Goal: Task Accomplishment & Management: Manage account settings

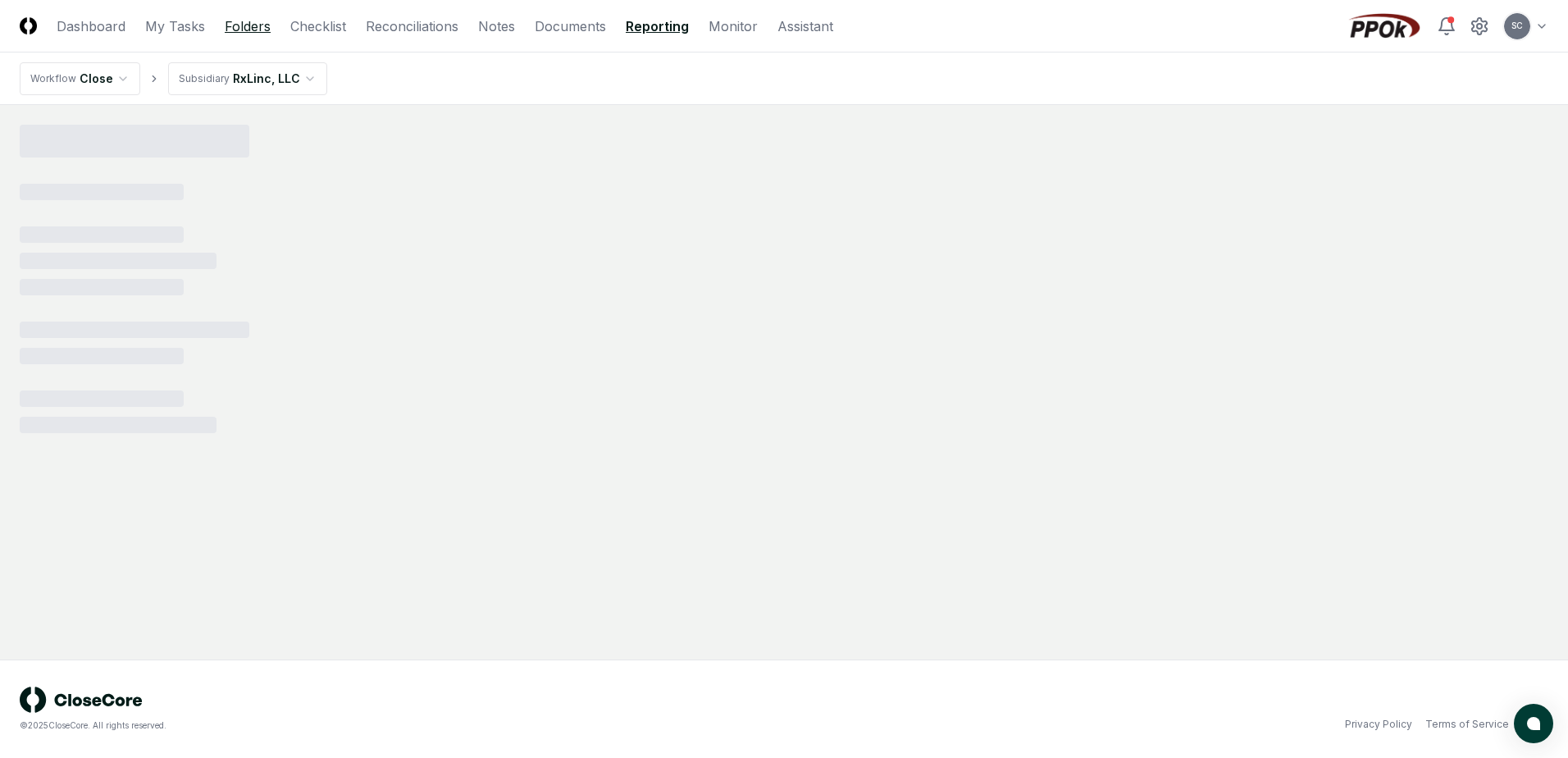
click at [237, 32] on link "Folders" at bounding box center [247, 26] width 46 height 20
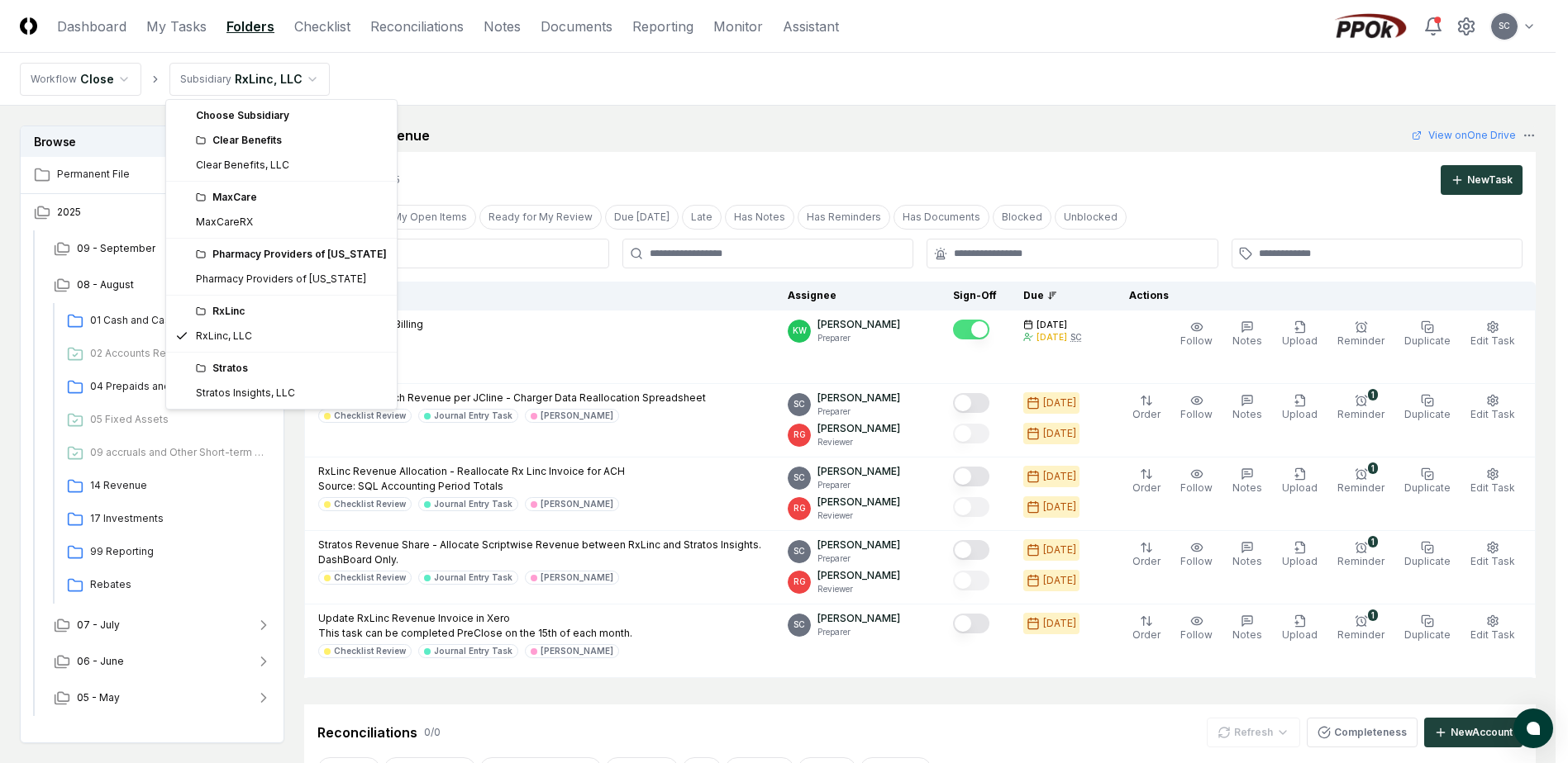
click at [212, 82] on html "CloseCore Dashboard My Tasks Folders Checklist Reconciliations Notes Documents …" at bounding box center [784, 617] width 1568 height 1235
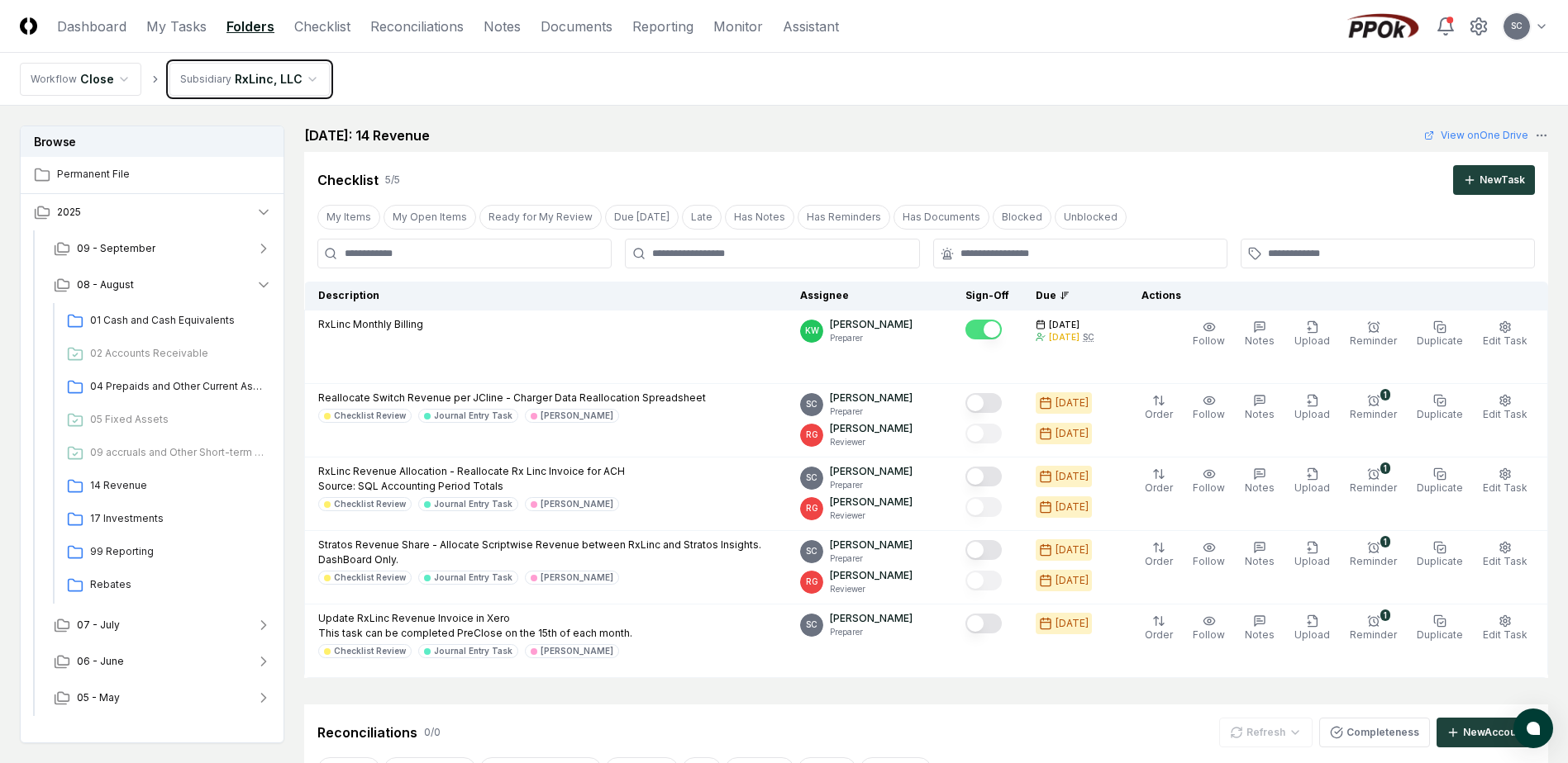
click at [212, 82] on html "CloseCore Dashboard My Tasks Folders Checklist Reconciliations Notes Documents …" at bounding box center [784, 617] width 1568 height 1235
click at [257, 27] on link "Folders" at bounding box center [250, 26] width 48 height 20
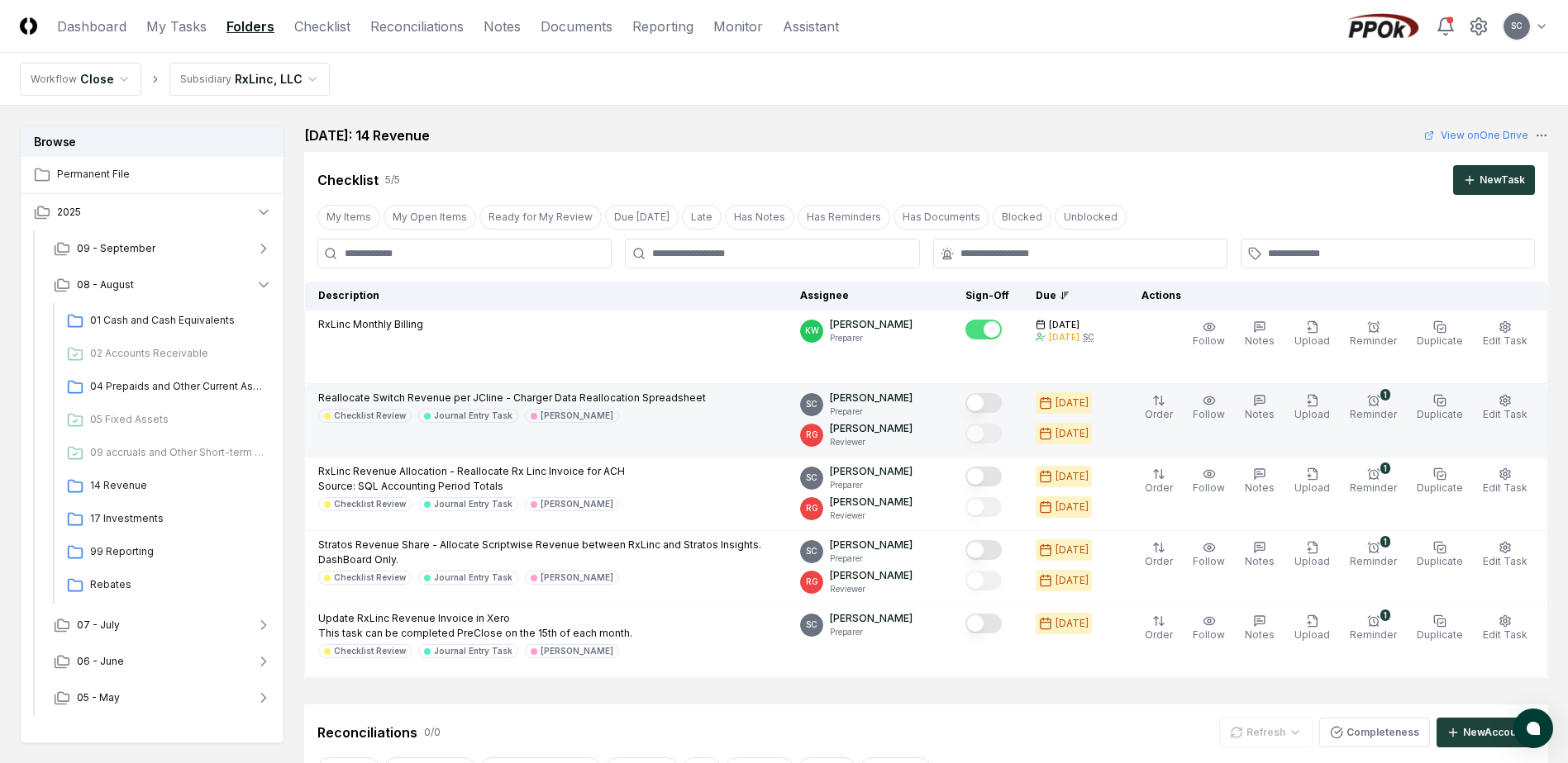
click at [1001, 407] on button "Mark complete" at bounding box center [983, 403] width 36 height 20
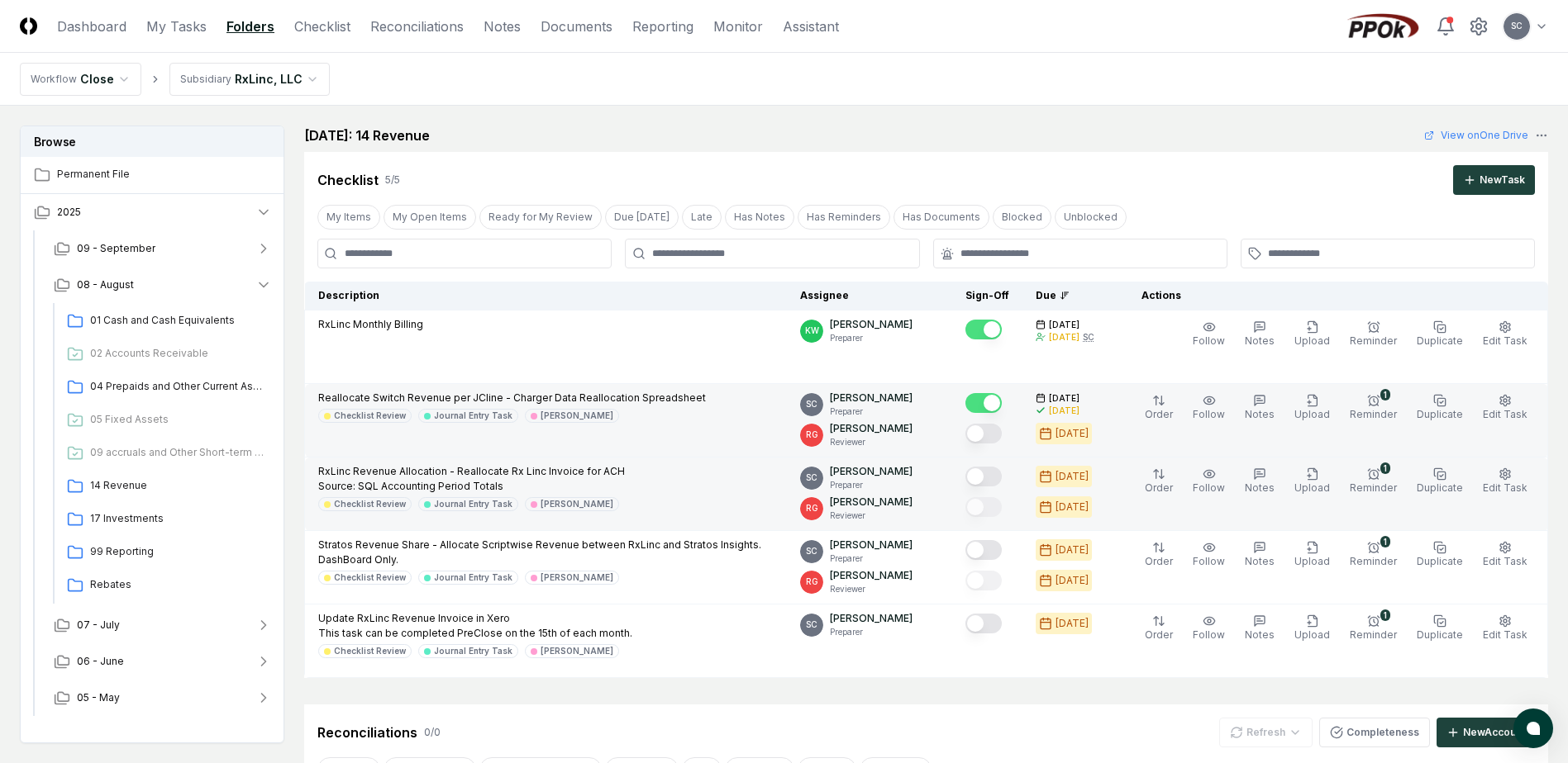
click at [1001, 480] on button "Mark complete" at bounding box center [983, 476] width 36 height 20
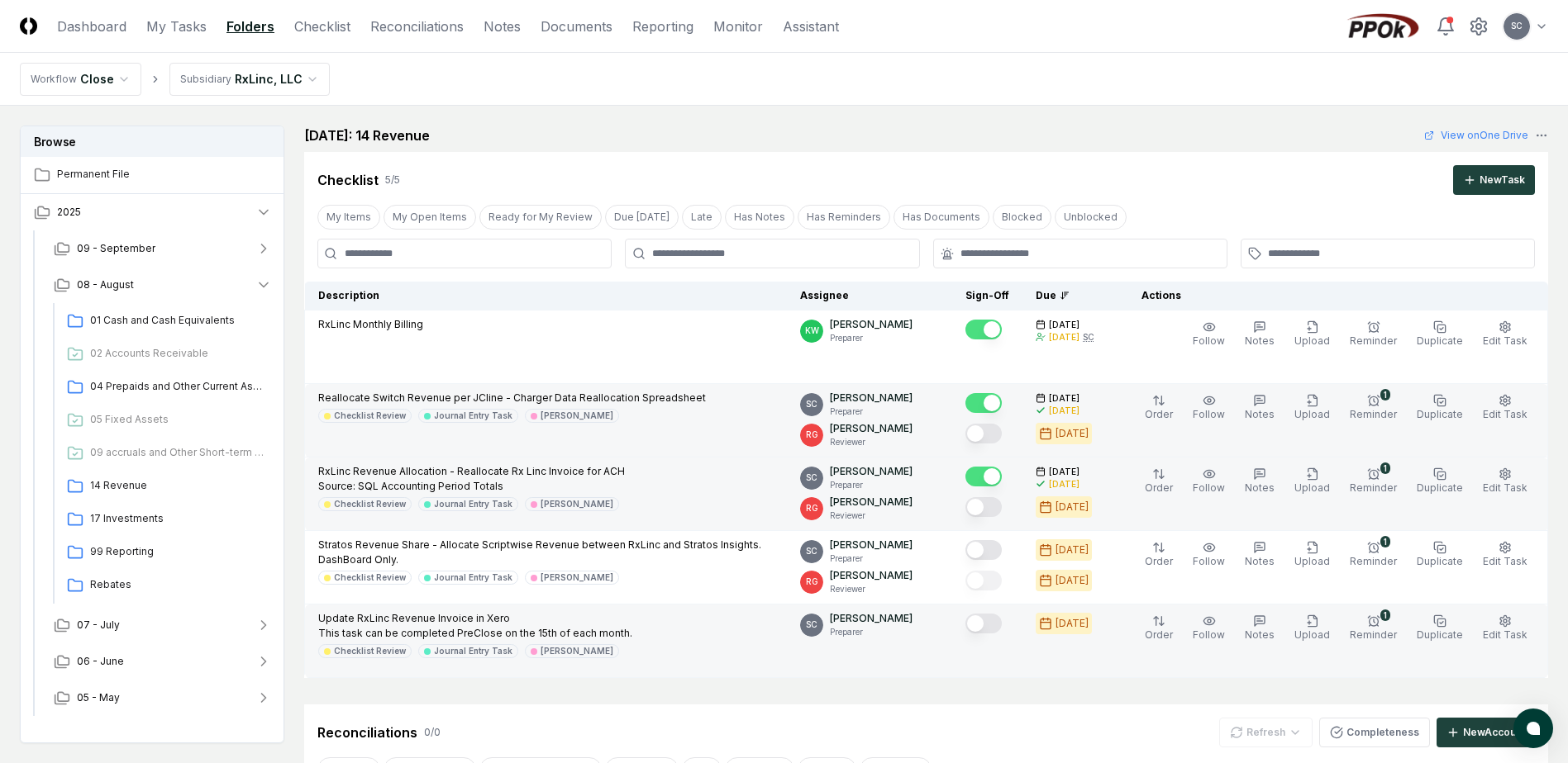
click at [1001, 626] on button "Mark complete" at bounding box center [983, 623] width 36 height 20
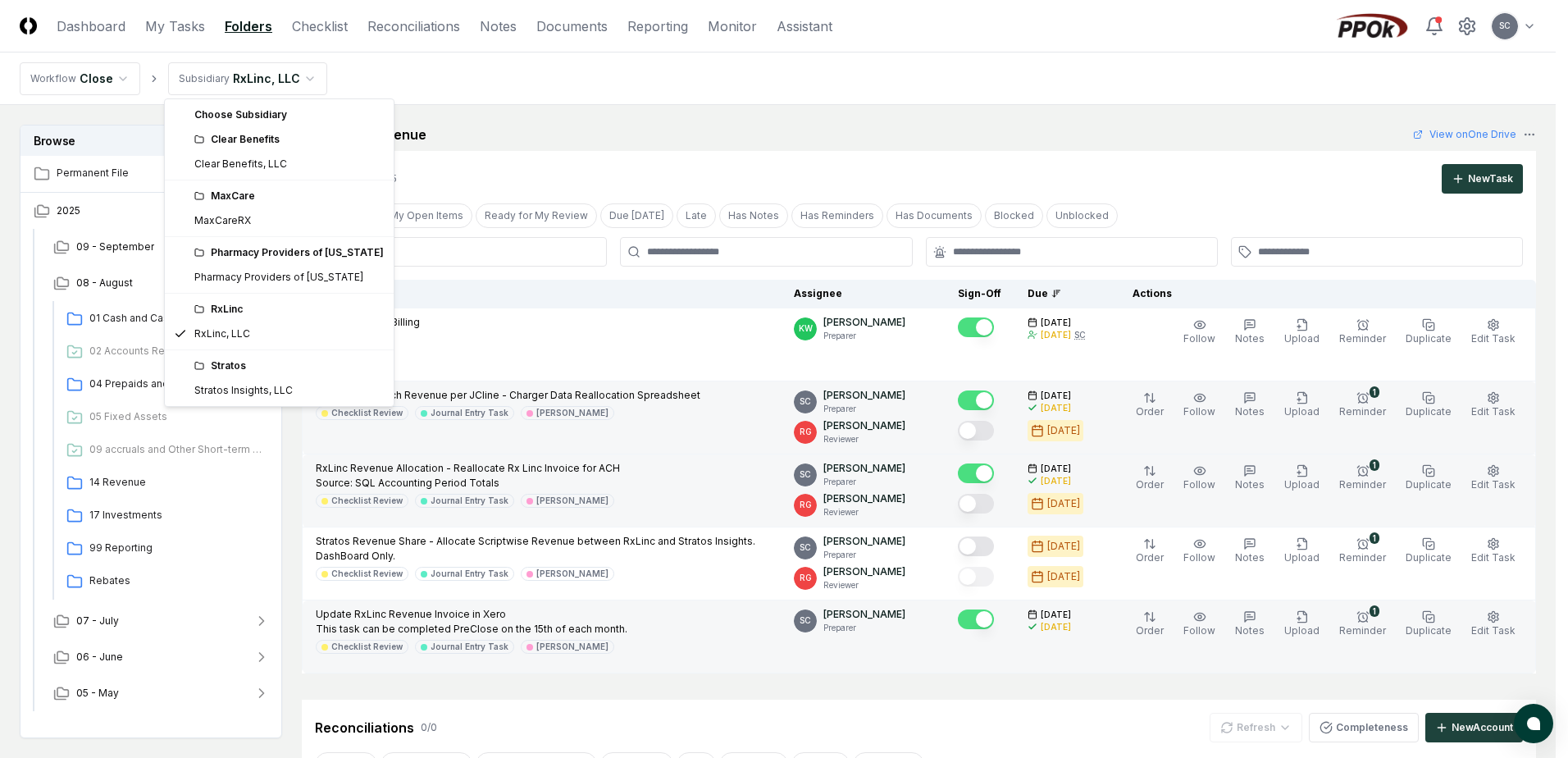
click at [225, 71] on html "CloseCore Dashboard My Tasks Folders Checklist Reconciliations Notes Documents …" at bounding box center [784, 613] width 1568 height 1227
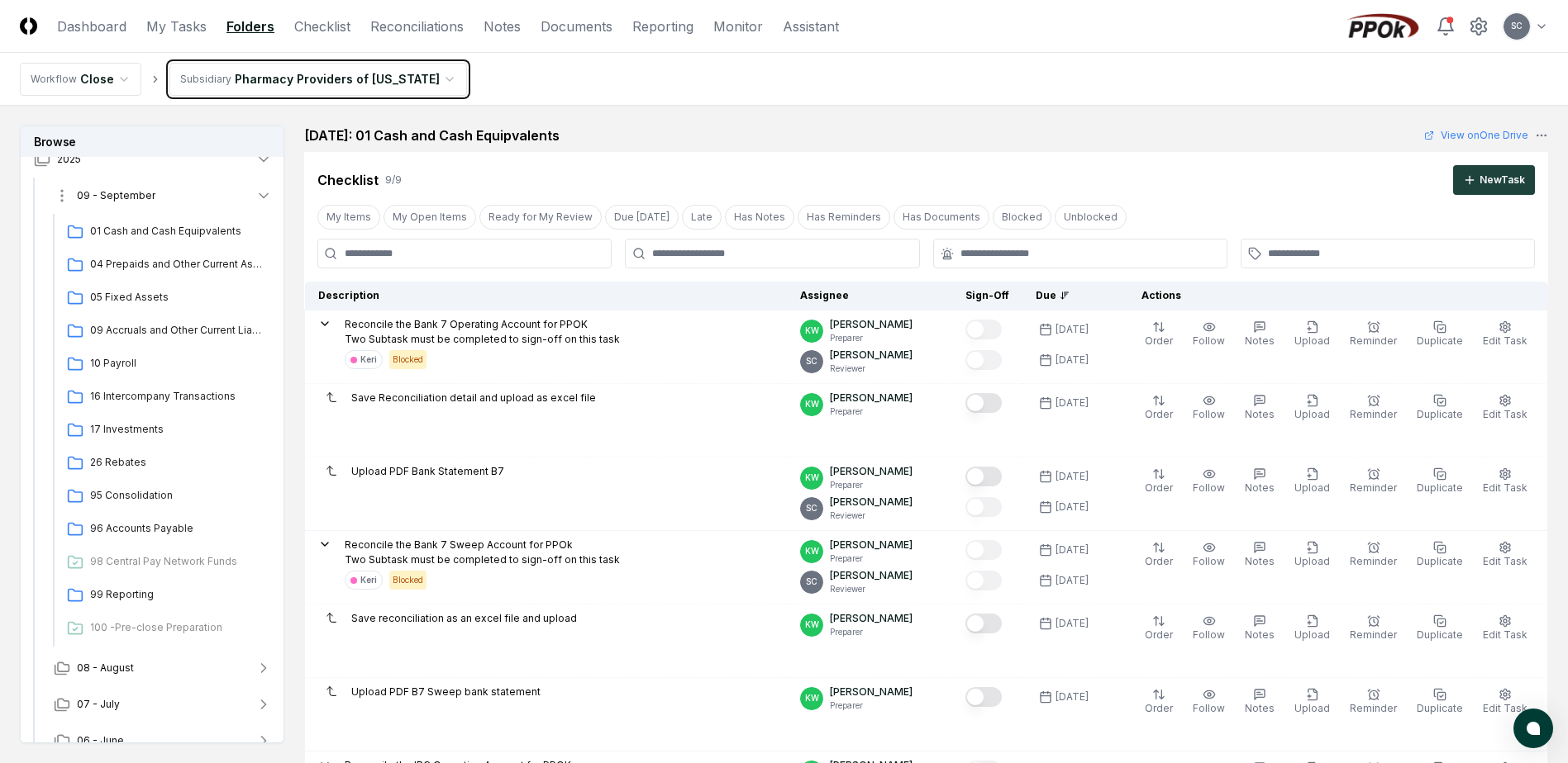
scroll to position [109, 0]
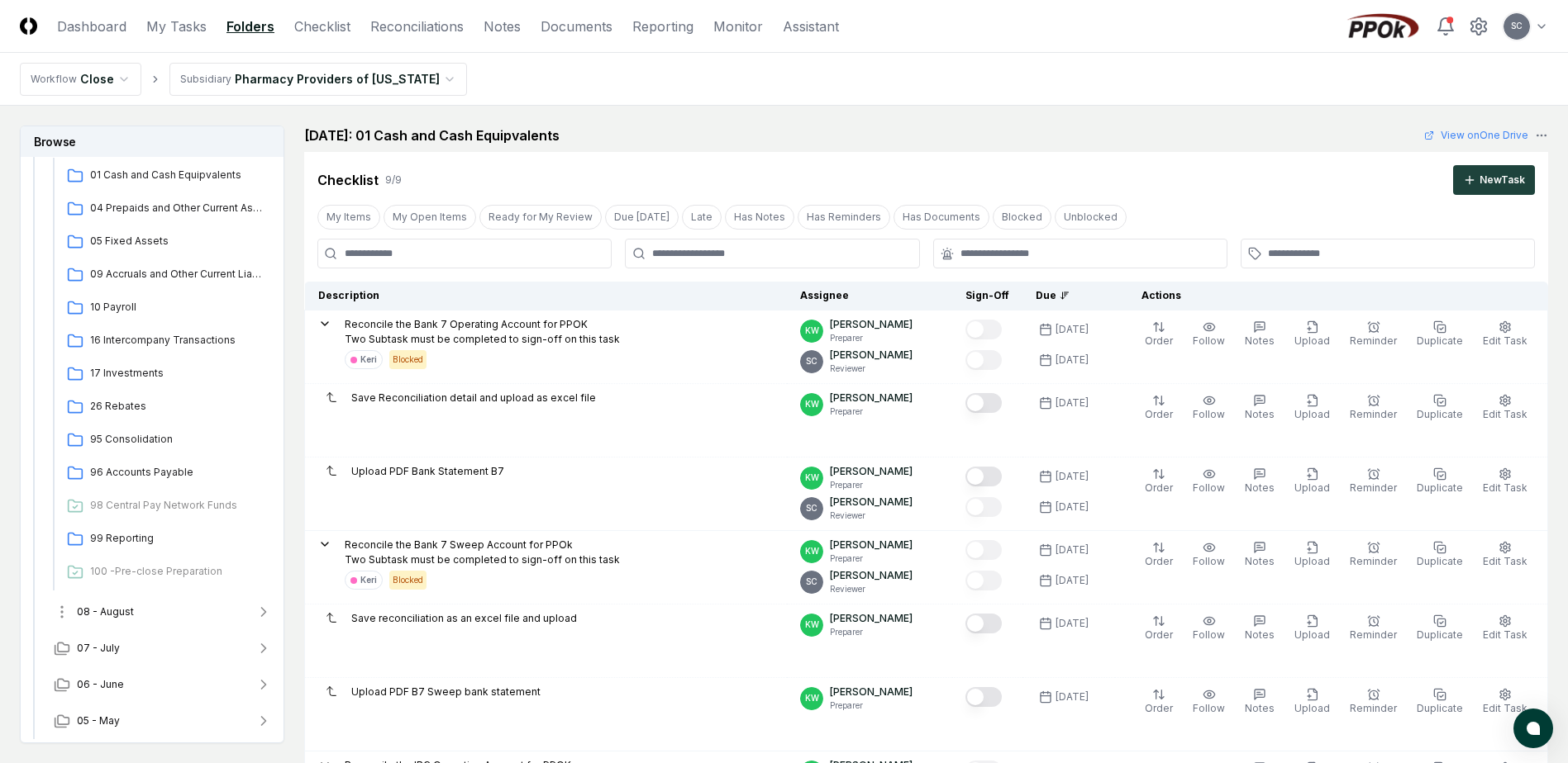
click at [111, 610] on span "08 - August" at bounding box center [105, 612] width 57 height 15
click at [113, 610] on span "08 - August" at bounding box center [105, 612] width 57 height 15
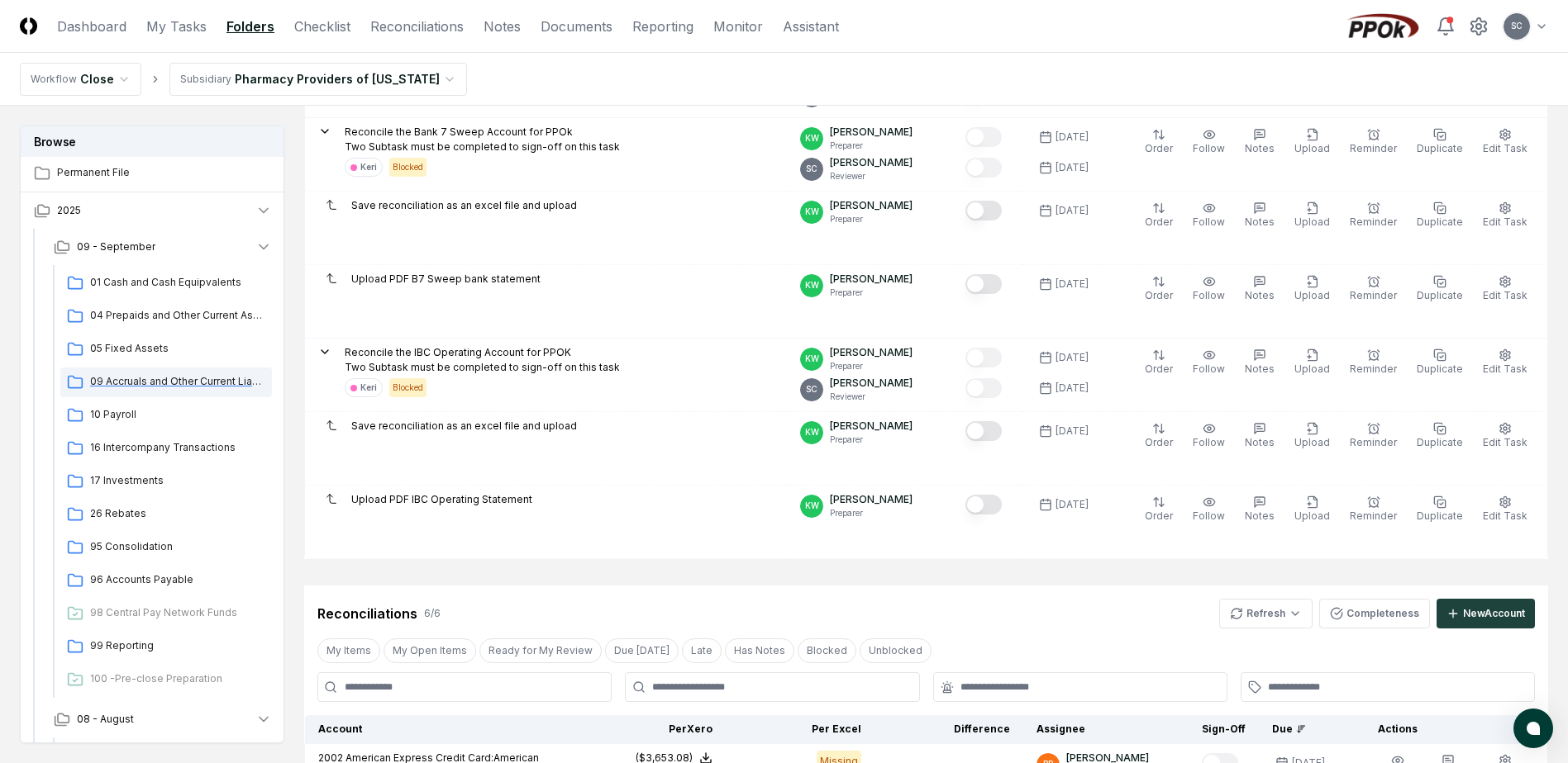
scroll to position [0, 0]
click at [68, 212] on span "2025" at bounding box center [69, 211] width 24 height 15
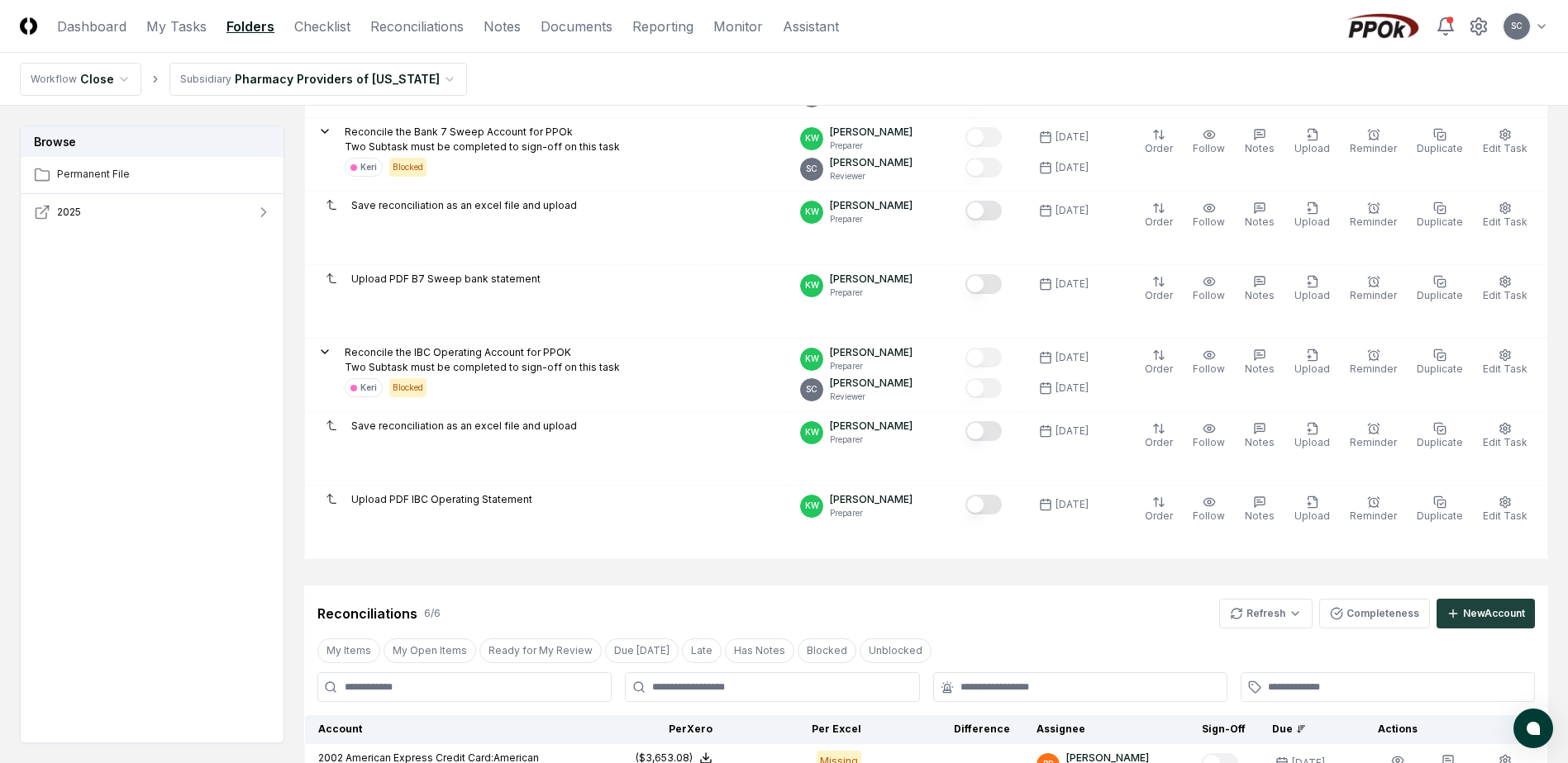
click at [76, 215] on span "2025" at bounding box center [69, 211] width 24 height 15
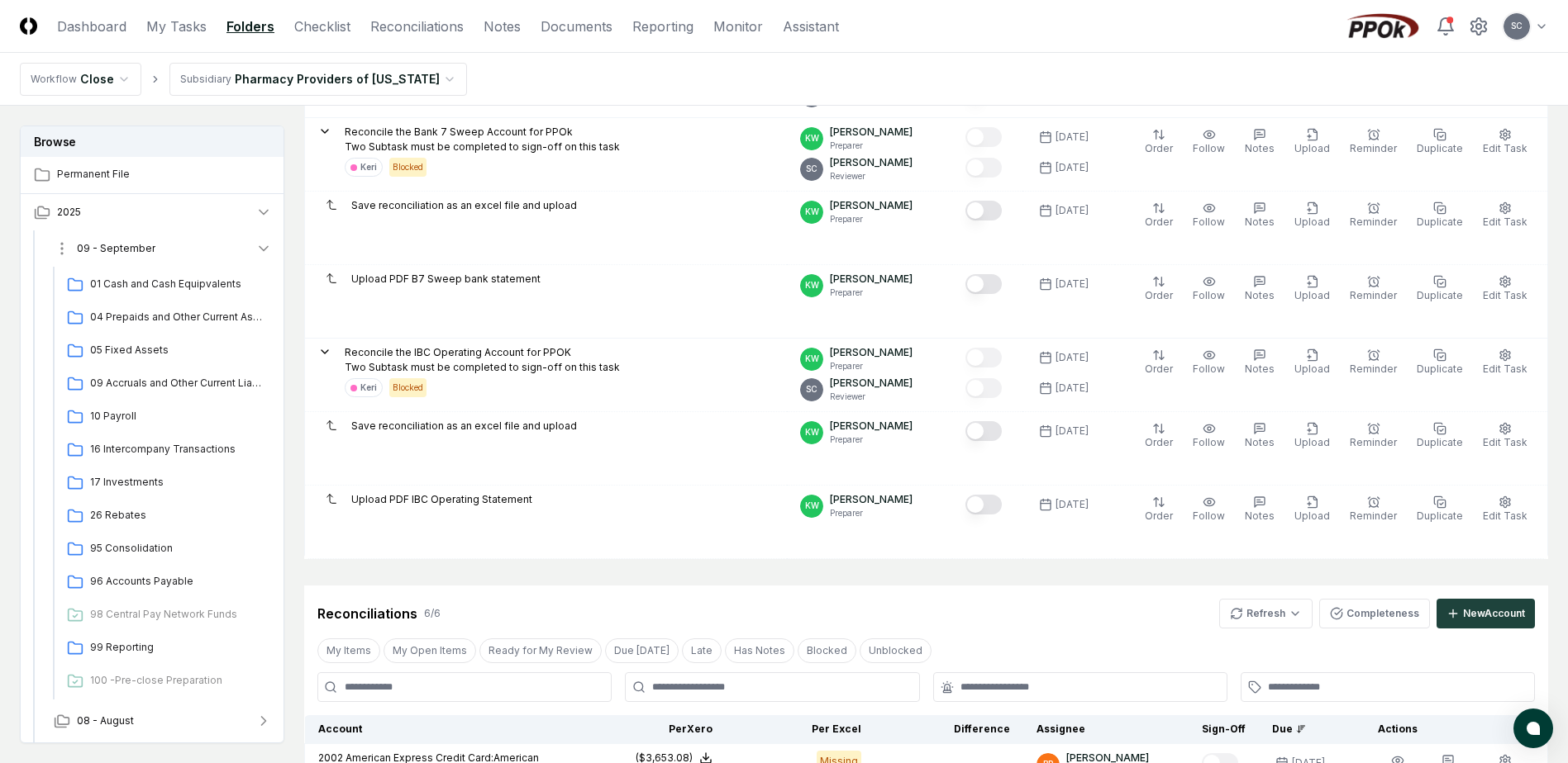
click at [262, 248] on icon "button" at bounding box center [264, 248] width 9 height 4
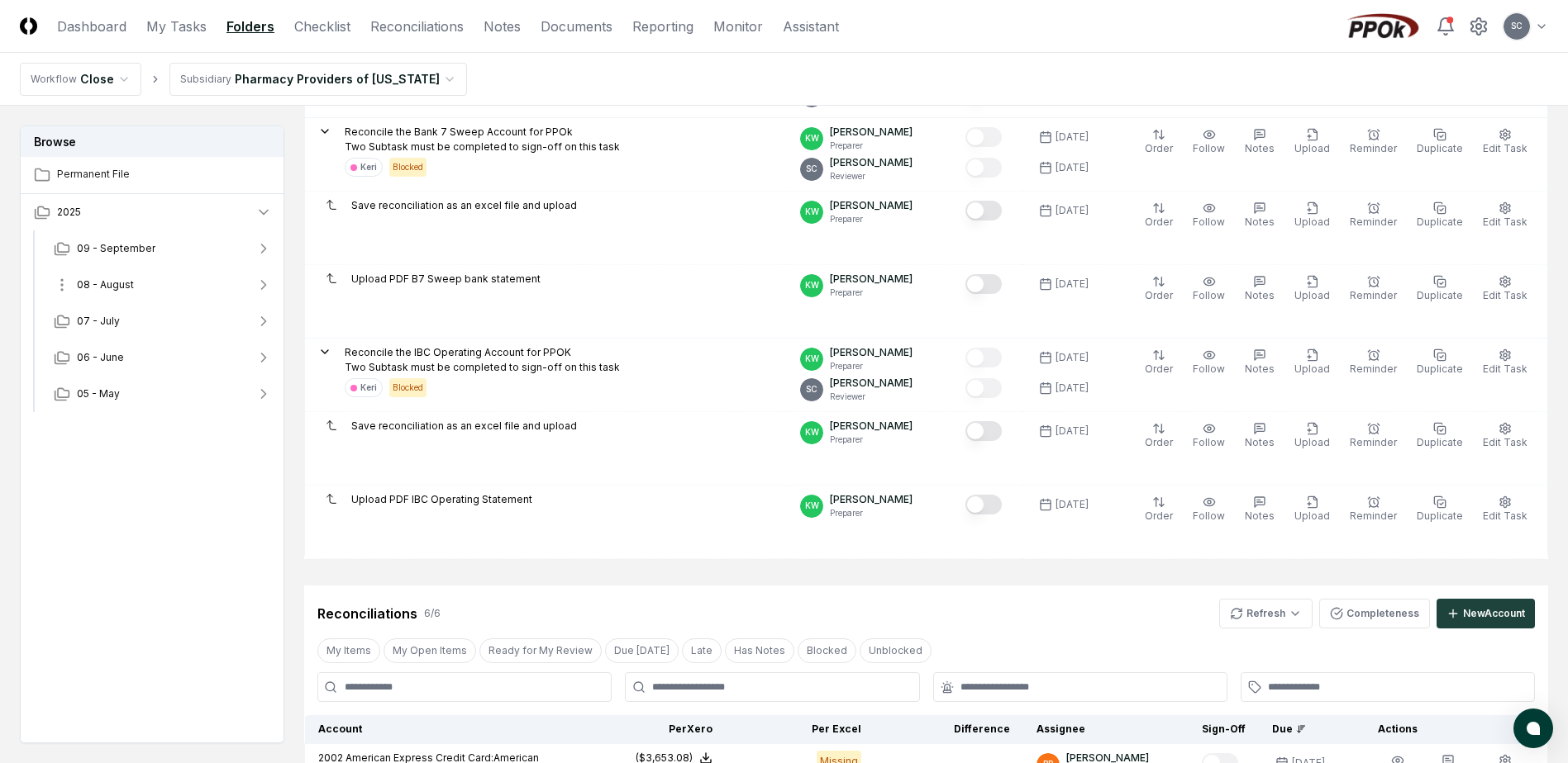
click at [111, 281] on span "08 - August" at bounding box center [105, 284] width 57 height 15
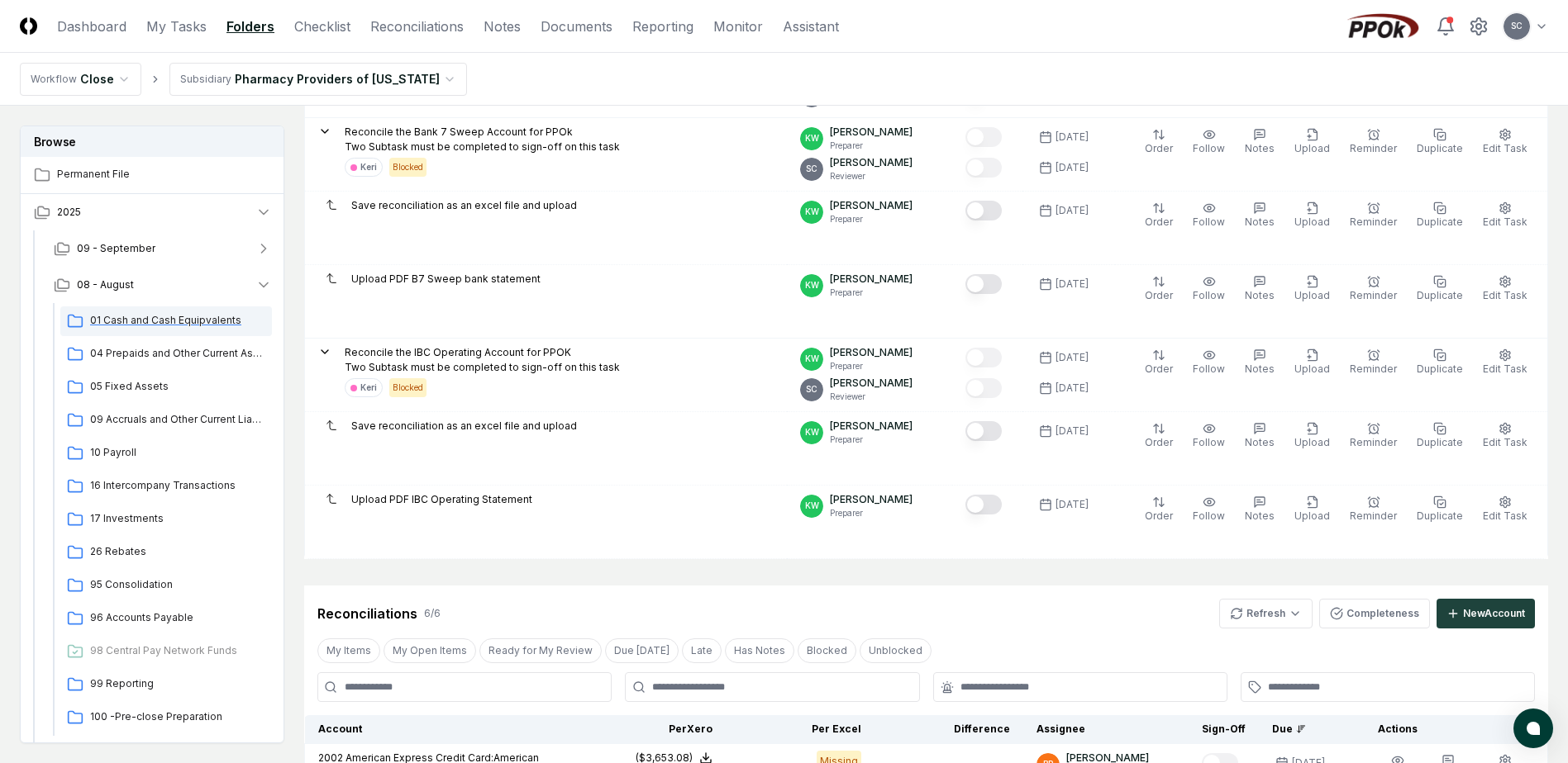
click at [109, 314] on span "01 Cash and Cash Equipvalents" at bounding box center [178, 320] width 175 height 15
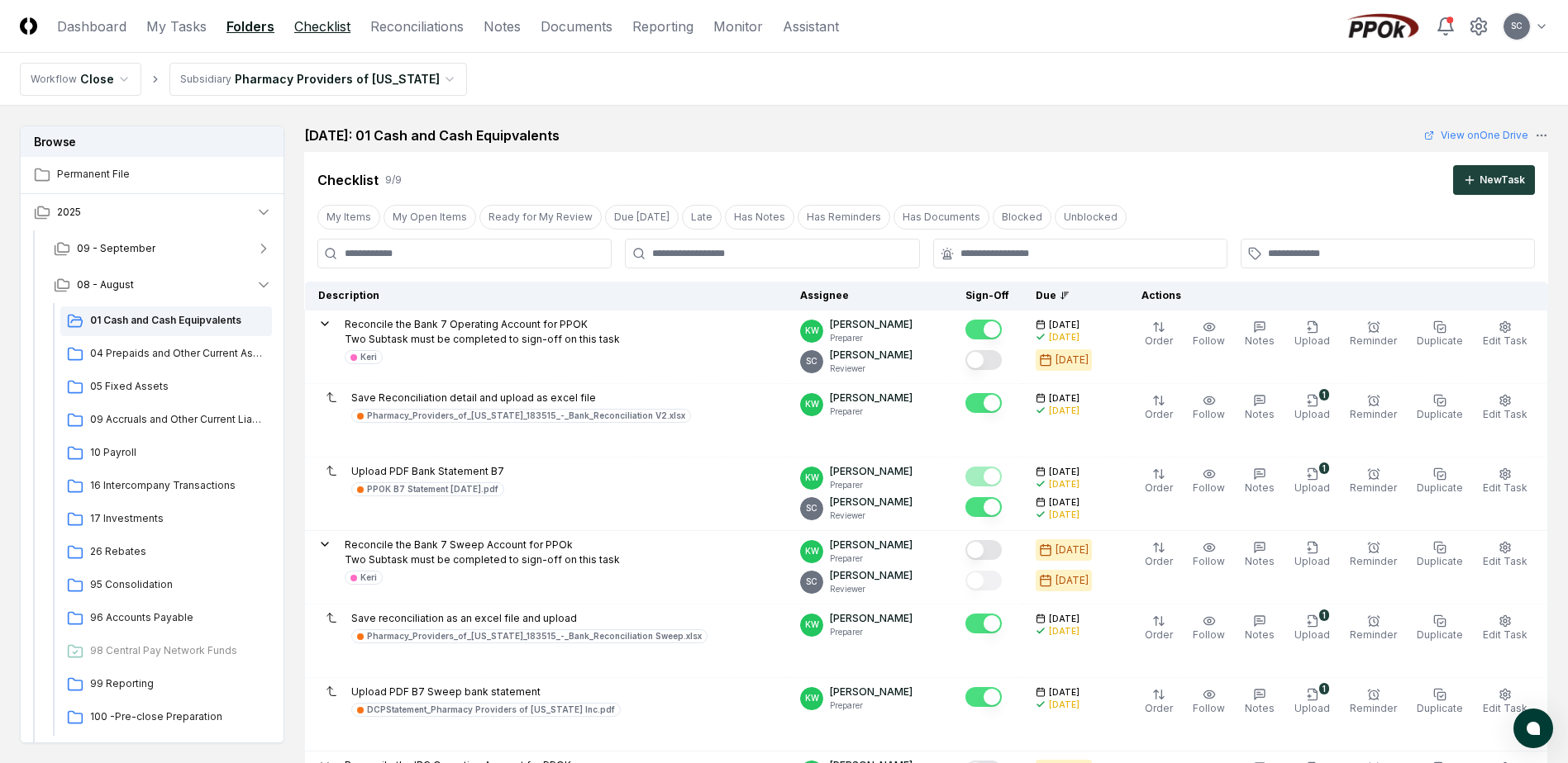
click at [315, 22] on link "Checklist" at bounding box center [322, 26] width 56 height 20
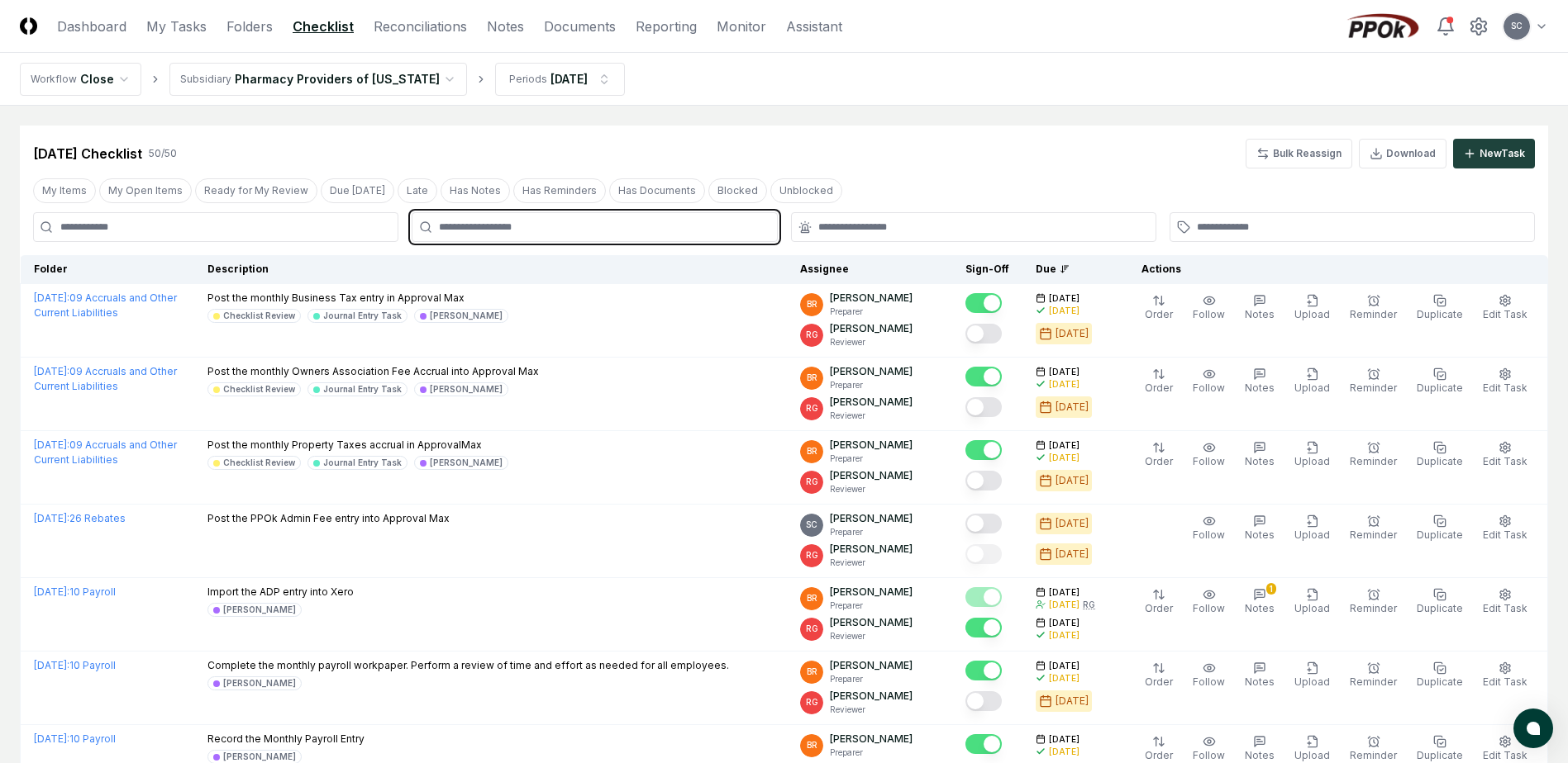
click at [469, 228] on input "text" at bounding box center [603, 227] width 328 height 15
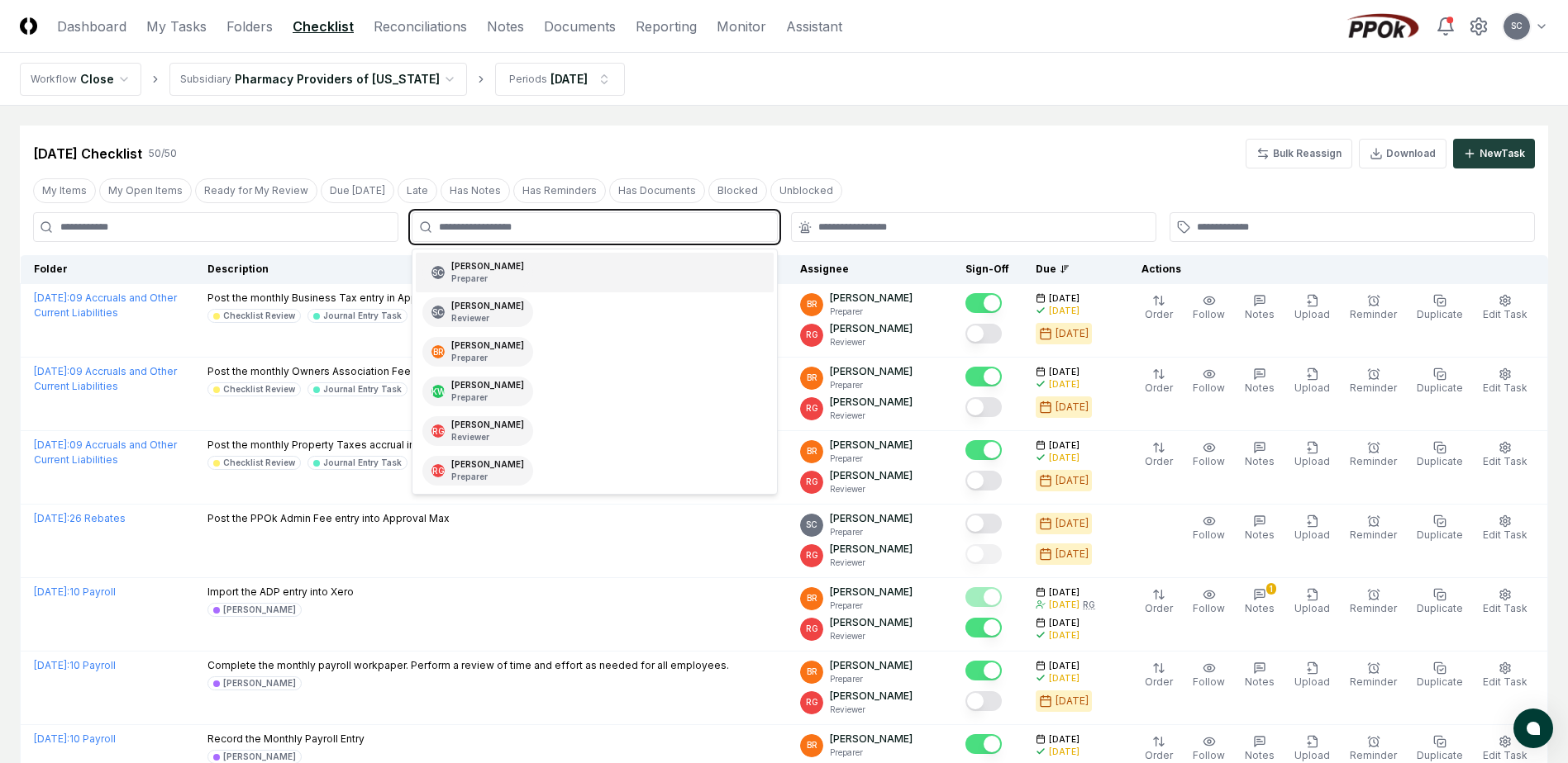
click at [475, 281] on p "Preparer" at bounding box center [487, 278] width 73 height 12
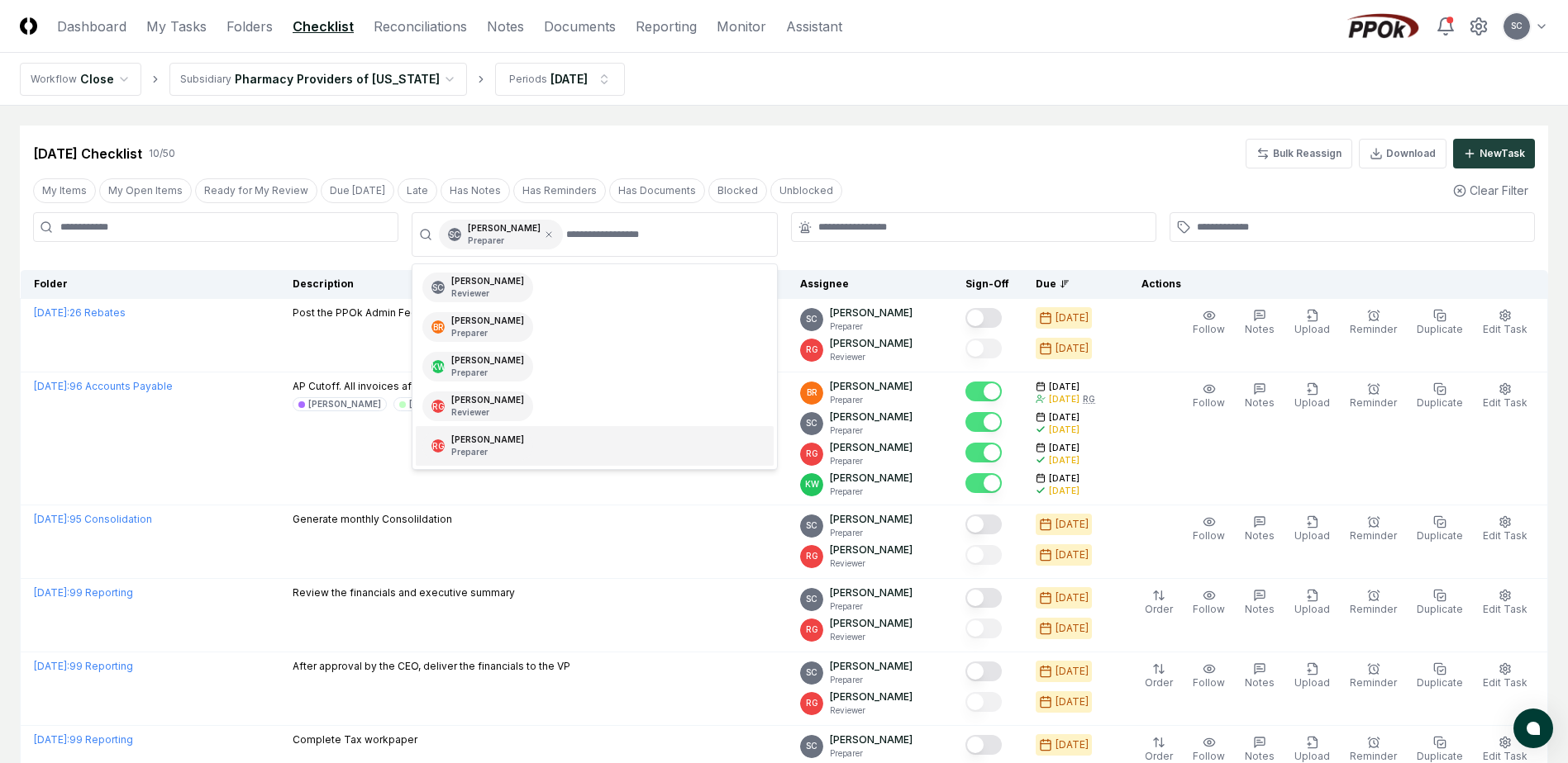
click at [271, 255] on div at bounding box center [215, 235] width 365 height 45
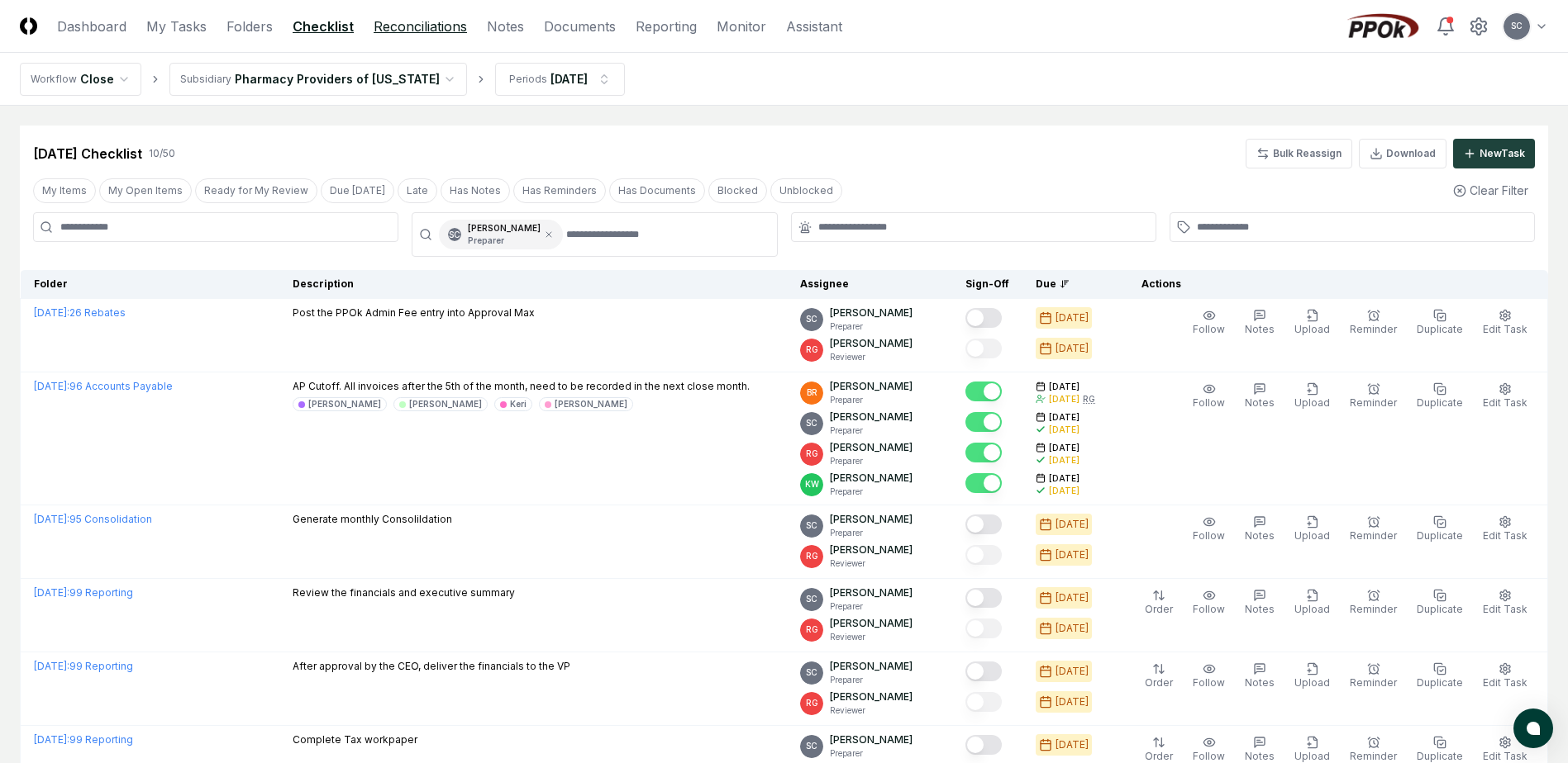
click at [419, 23] on link "Reconciliations" at bounding box center [420, 26] width 94 height 20
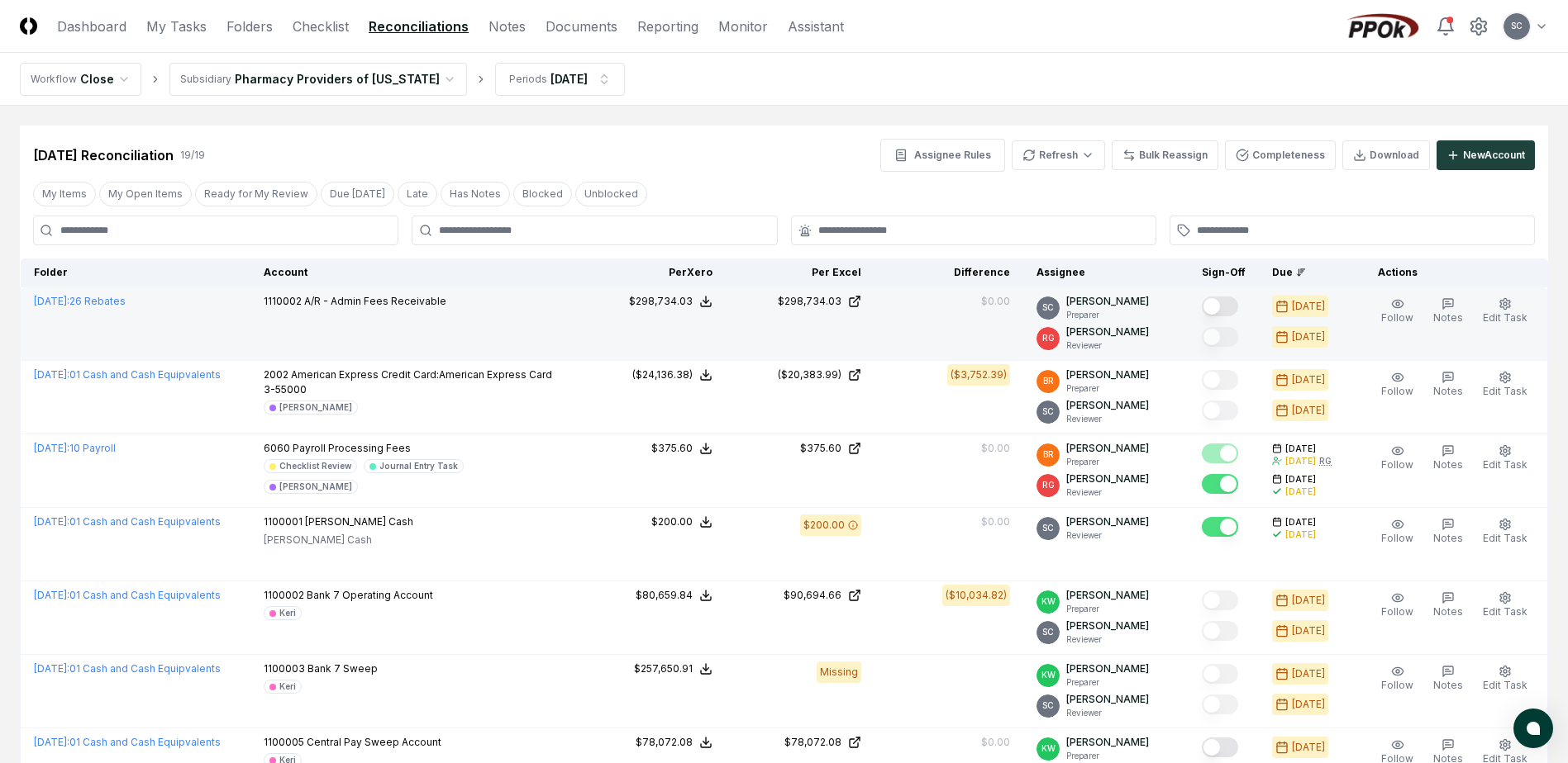
click at [1226, 305] on button "Mark complete" at bounding box center [1220, 306] width 36 height 20
click at [1231, 305] on button "Mark complete" at bounding box center [1220, 306] width 36 height 20
click at [821, 278] on span "Download a copy of this file" at bounding box center [822, 277] width 137 height 15
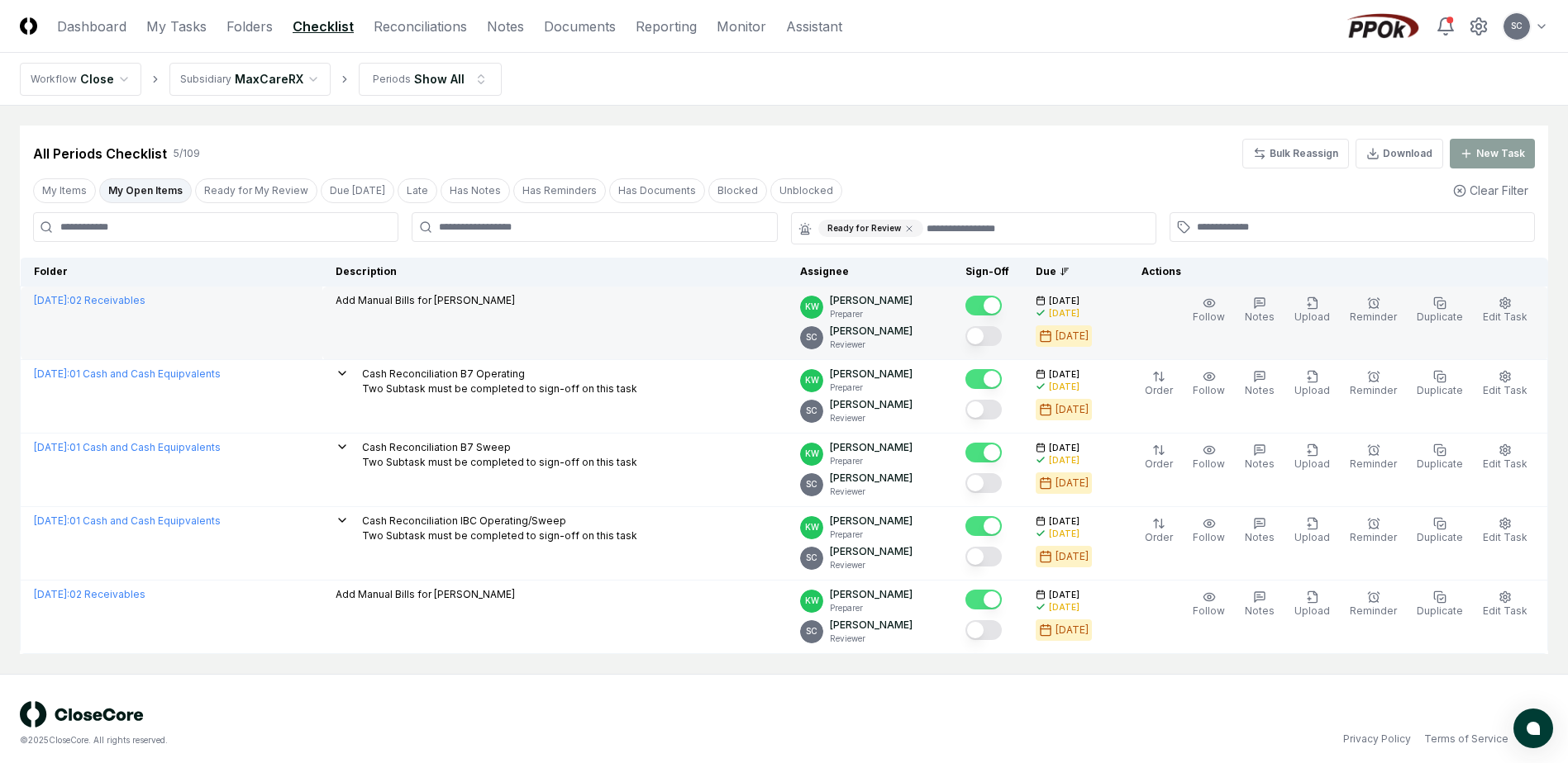
click at [1001, 339] on button "Mark complete" at bounding box center [983, 336] width 36 height 20
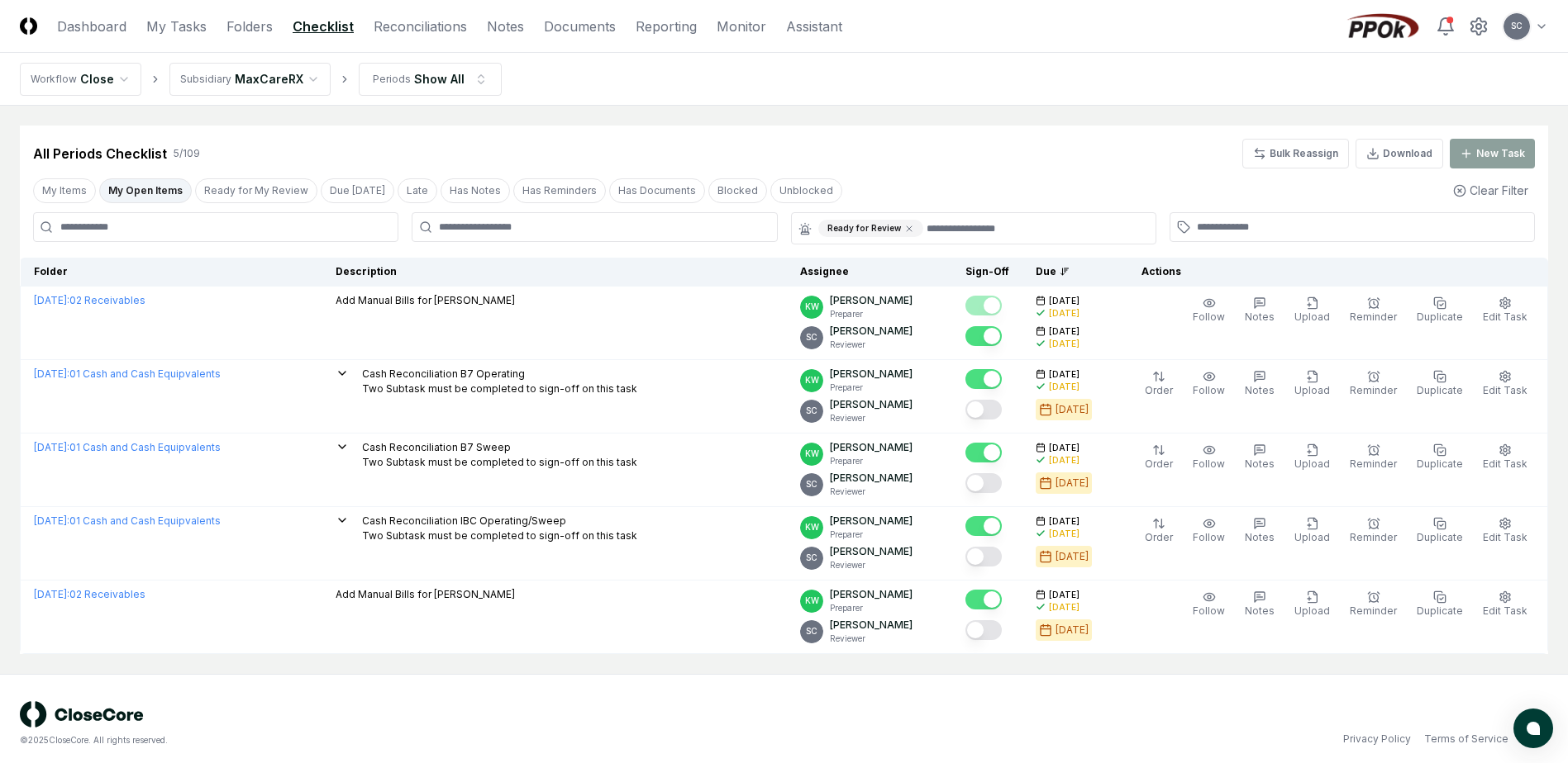
click at [420, 13] on header "CloseCore Dashboard My Tasks Folders Checklist Reconciliations Notes Documents …" at bounding box center [784, 27] width 1568 height 53
click at [321, 27] on link "Checklist" at bounding box center [322, 26] width 61 height 20
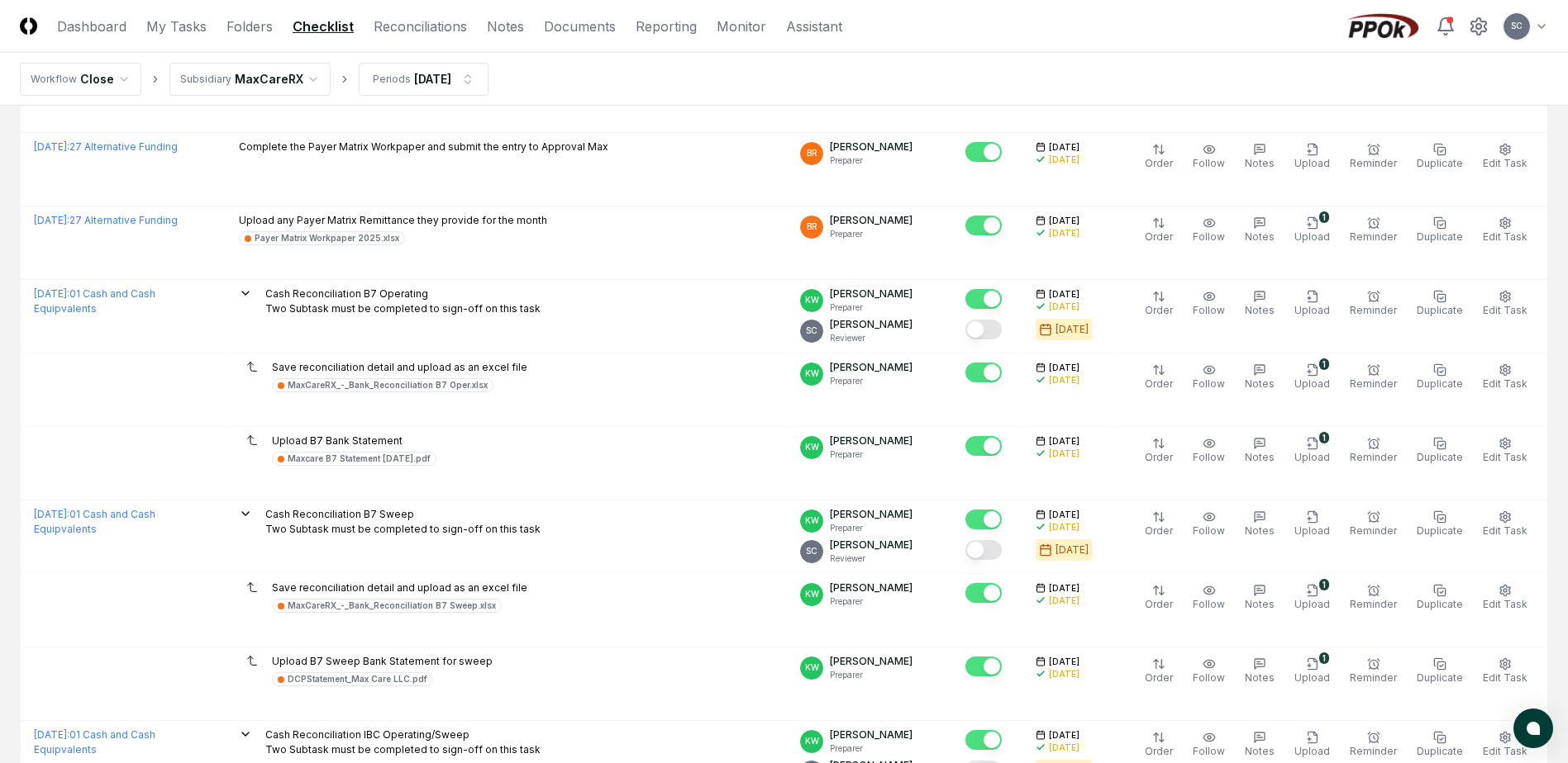
scroll to position [496, 0]
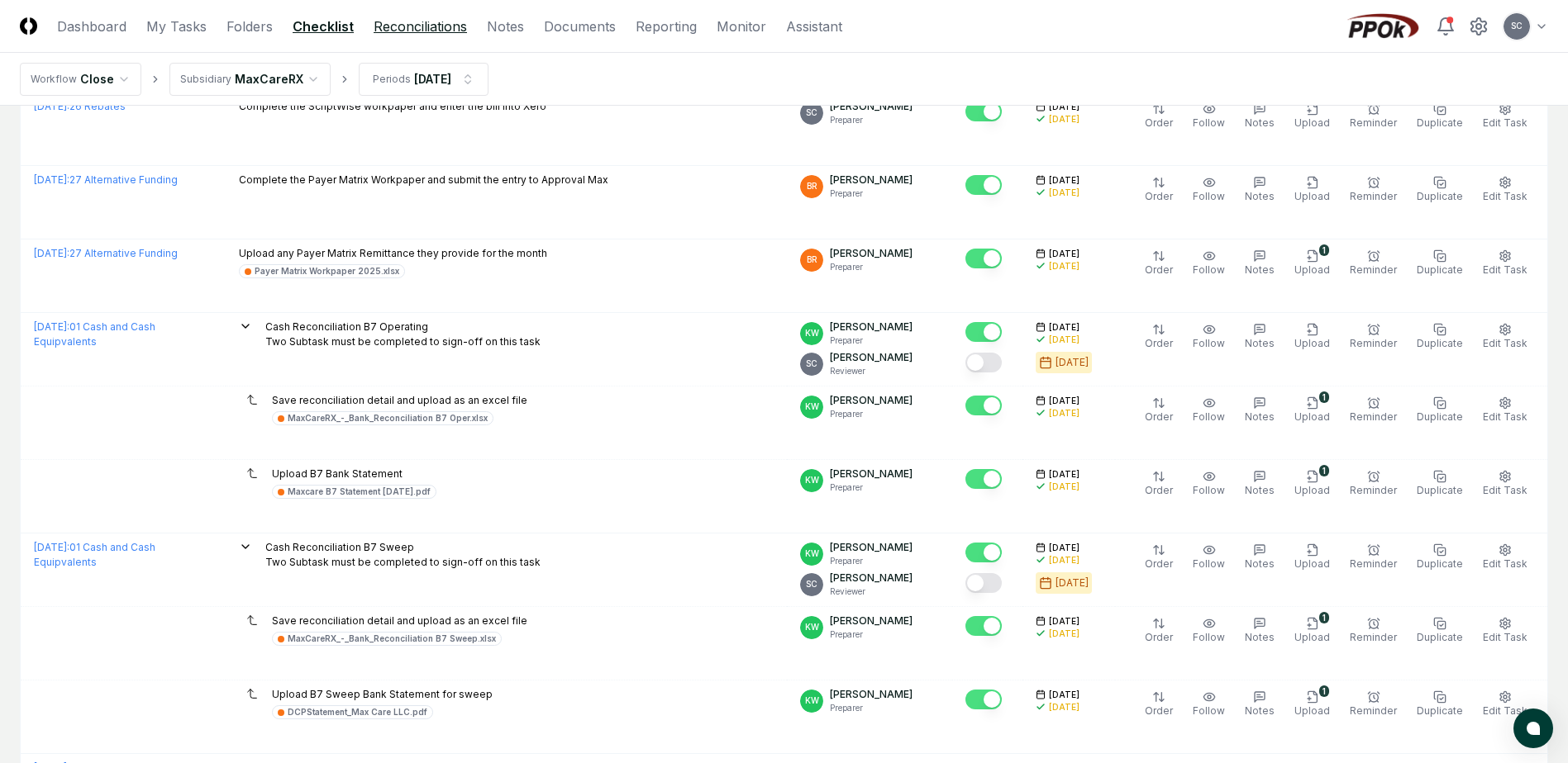
click at [425, 23] on link "Reconciliations" at bounding box center [420, 26] width 94 height 20
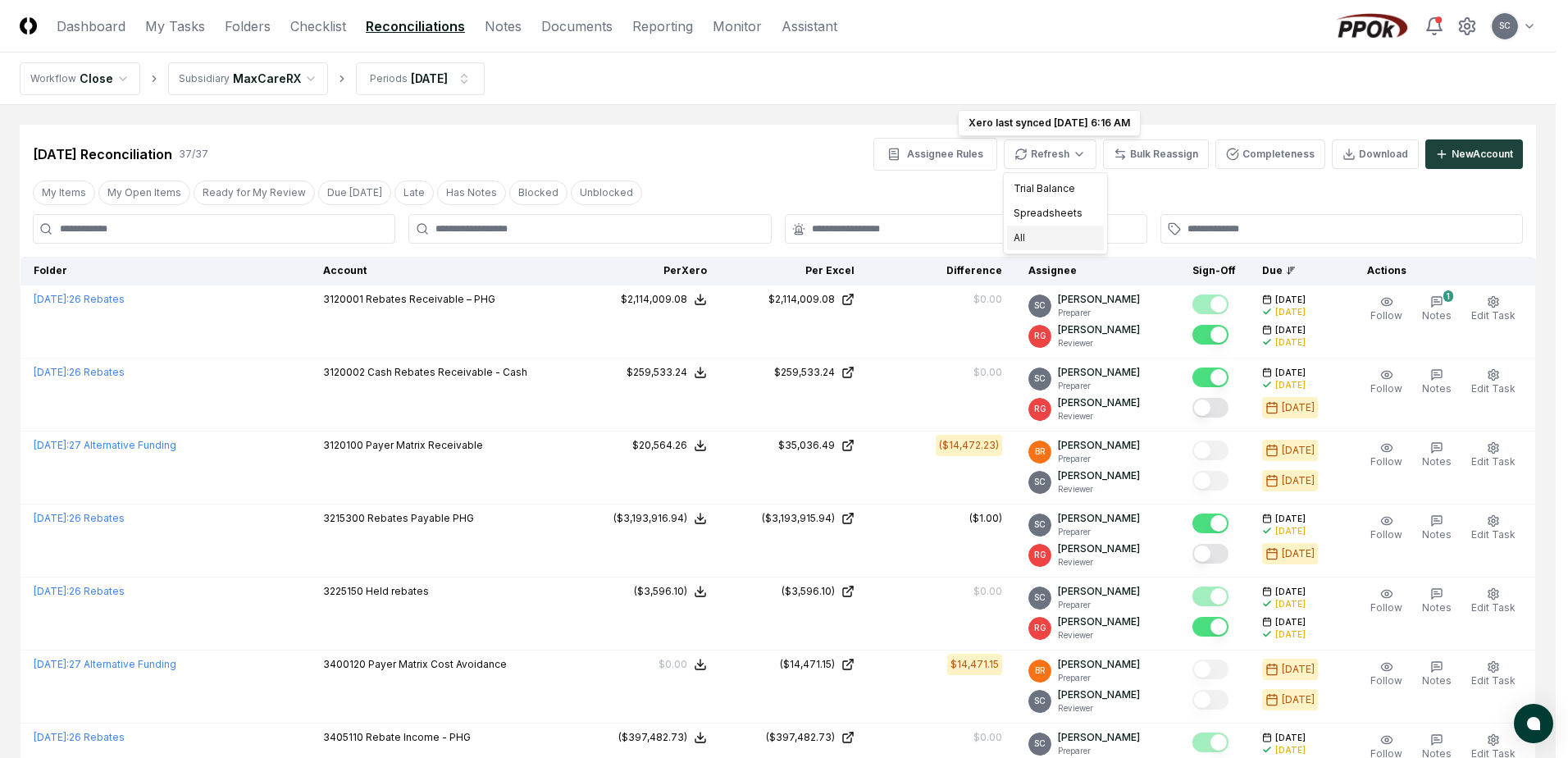
click at [1025, 236] on div "All" at bounding box center [1055, 237] width 96 height 25
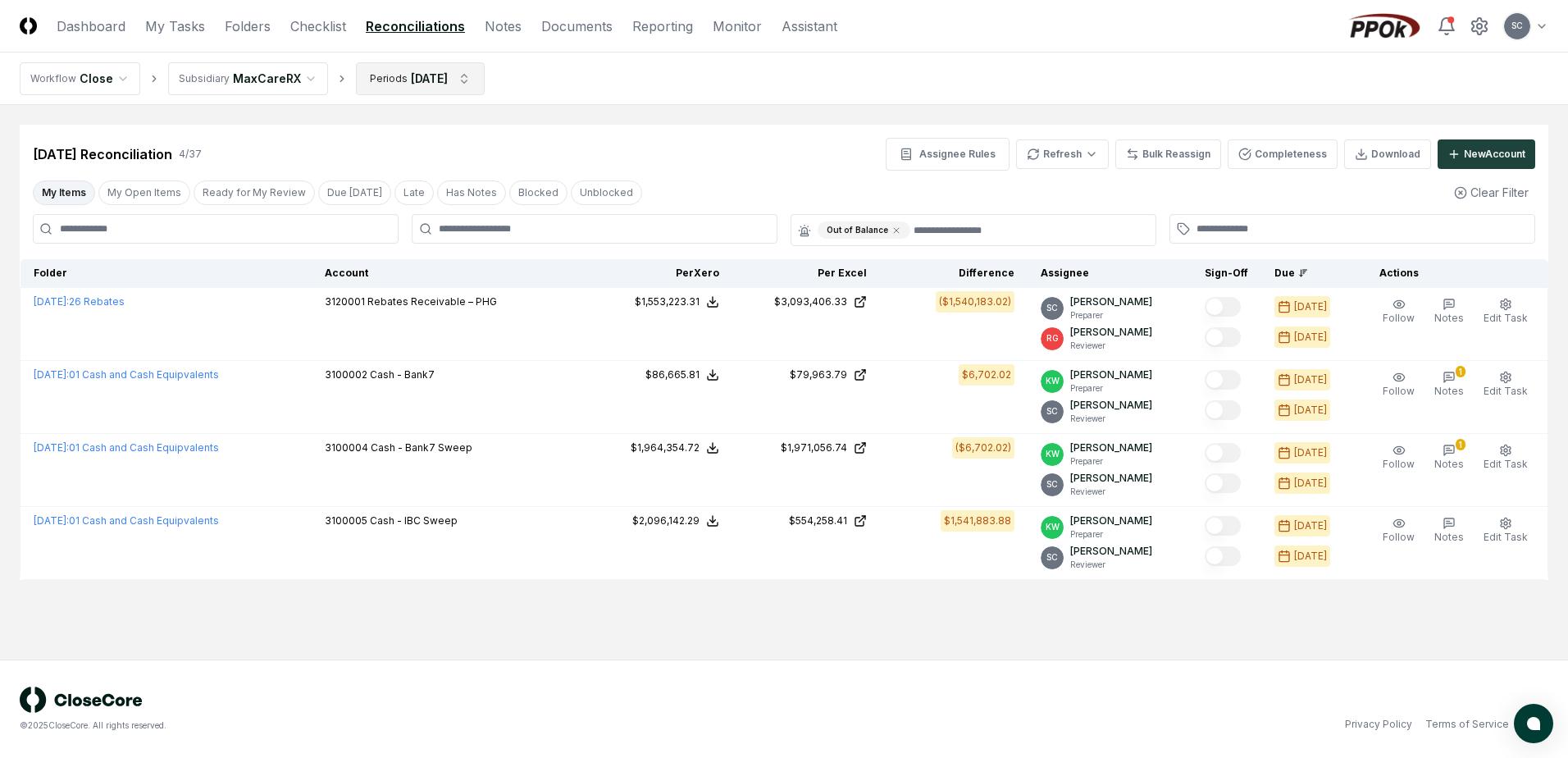
click at [433, 78] on html "CloseCore Dashboard My Tasks Folders Checklist Reconciliations Notes Documents …" at bounding box center [784, 379] width 1568 height 758
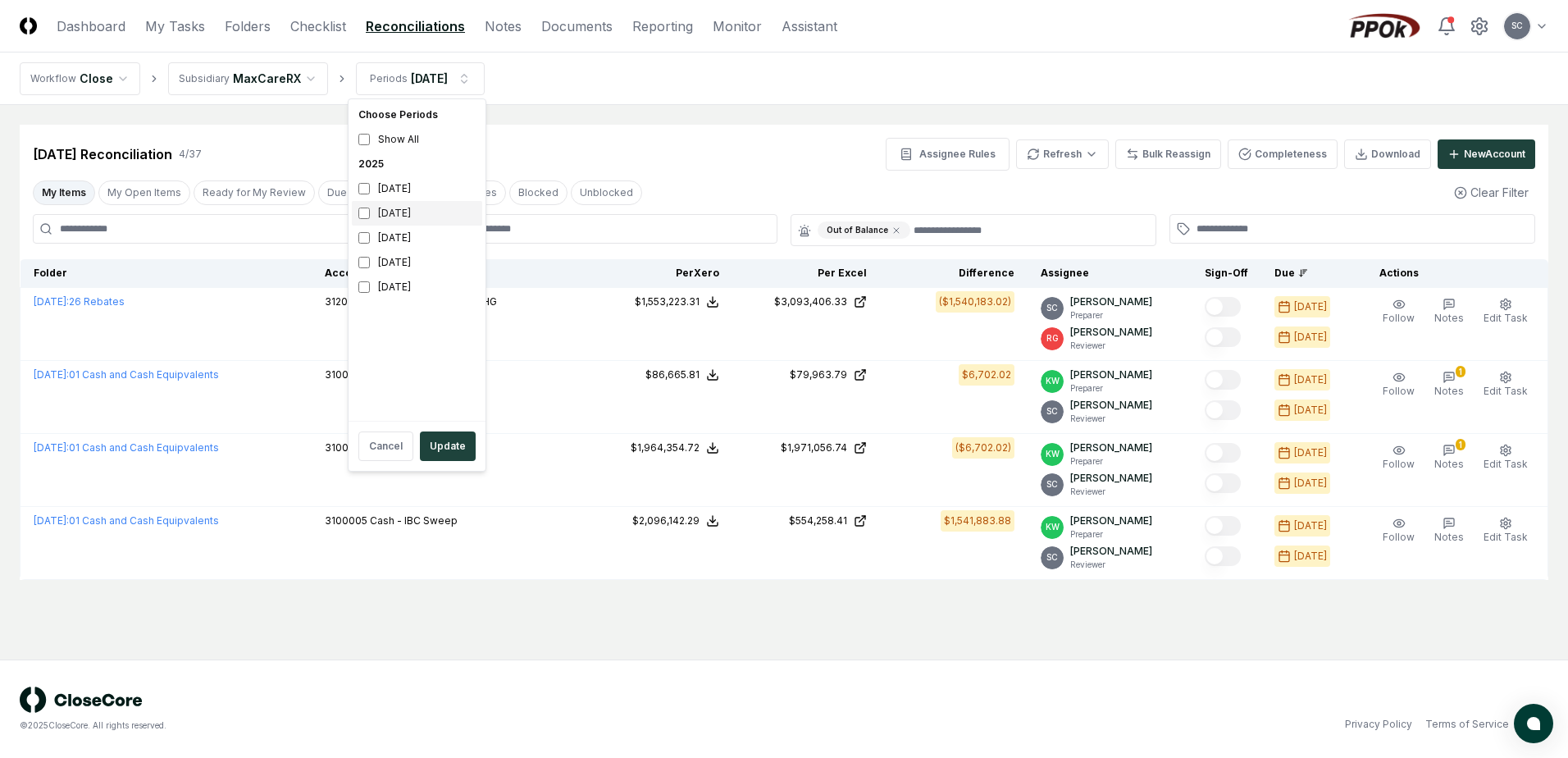
click at [378, 215] on div "[DATE]" at bounding box center [416, 213] width 131 height 25
click at [368, 245] on div "July 2025" at bounding box center [416, 237] width 131 height 25
click at [433, 449] on button "Update" at bounding box center [447, 446] width 55 height 30
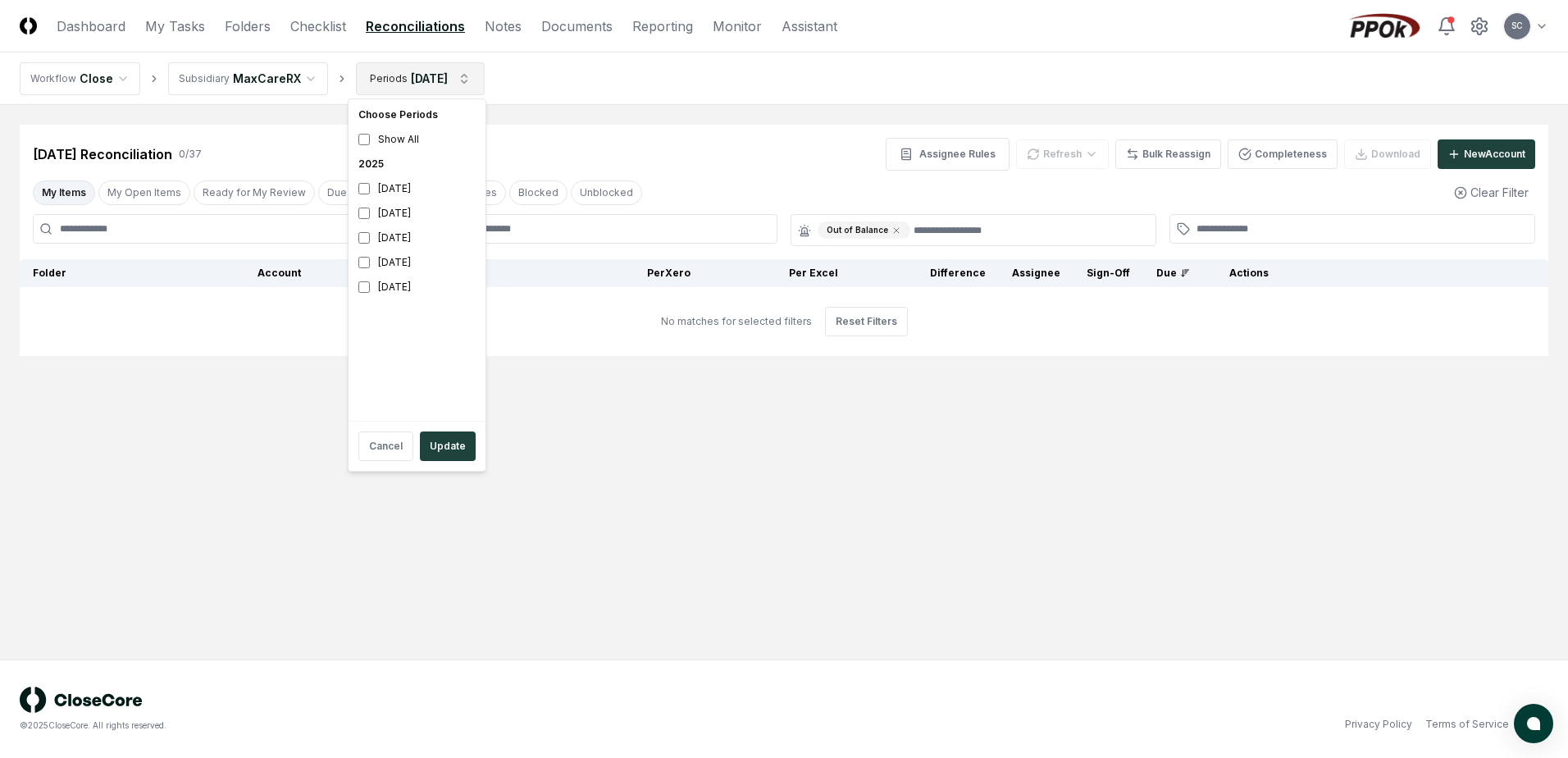
click at [417, 78] on html "CloseCore Dashboard My Tasks Folders Checklist Reconciliations Notes Documents …" at bounding box center [784, 379] width 1568 height 758
click at [441, 438] on button "Update" at bounding box center [447, 446] width 55 height 30
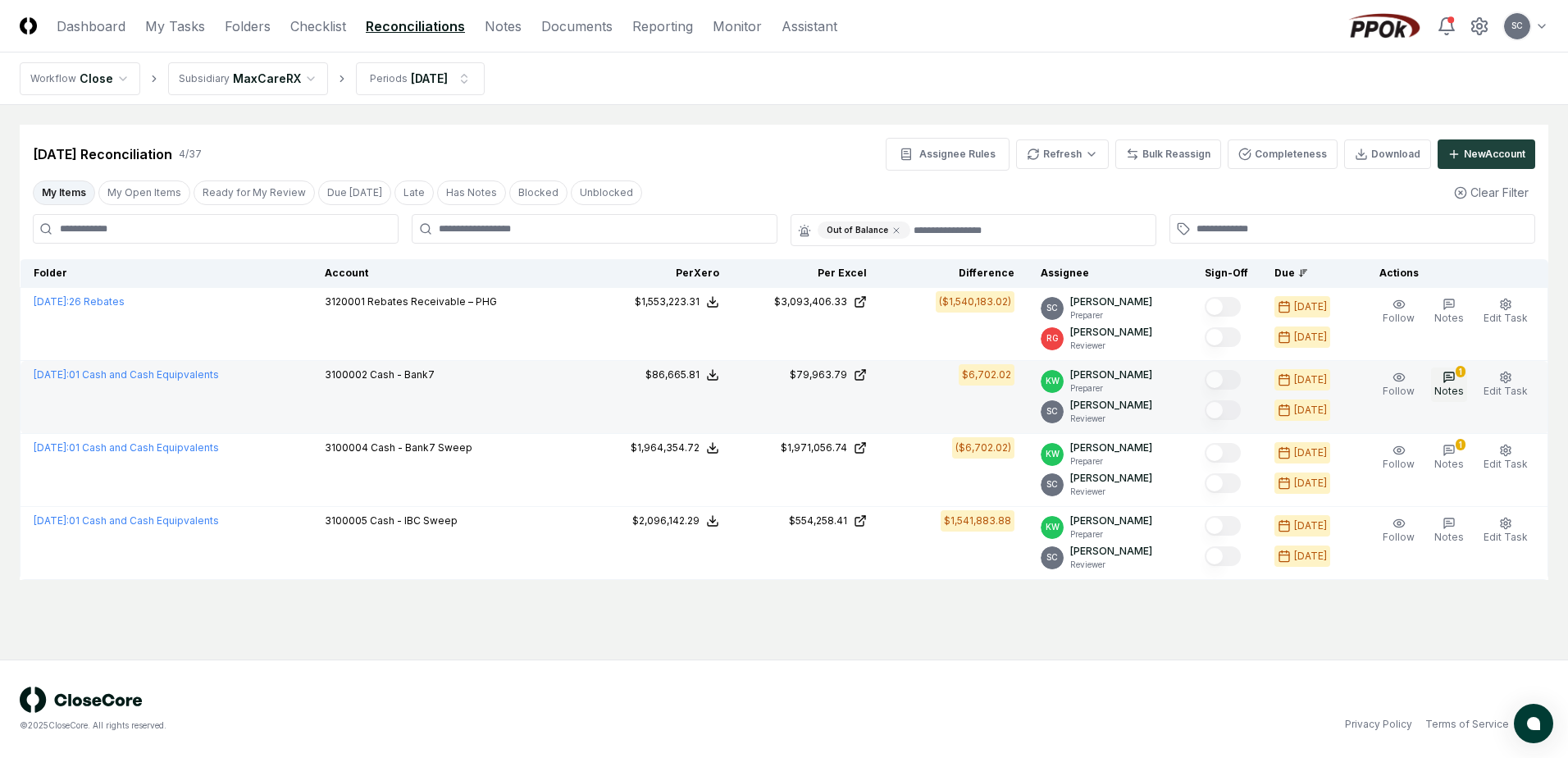
click at [1453, 382] on icon "button" at bounding box center [1449, 377] width 13 height 13
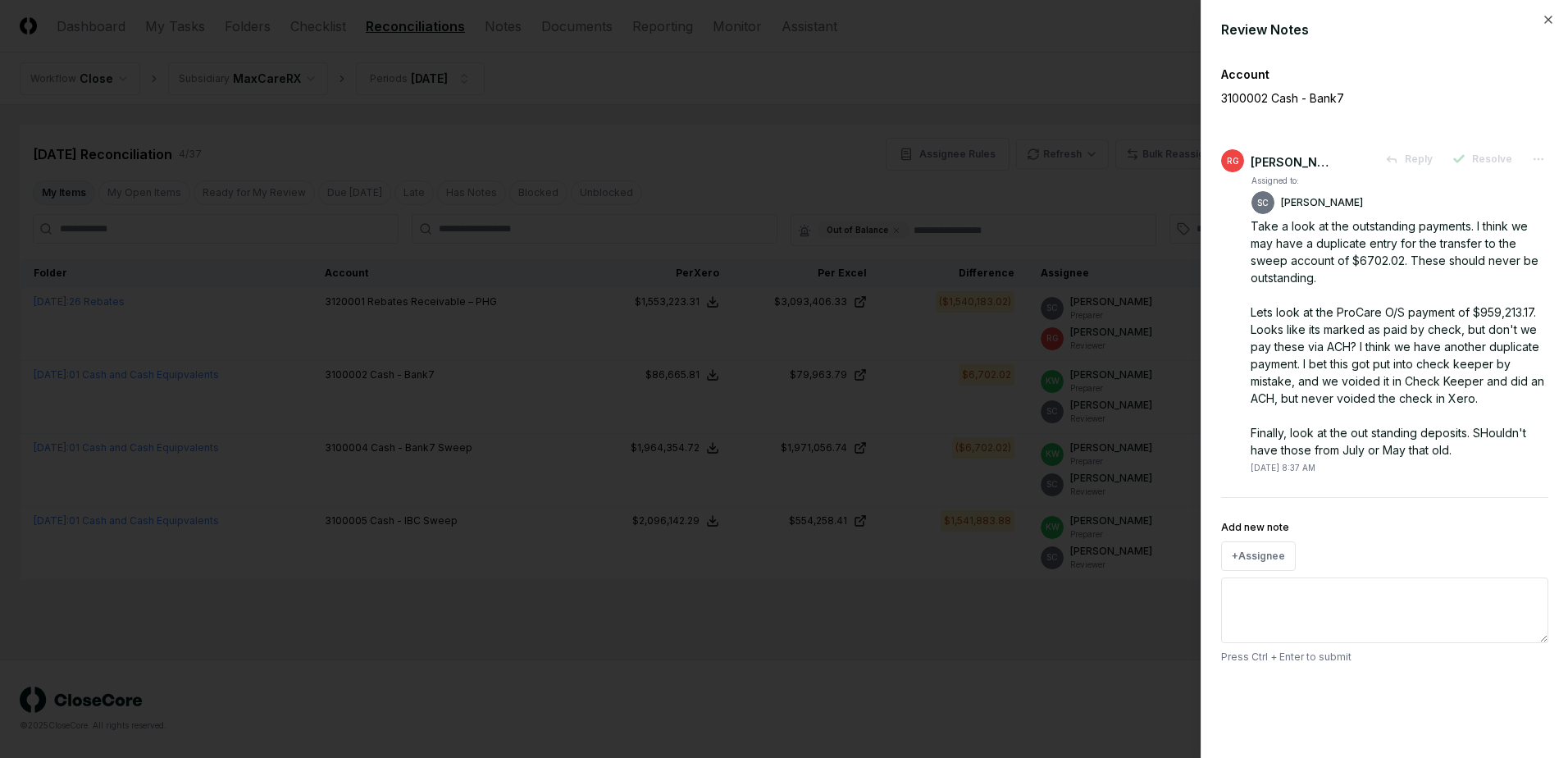
click at [1542, 26] on div "Review Notes" at bounding box center [1385, 29] width 328 height 20
click at [1548, 16] on icon "button" at bounding box center [1548, 19] width 13 height 13
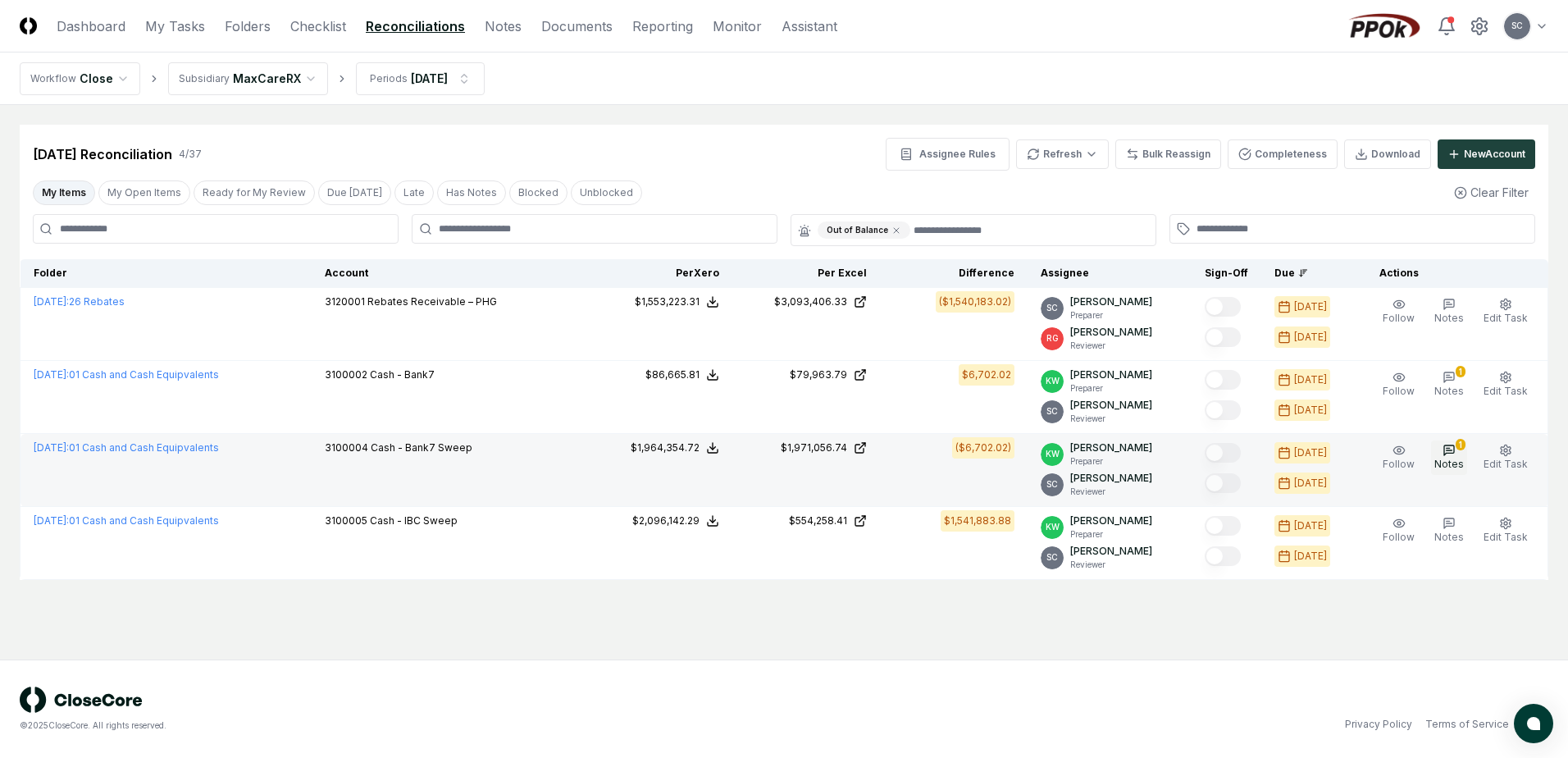
click at [1455, 449] on icon "button" at bounding box center [1449, 450] width 13 height 13
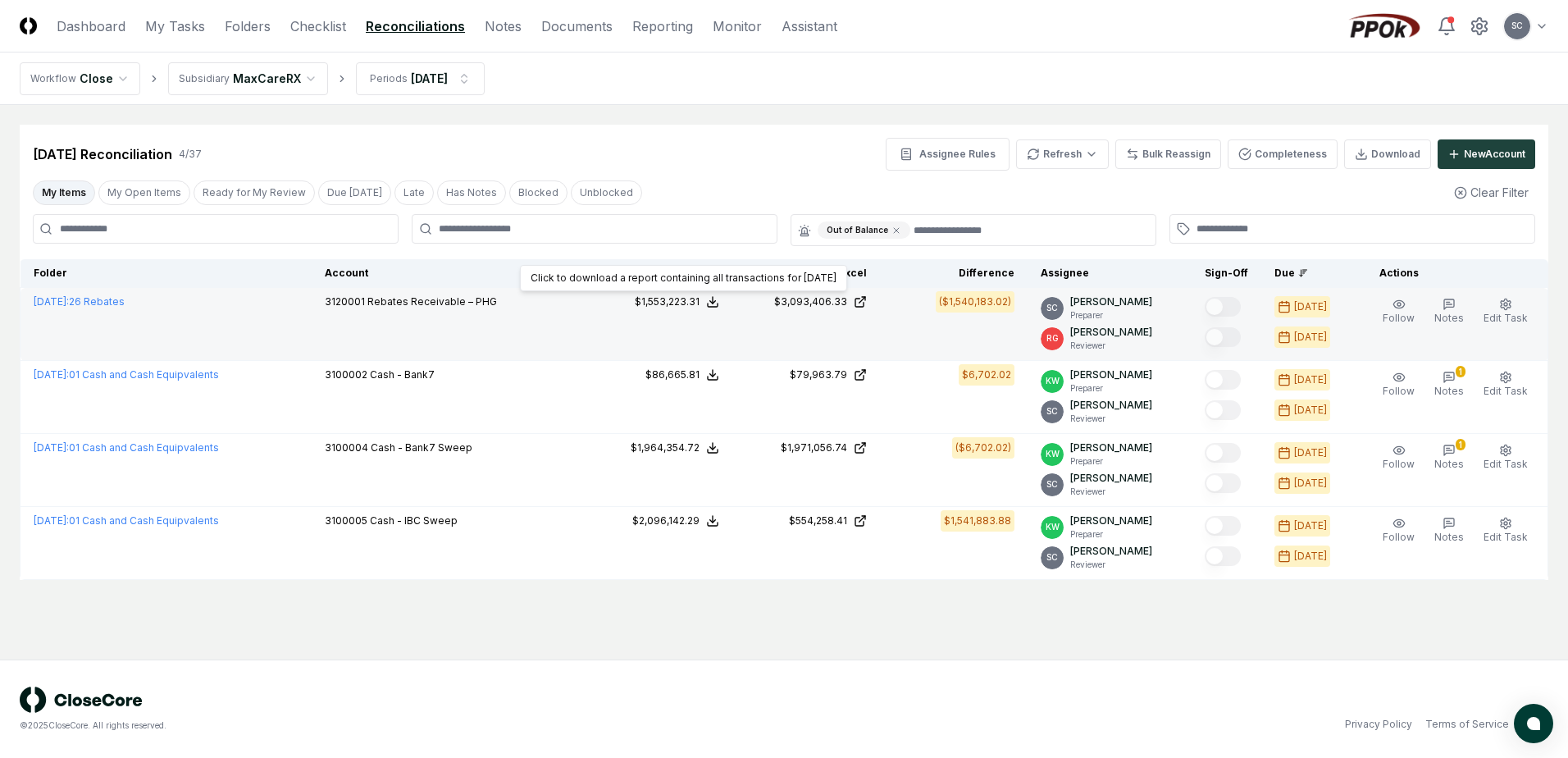
click at [681, 298] on div "$1,553,223.31" at bounding box center [667, 301] width 65 height 15
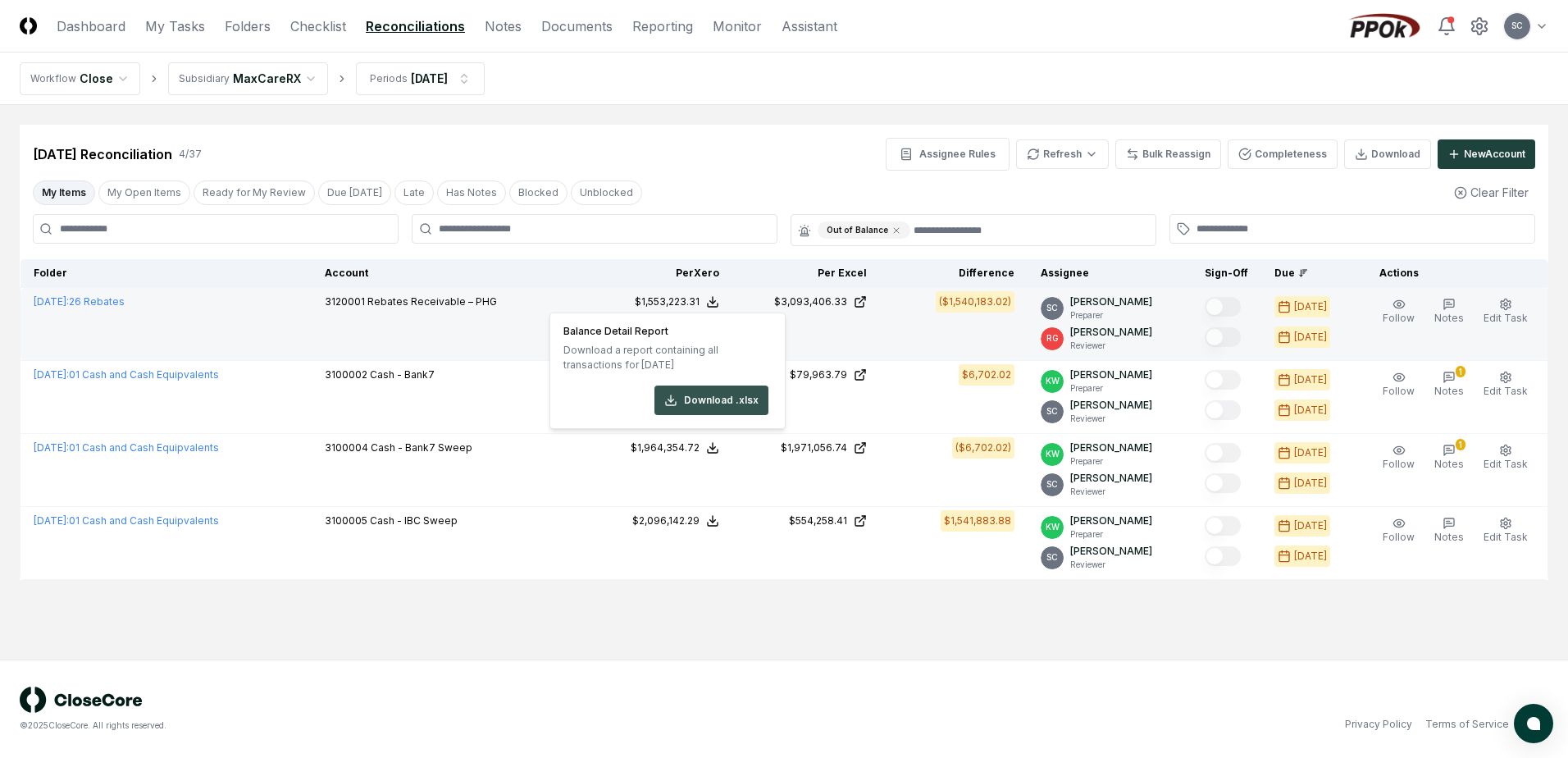
click at [687, 397] on button "Download .xlsx" at bounding box center [711, 400] width 114 height 30
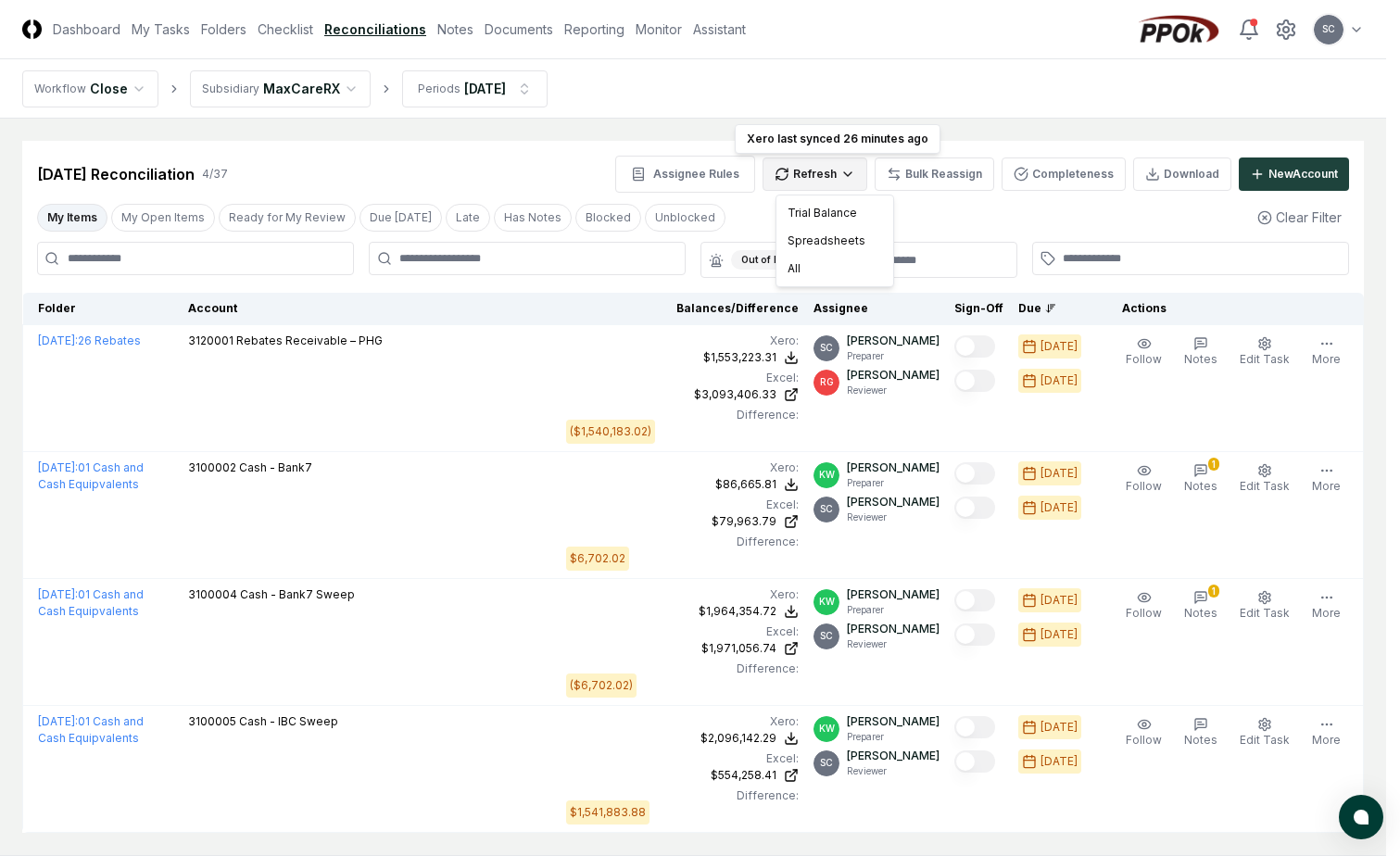
click at [834, 175] on html "CloseCore Dashboard My Tasks Folders Checklist Reconciliations Notes Documents …" at bounding box center [700, 483] width 1400 height 967
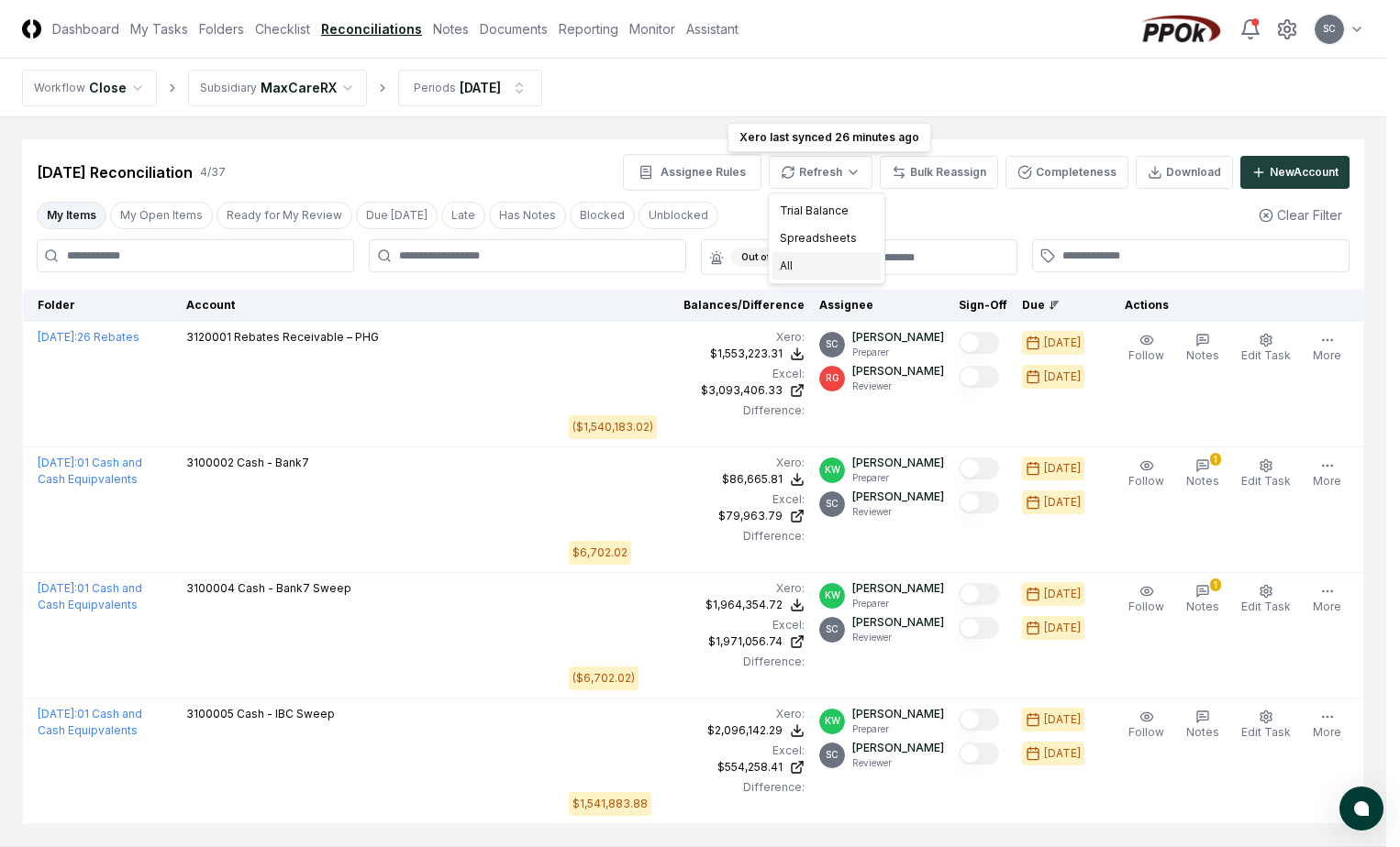
click at [804, 266] on div "All" at bounding box center [826, 265] width 108 height 28
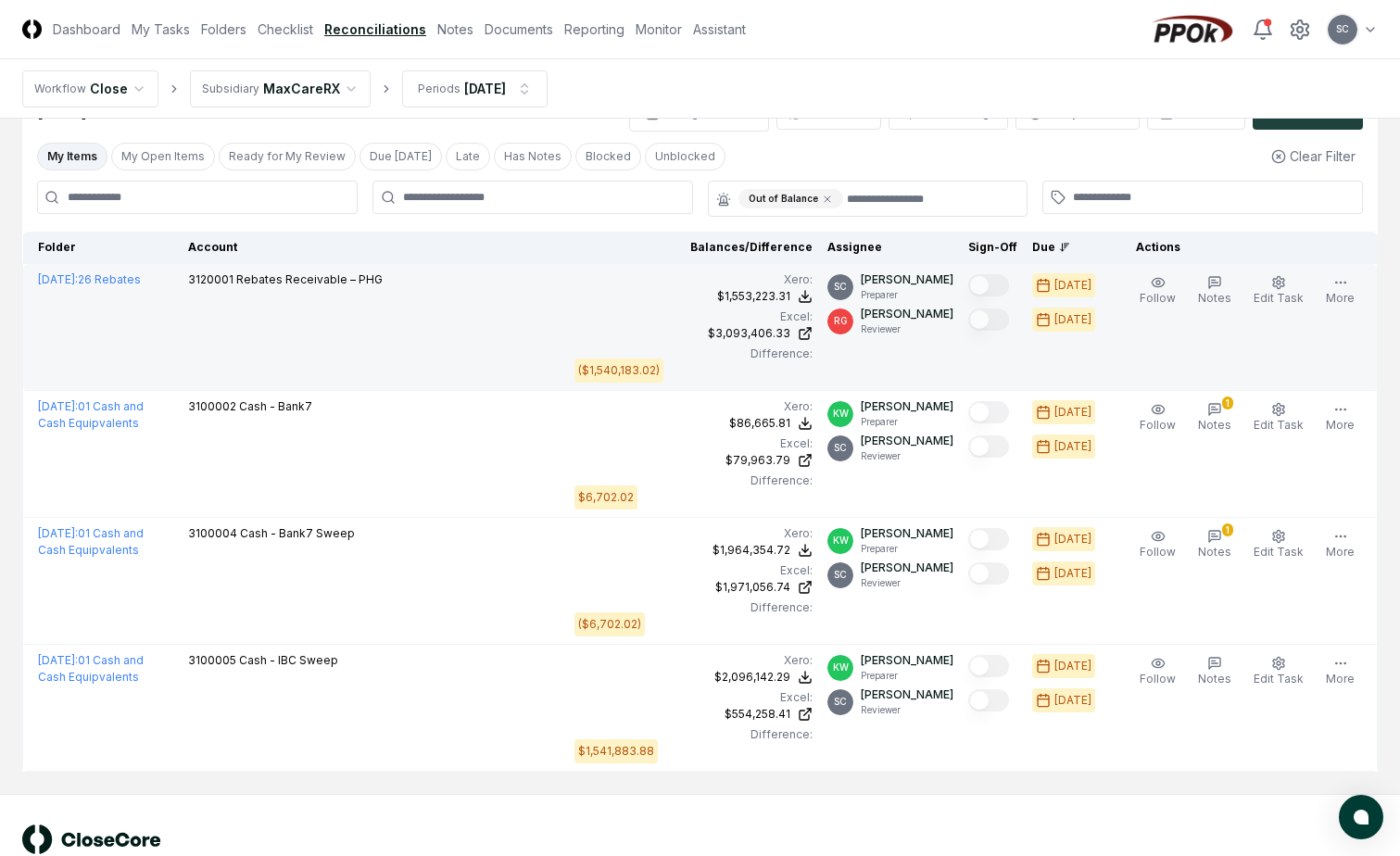
scroll to position [17, 0]
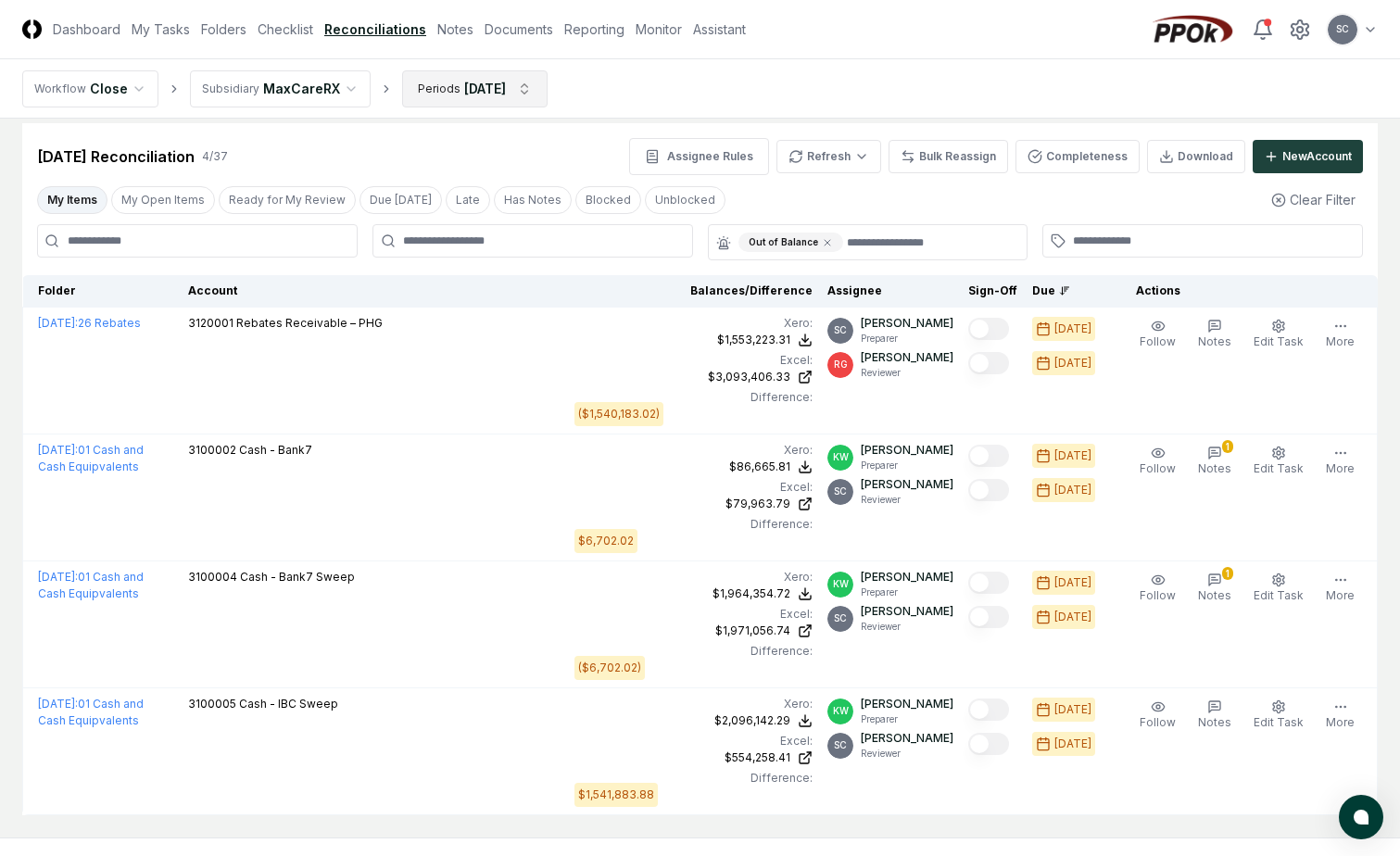
click at [482, 95] on html "CloseCore Dashboard My Tasks Folders Checklist Reconciliations Notes Documents …" at bounding box center [700, 466] width 1400 height 967
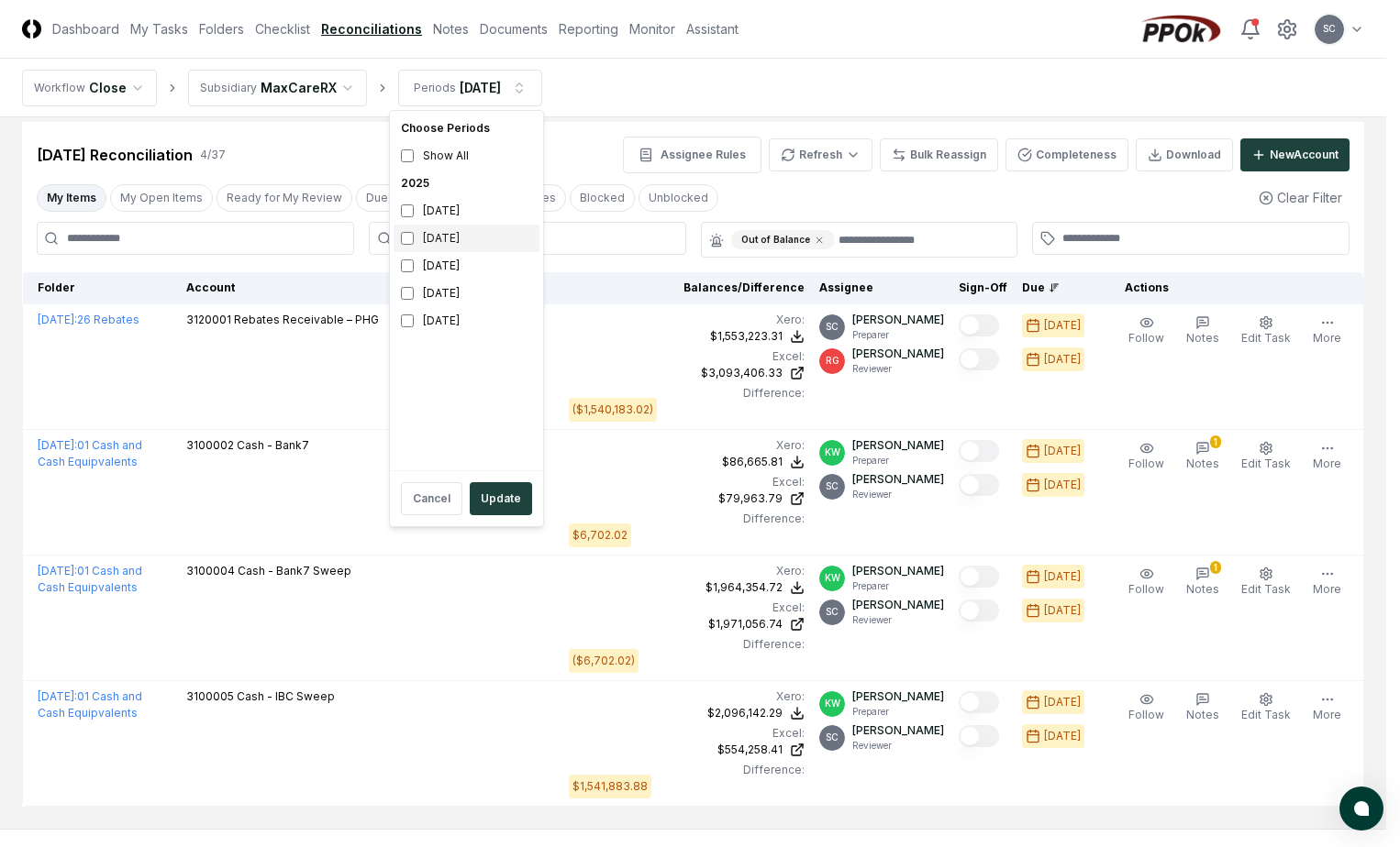
click at [417, 239] on div "[DATE]" at bounding box center [466, 238] width 146 height 28
click at [493, 503] on button "Update" at bounding box center [500, 499] width 62 height 33
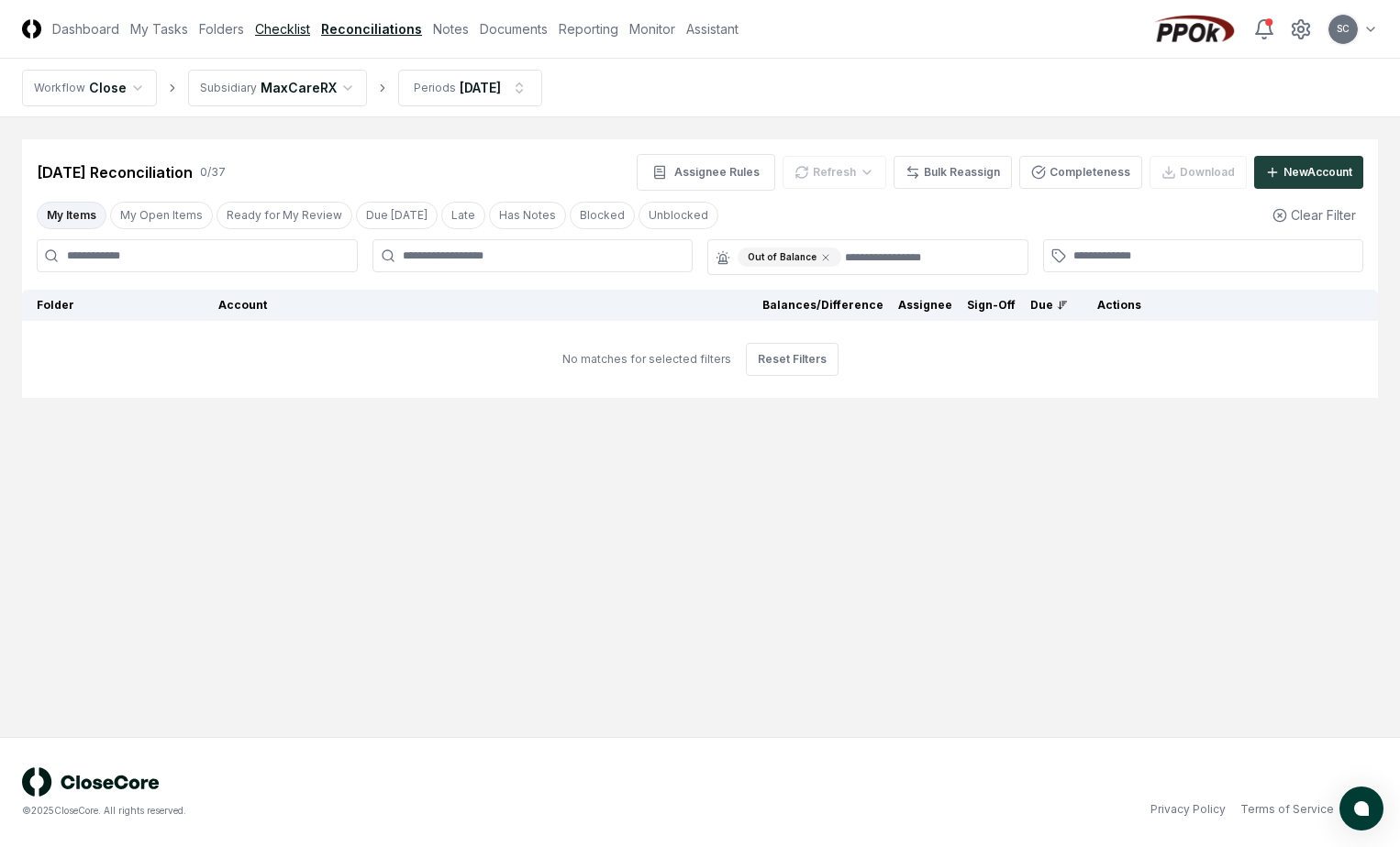
click at [279, 29] on link "Checklist" at bounding box center [282, 29] width 55 height 19
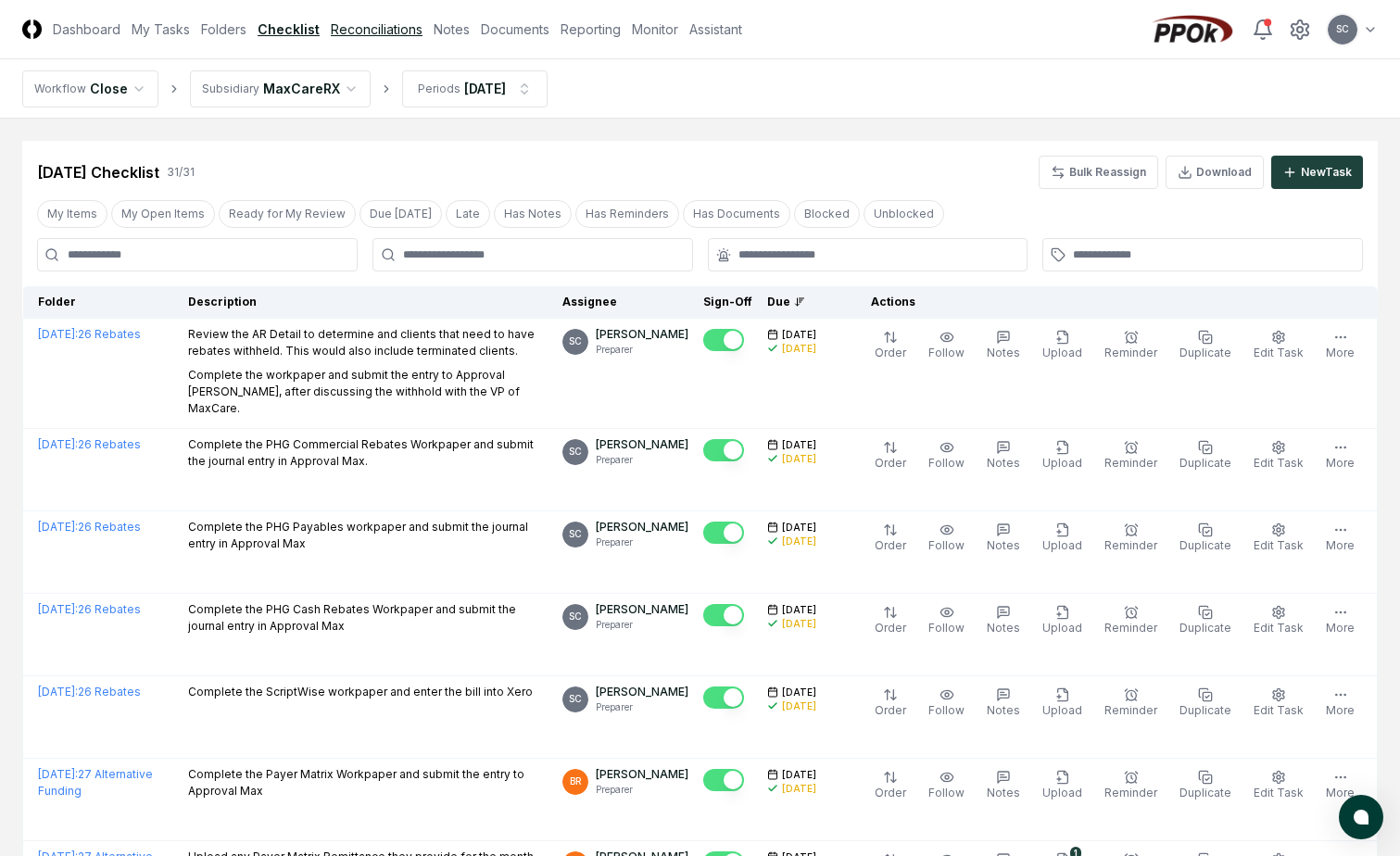
click at [351, 29] on link "Reconciliations" at bounding box center [376, 29] width 92 height 19
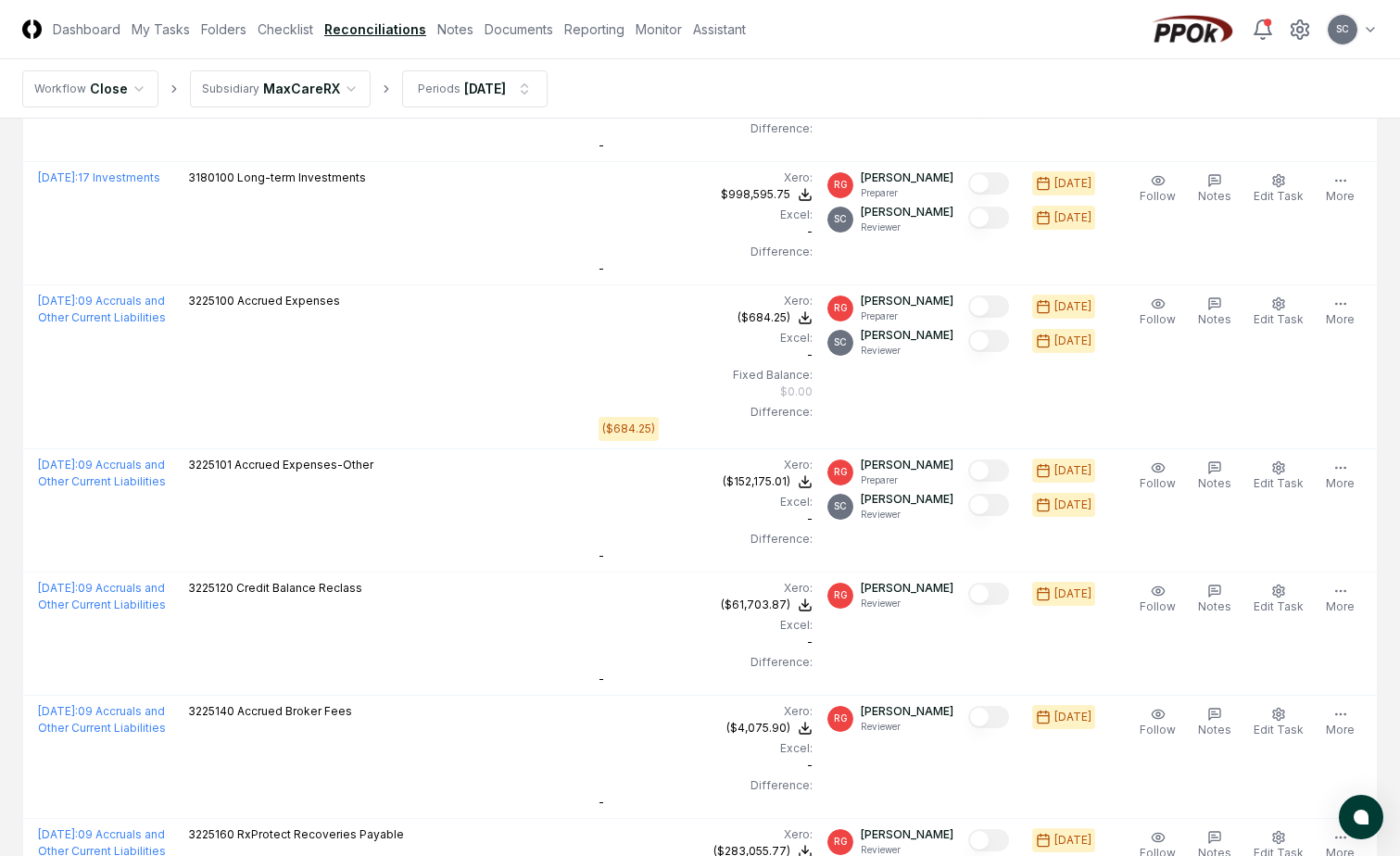
scroll to position [2688, 0]
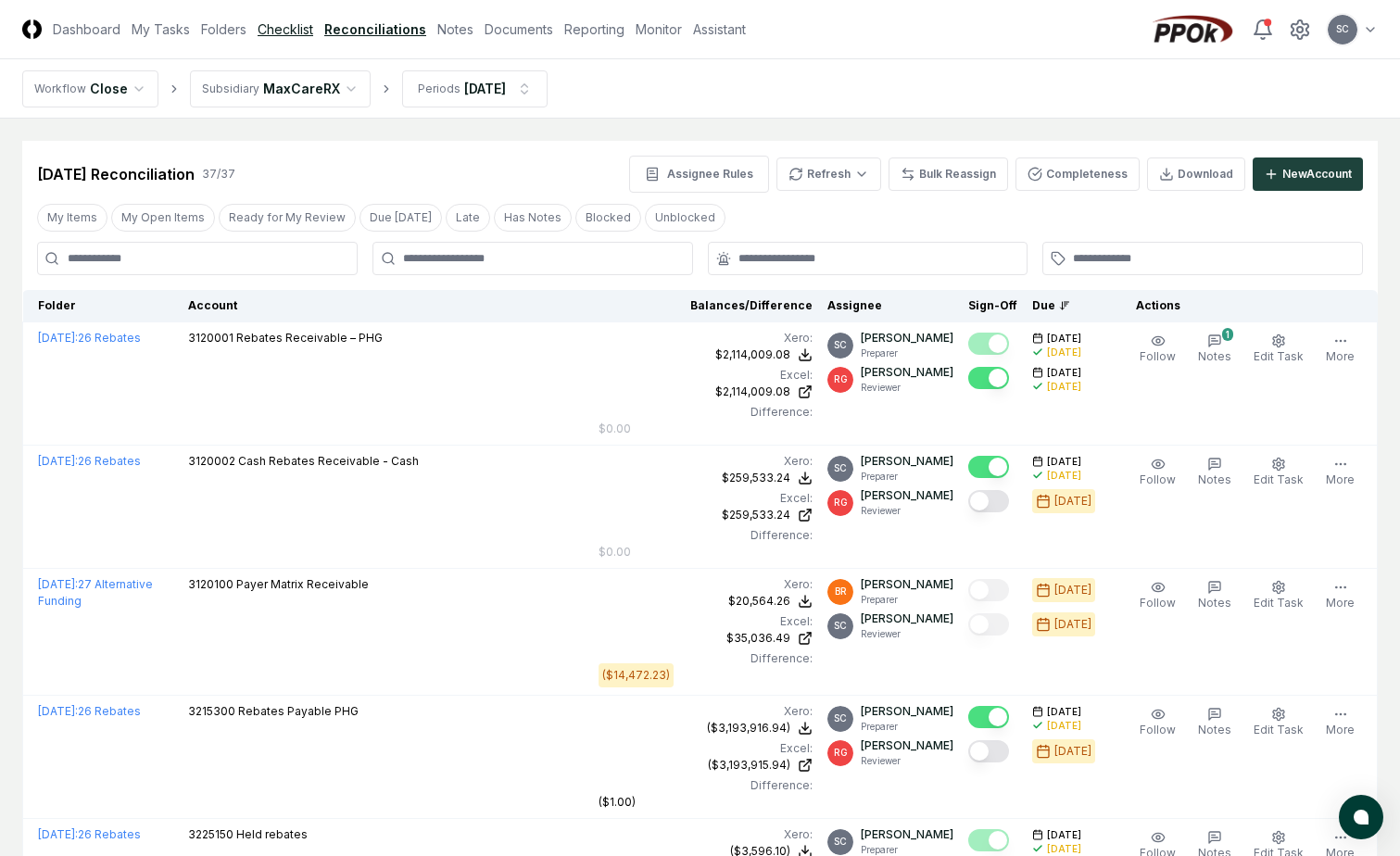
click at [271, 31] on link "Checklist" at bounding box center [285, 29] width 56 height 19
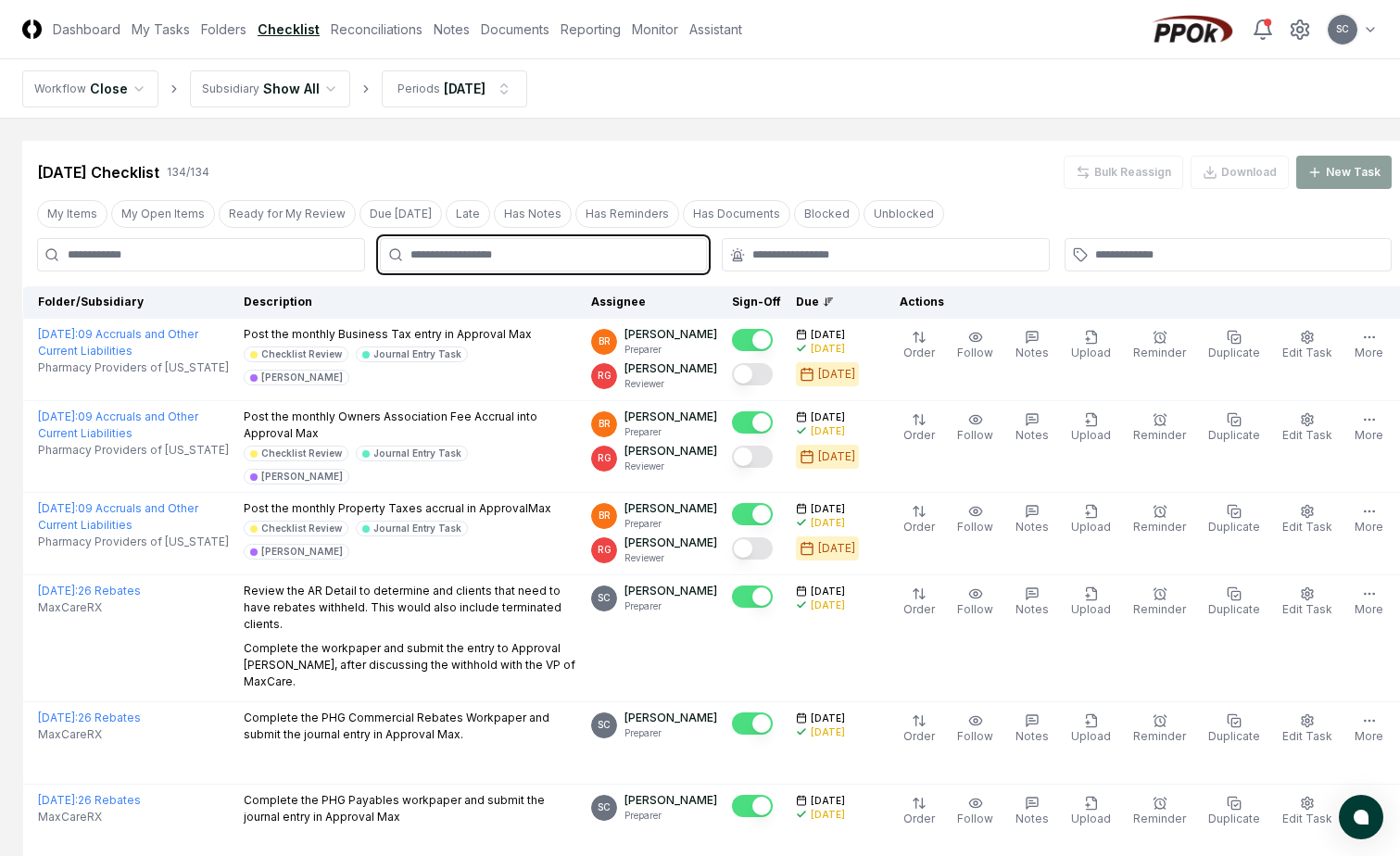
click at [497, 262] on input "text" at bounding box center [553, 254] width 285 height 16
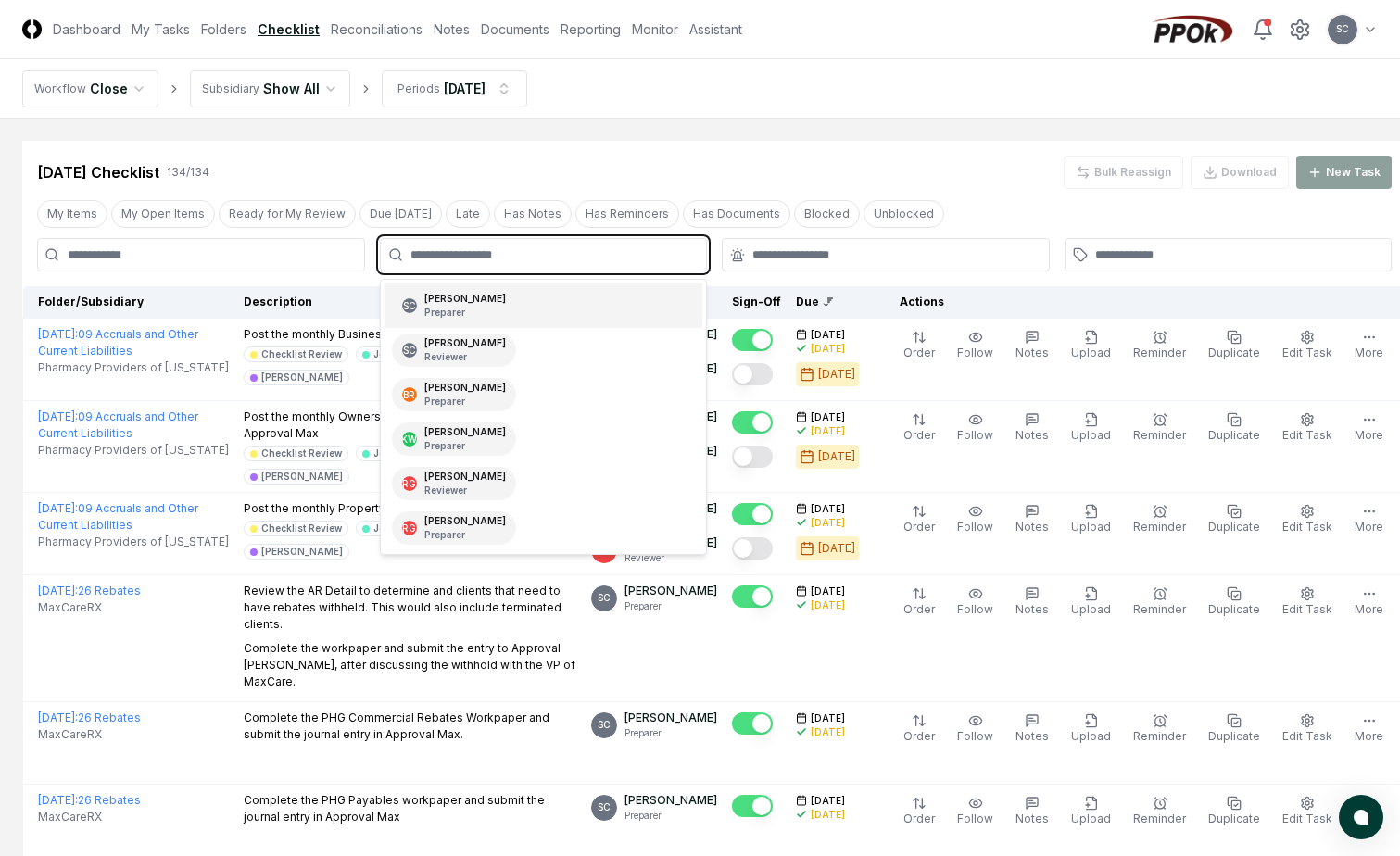
click at [430, 301] on div "[PERSON_NAME] Preparer" at bounding box center [464, 306] width 82 height 28
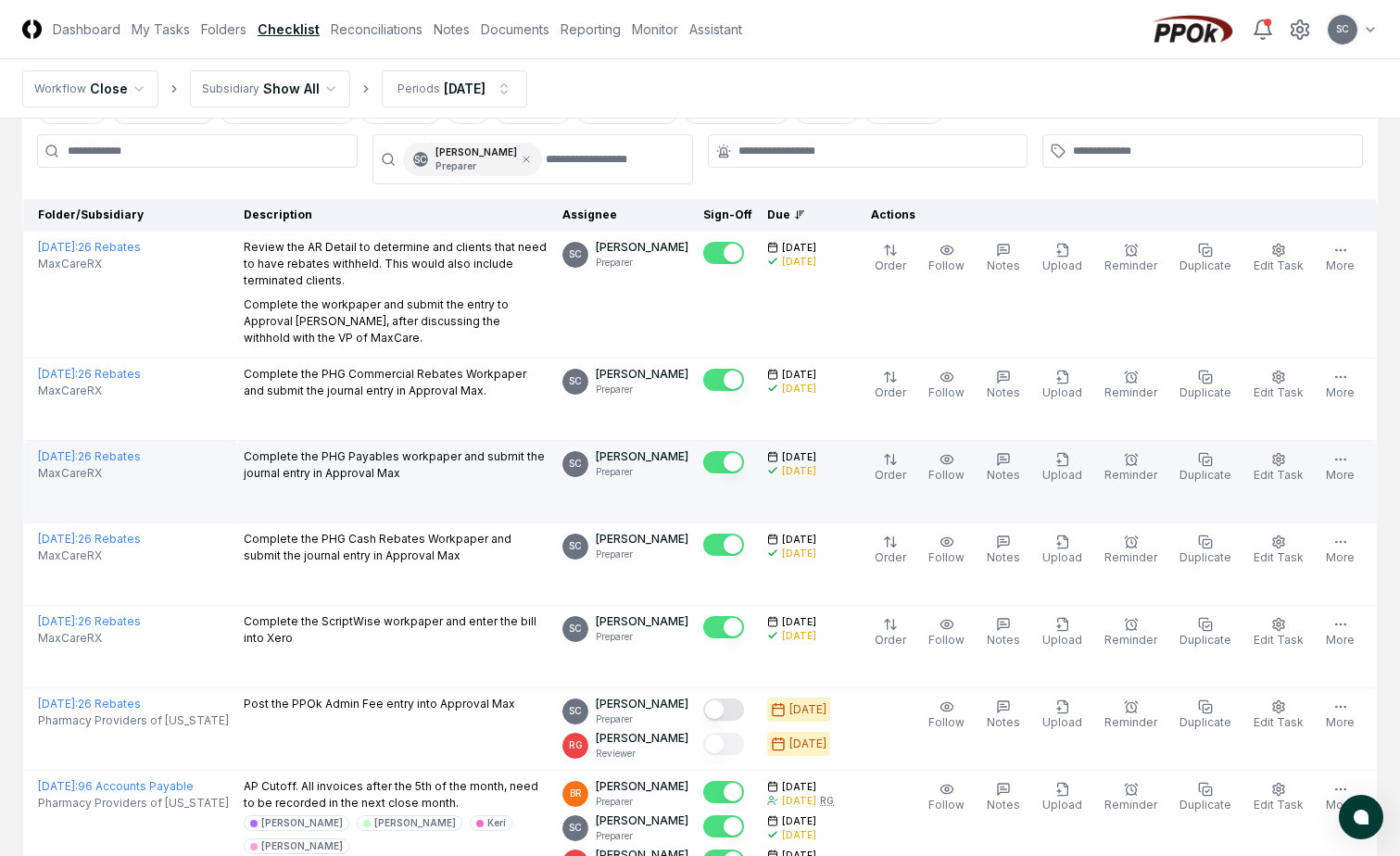
scroll to position [278, 0]
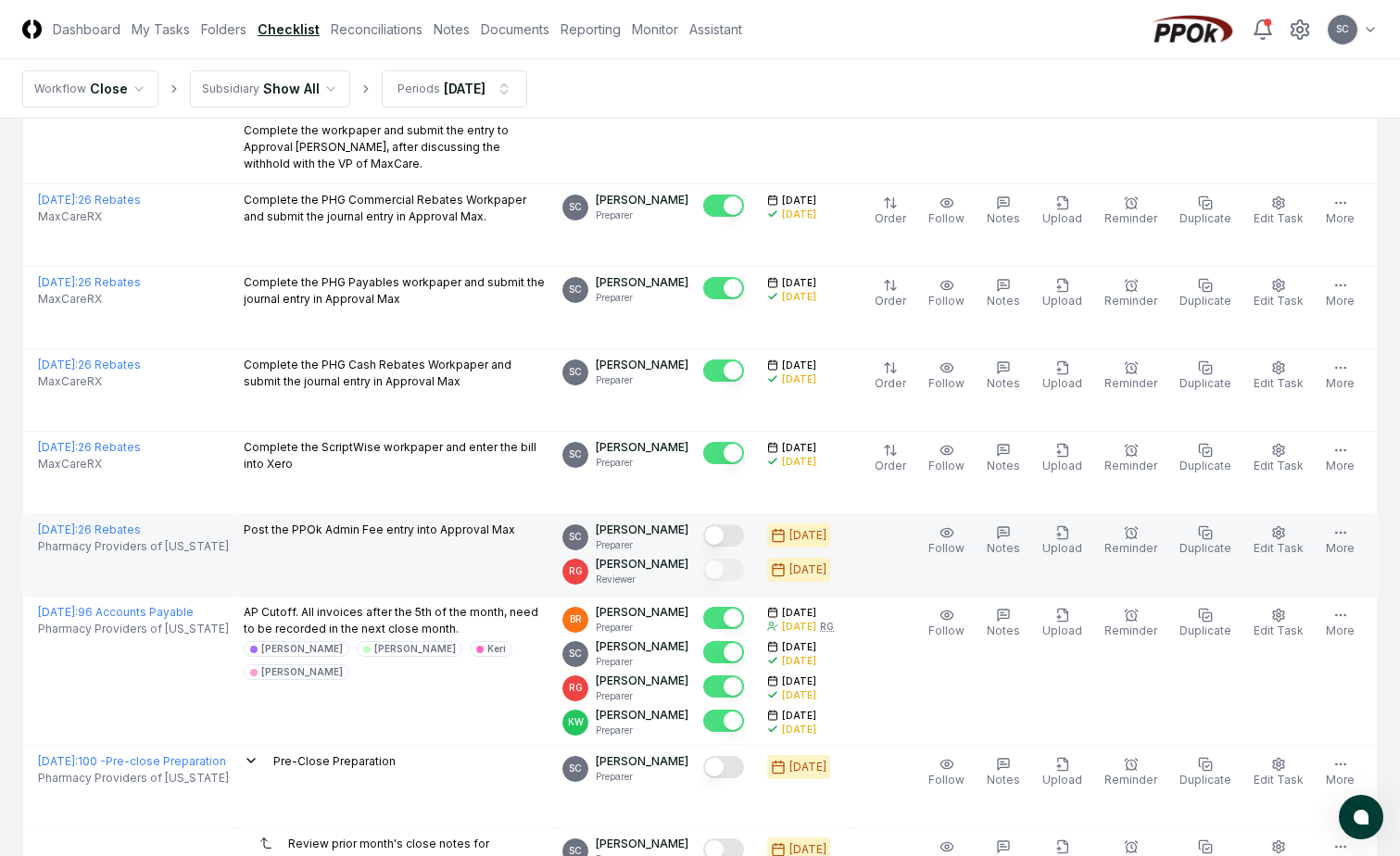
click at [744, 524] on button "Mark complete" at bounding box center [724, 535] width 40 height 22
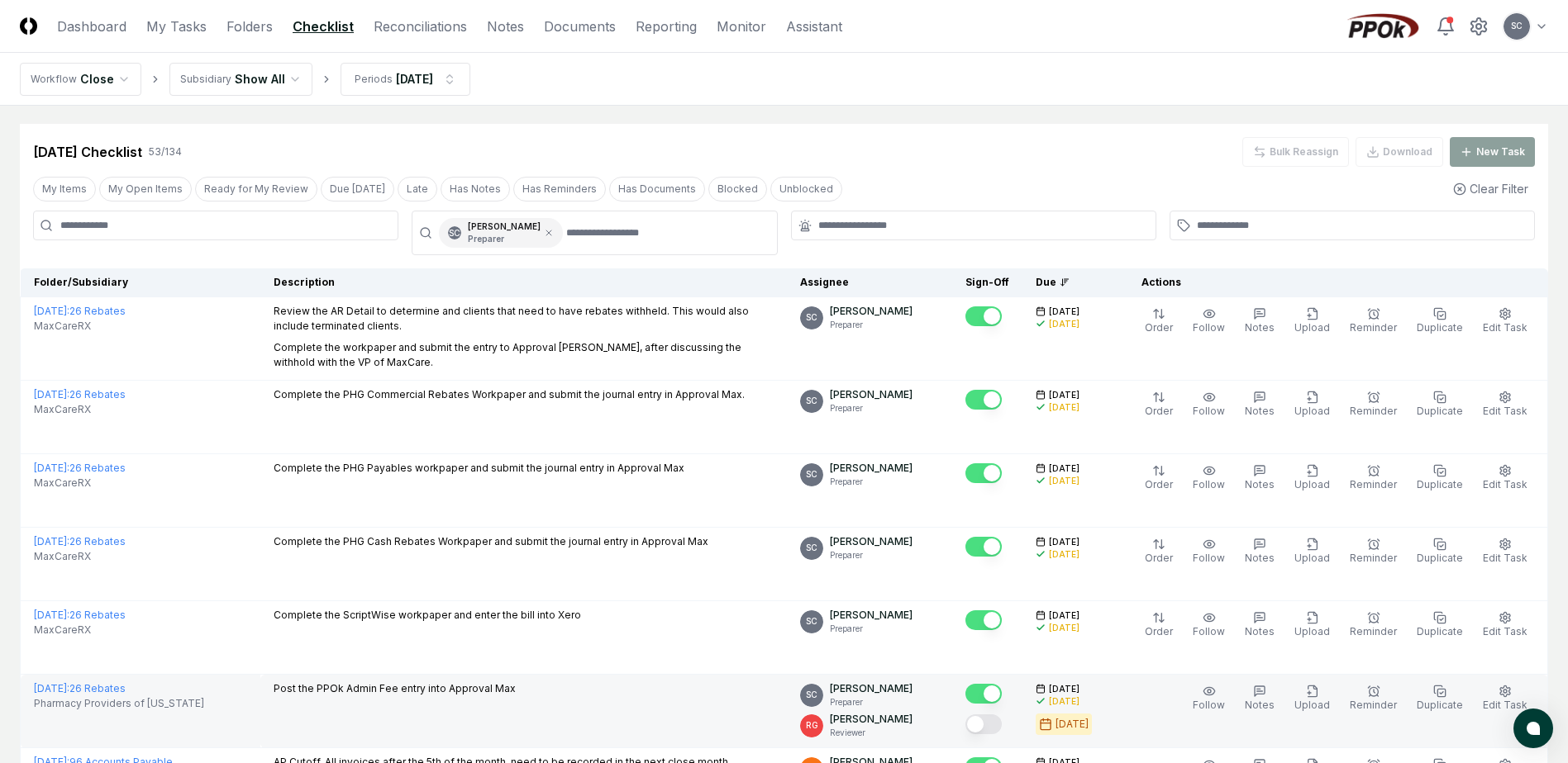
scroll to position [0, 0]
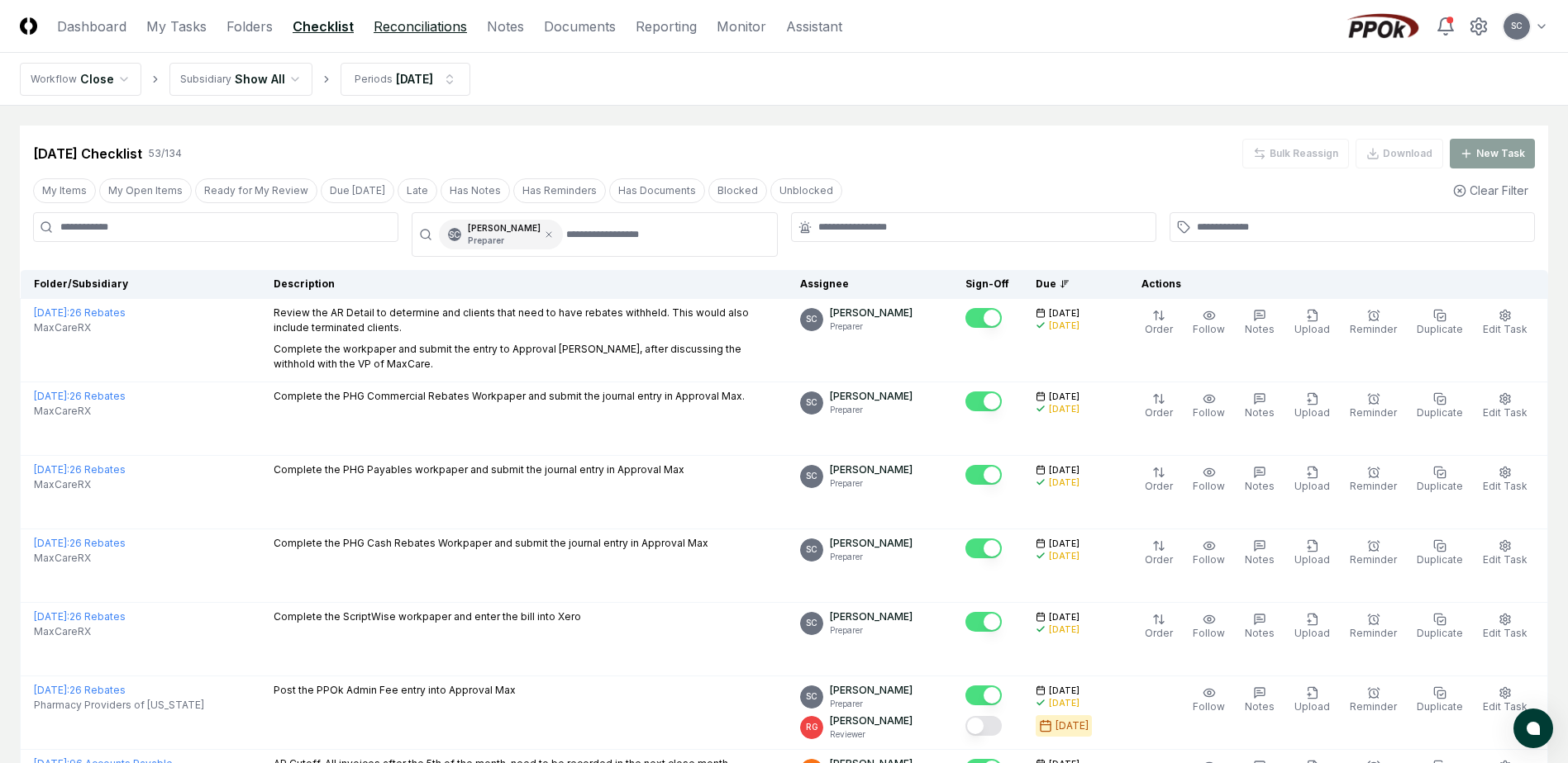
click at [386, 29] on link "Reconciliations" at bounding box center [420, 26] width 94 height 20
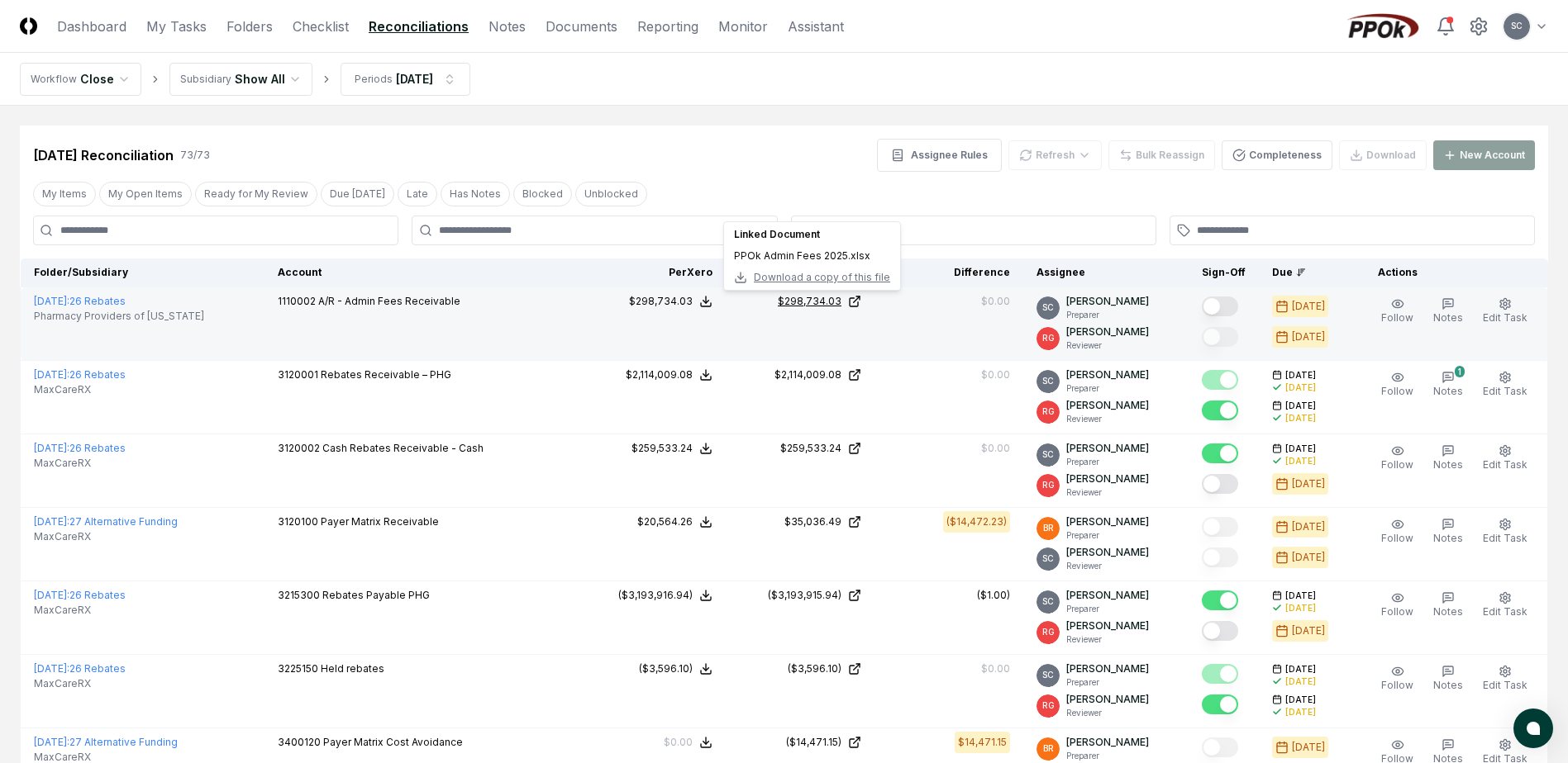
click at [833, 296] on div "$298,734.03" at bounding box center [810, 301] width 64 height 15
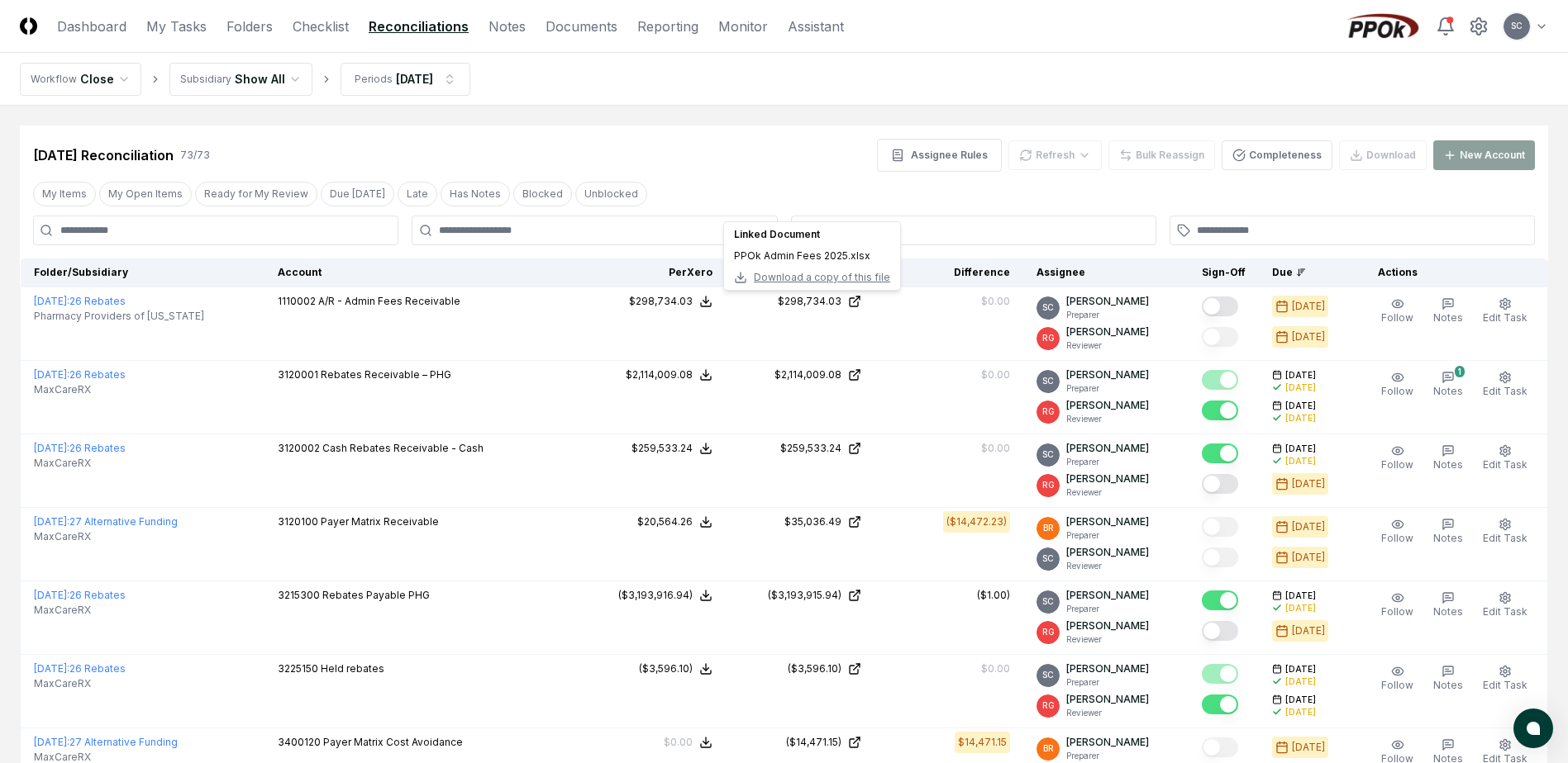
click at [689, 158] on div "Aug 2025 Reconciliation 73 / 73 Assignee Rules Refresh Bulk Reassign Completene…" at bounding box center [783, 156] width 1502 height 33
click at [243, 27] on link "Folders" at bounding box center [249, 26] width 46 height 20
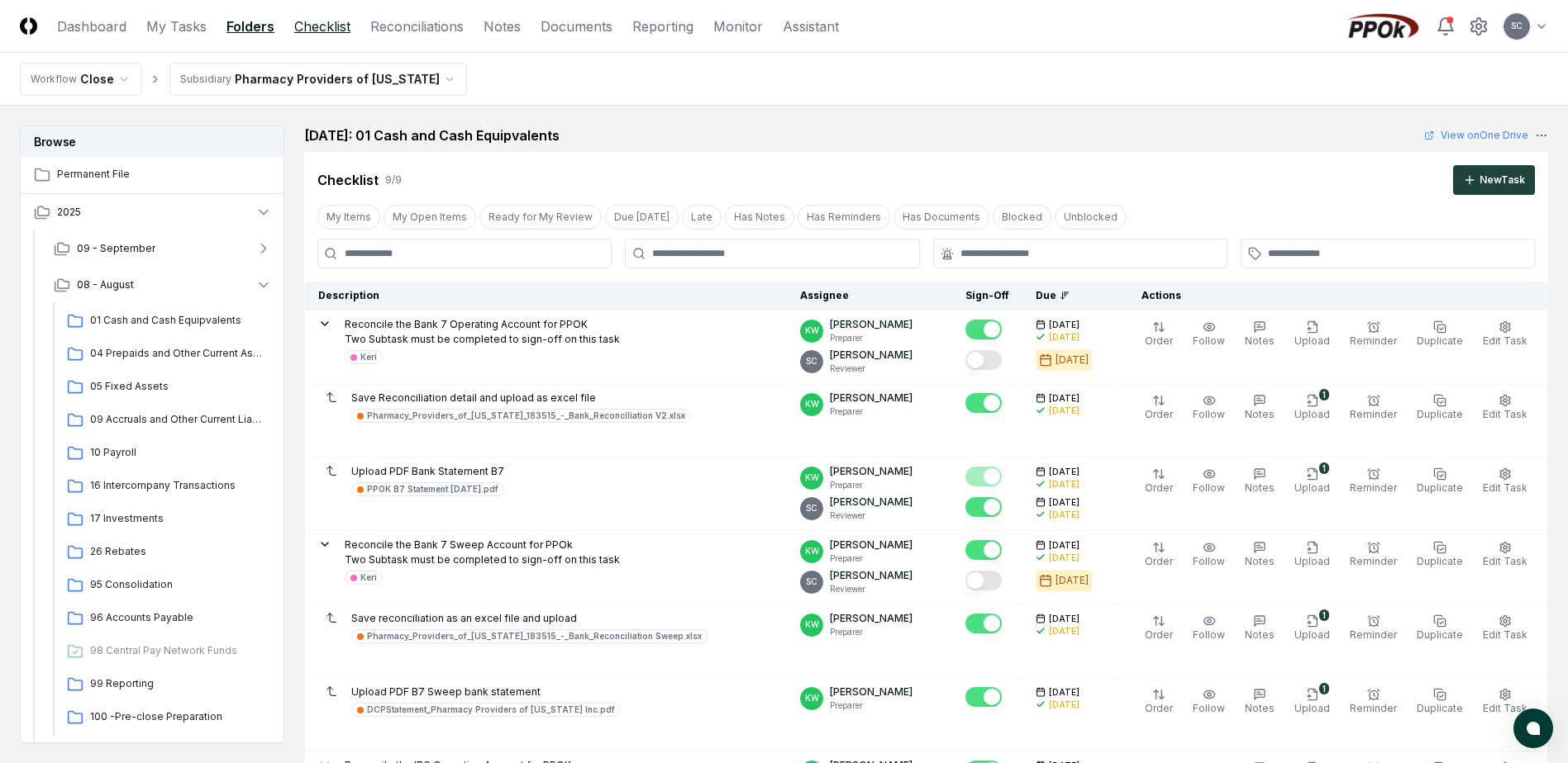
click at [300, 27] on link "Checklist" at bounding box center [322, 26] width 56 height 20
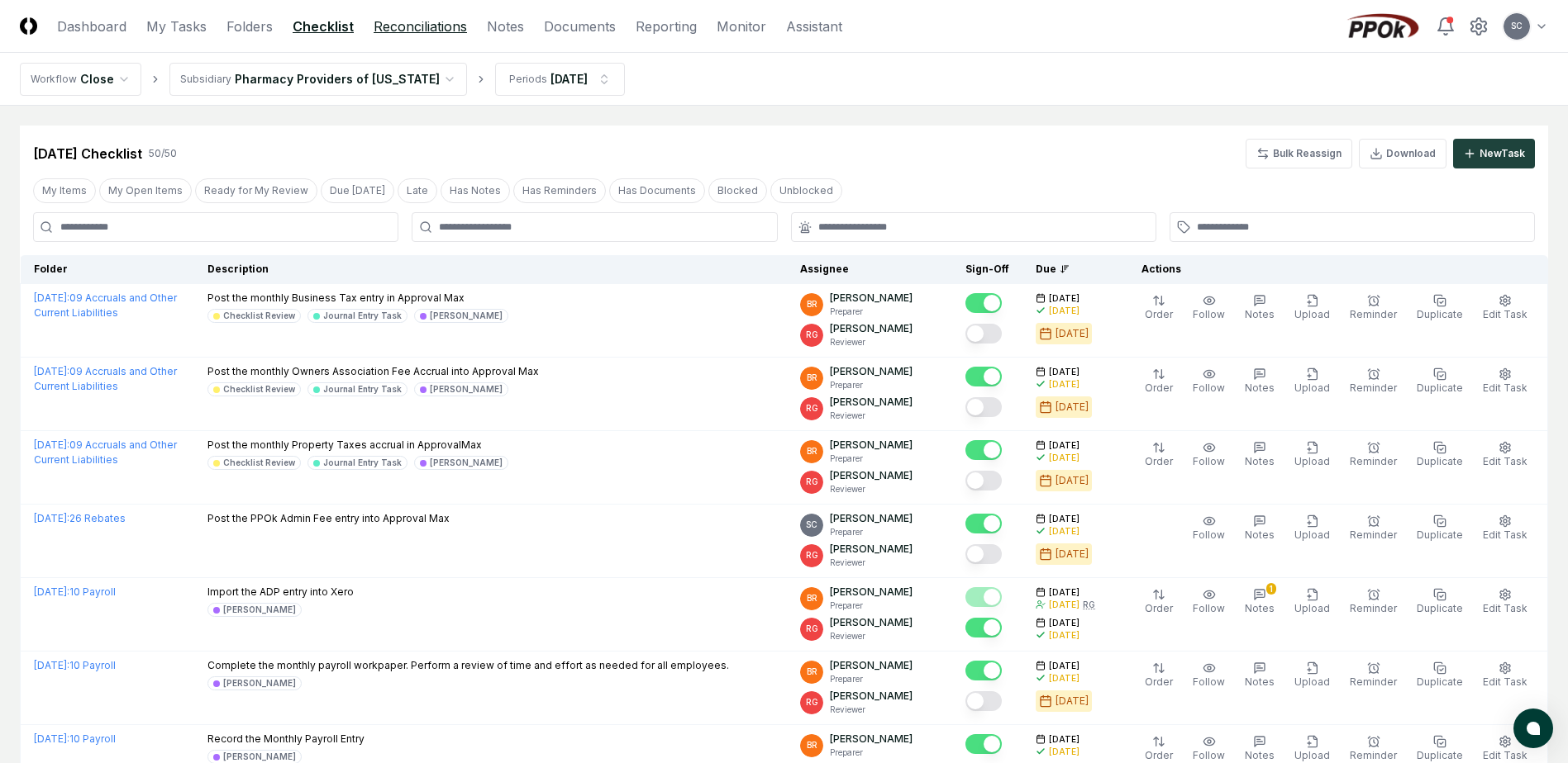
click at [411, 20] on link "Reconciliations" at bounding box center [420, 26] width 94 height 20
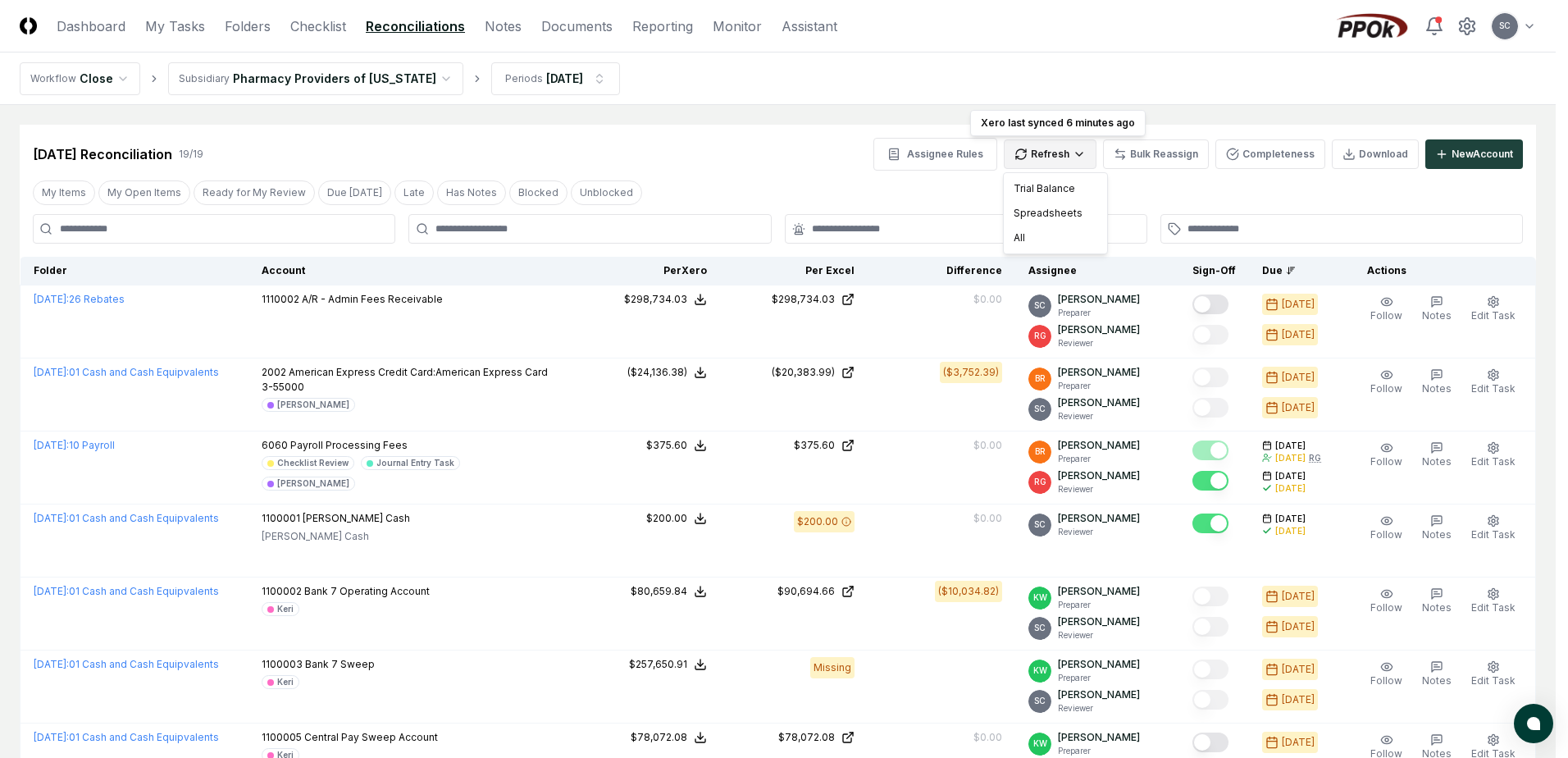
click at [1028, 241] on div "All" at bounding box center [1055, 237] width 96 height 25
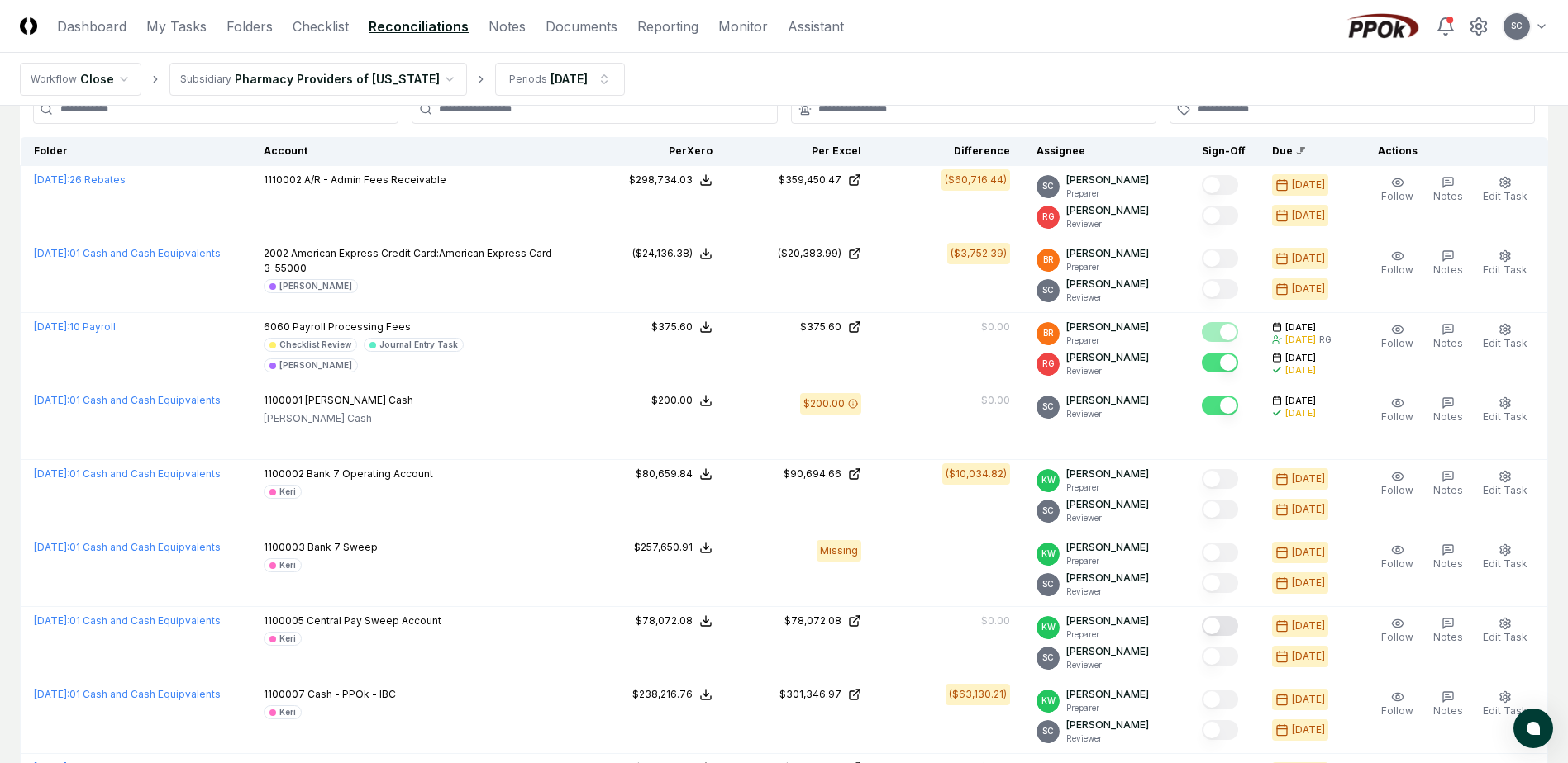
scroll to position [165, 0]
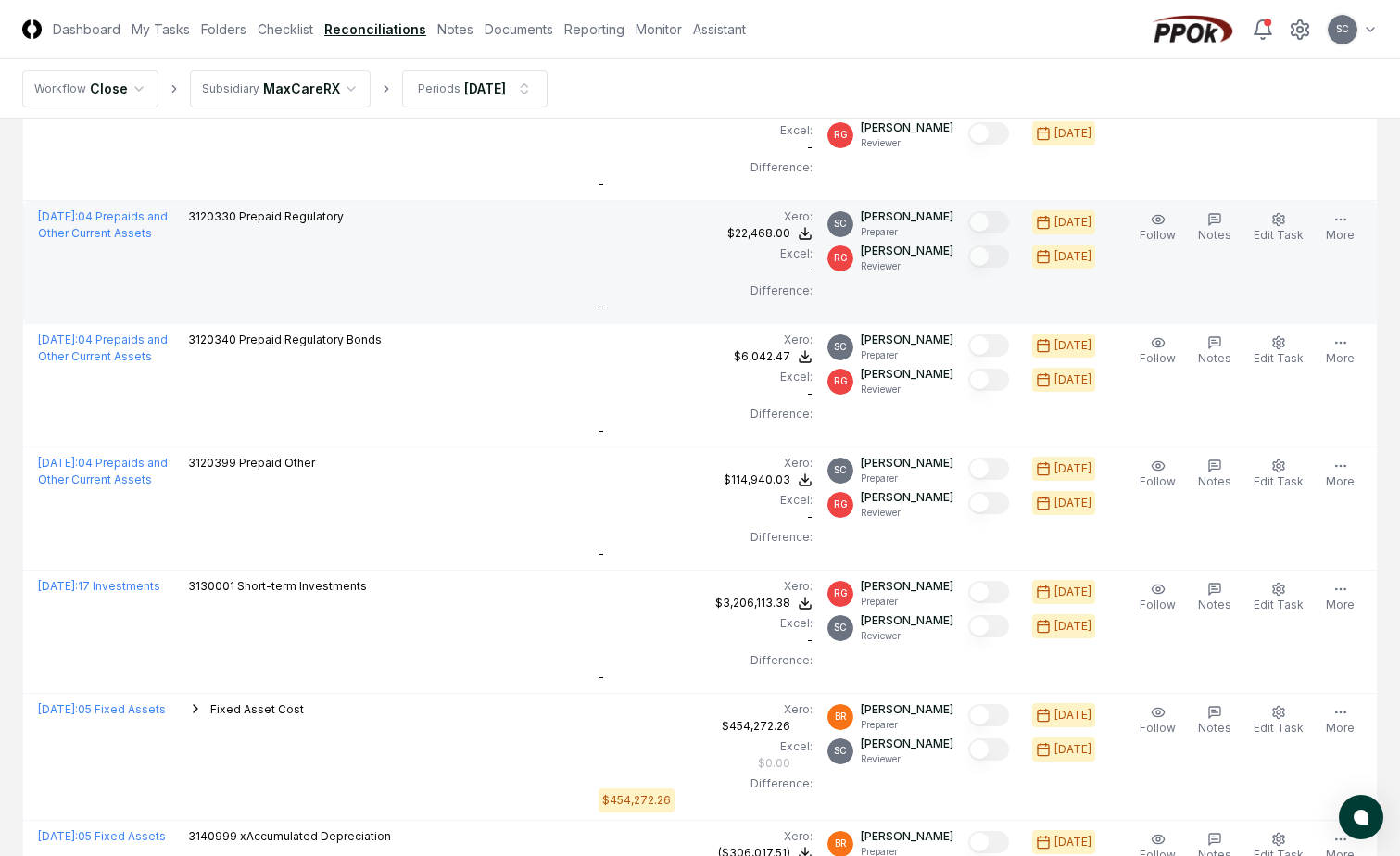
scroll to position [2039, 0]
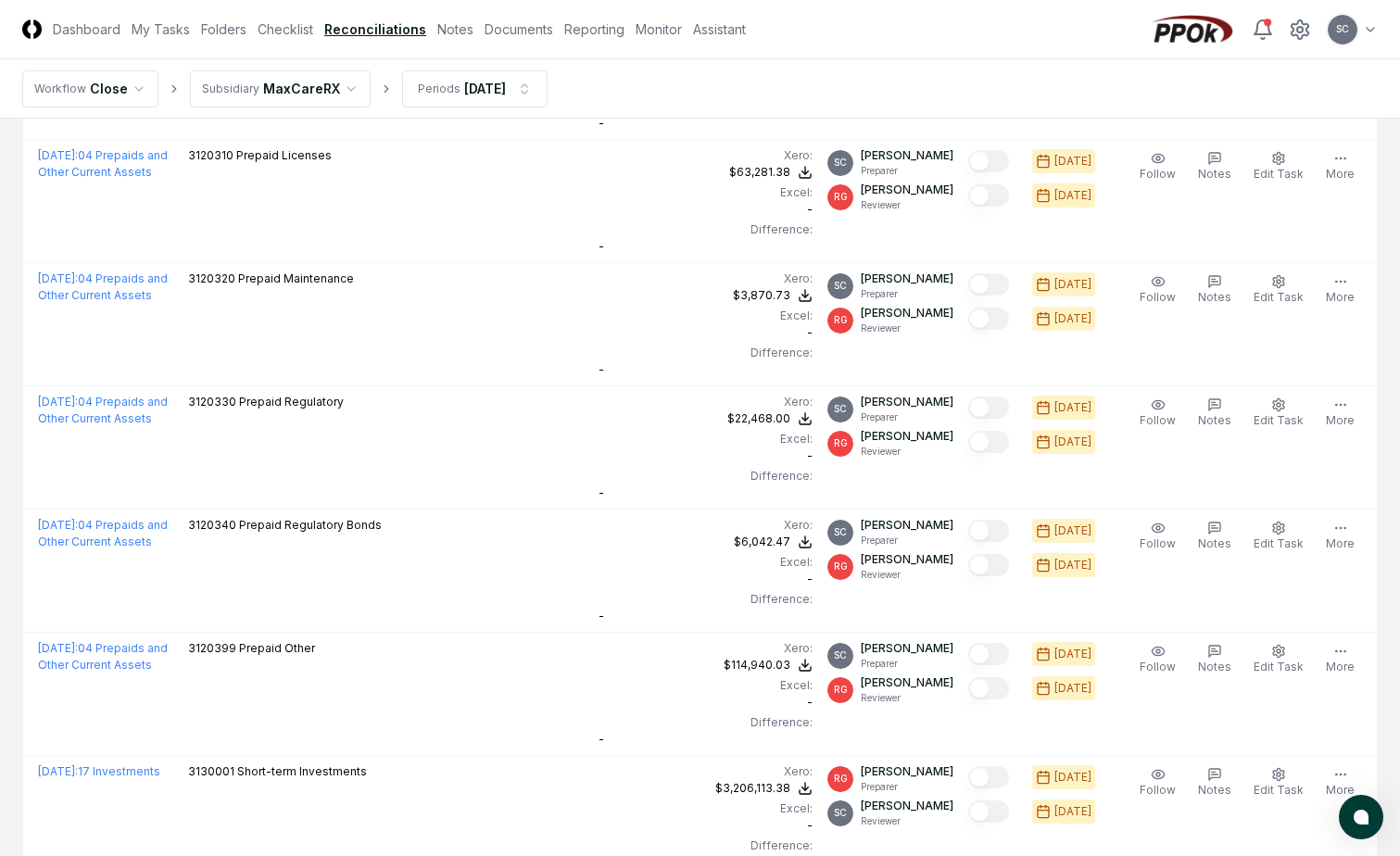
click at [248, 94] on html "CloseCore Dashboard My Tasks Folders Checklist Reconciliations Notes Documents …" at bounding box center [700, 501] width 1400 height 5080
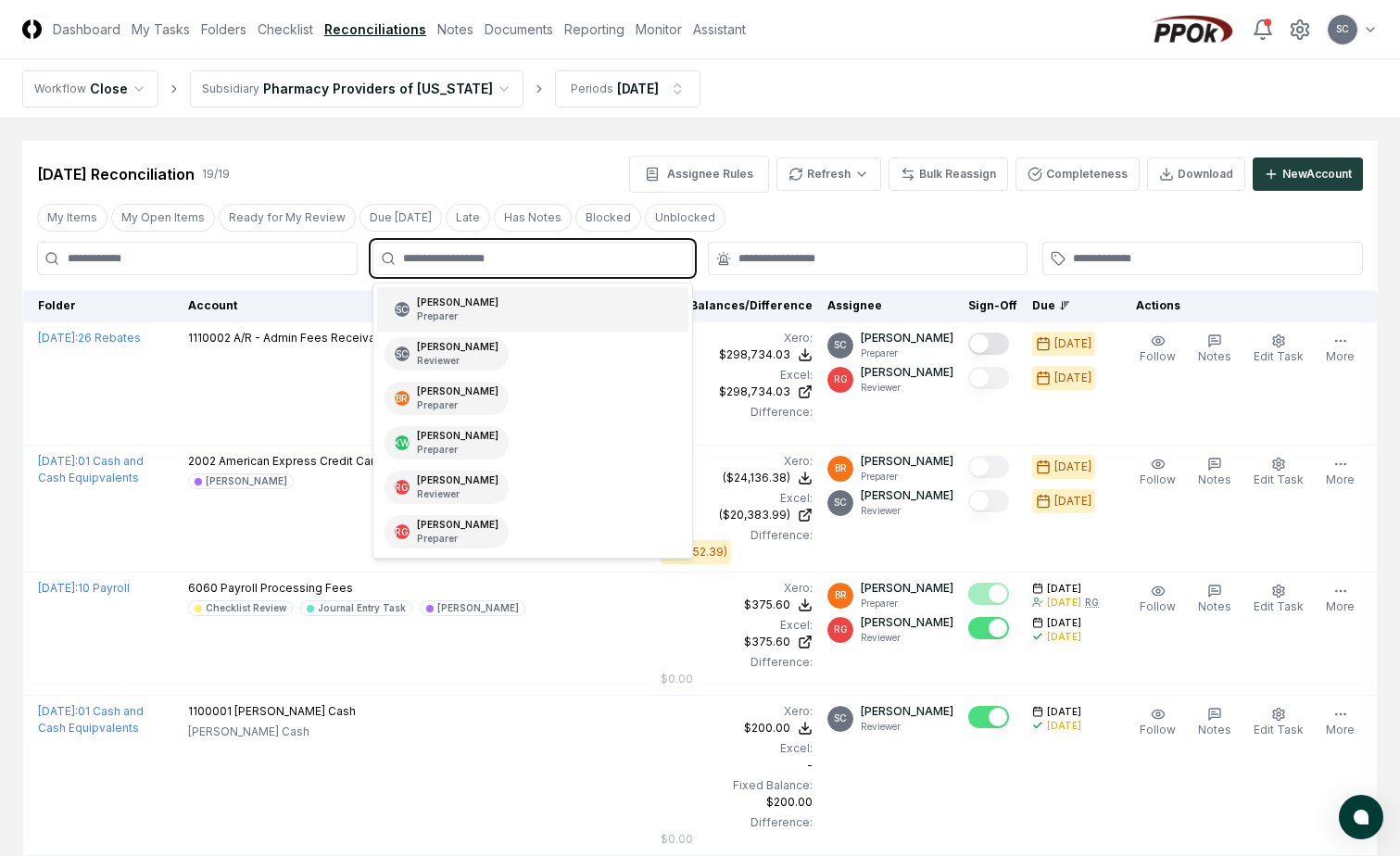
click at [449, 261] on input "text" at bounding box center [542, 258] width 277 height 16
click at [437, 301] on div "Suzan Copeland Preparer" at bounding box center [458, 309] width 82 height 28
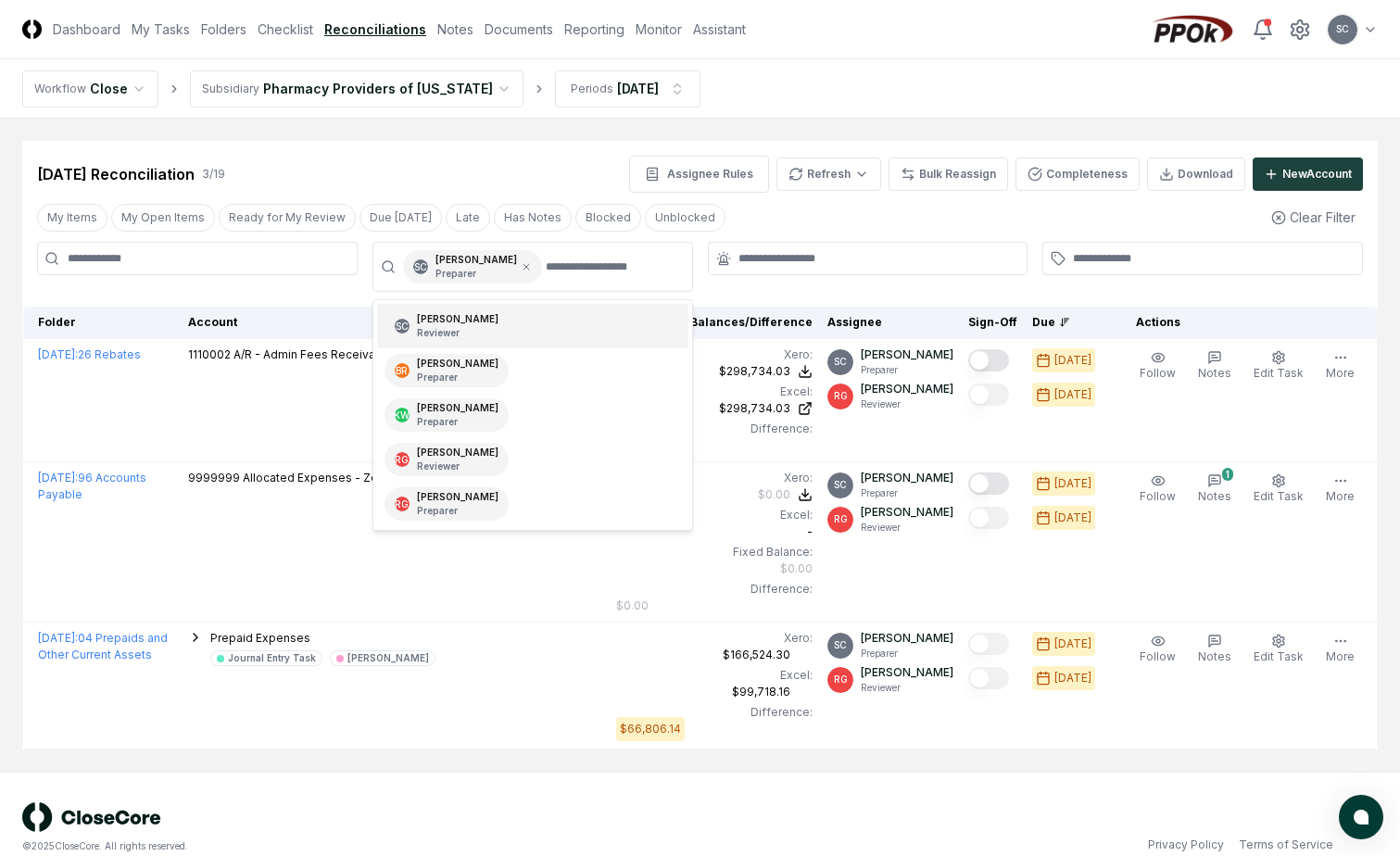
click at [162, 292] on div at bounding box center [197, 267] width 321 height 50
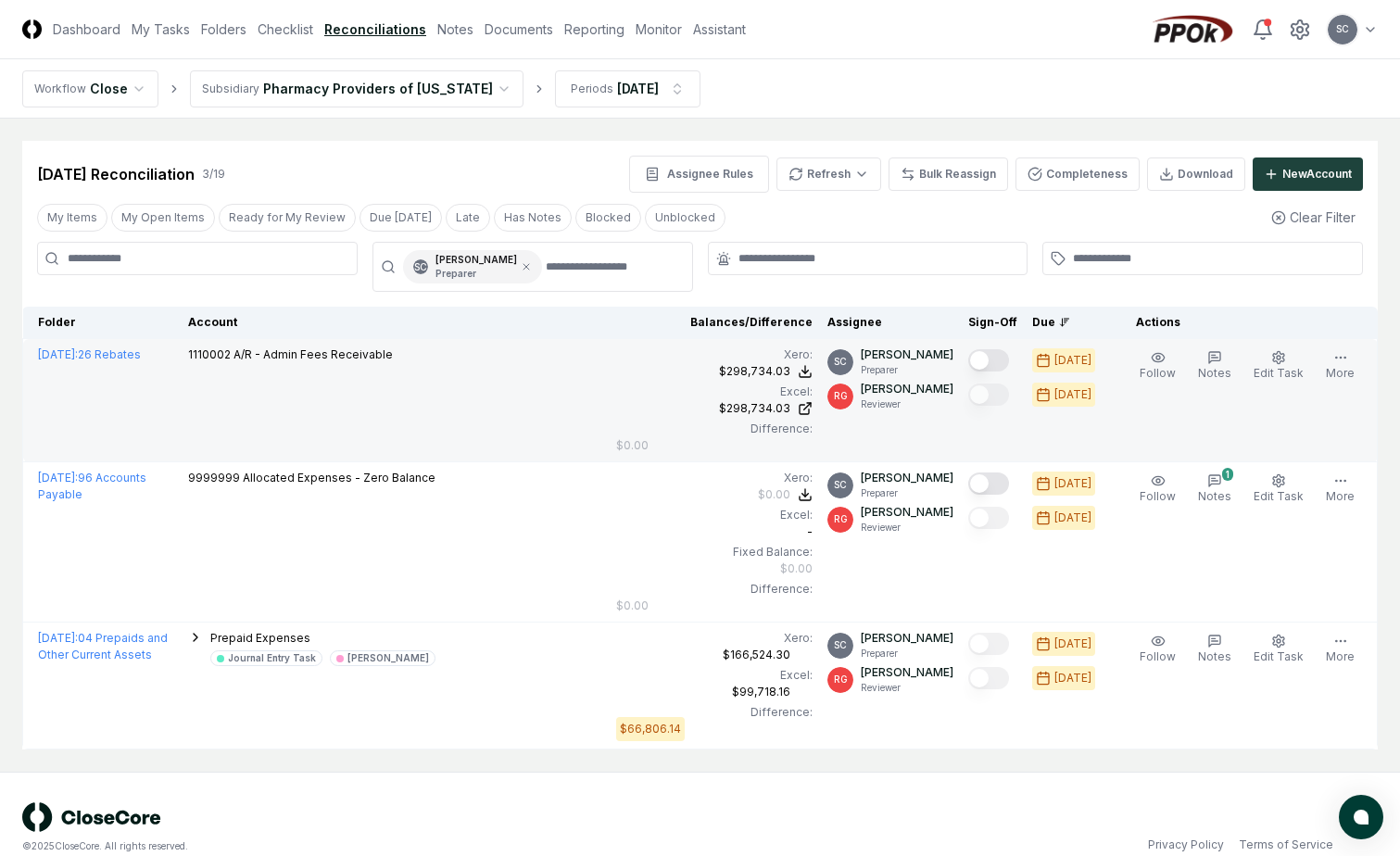
click at [593, 367] on div "1110002 A/R - Admin Fees Receivable" at bounding box center [394, 357] width 413 height 20
click at [785, 380] on div "$298,734.03" at bounding box center [754, 371] width 71 height 16
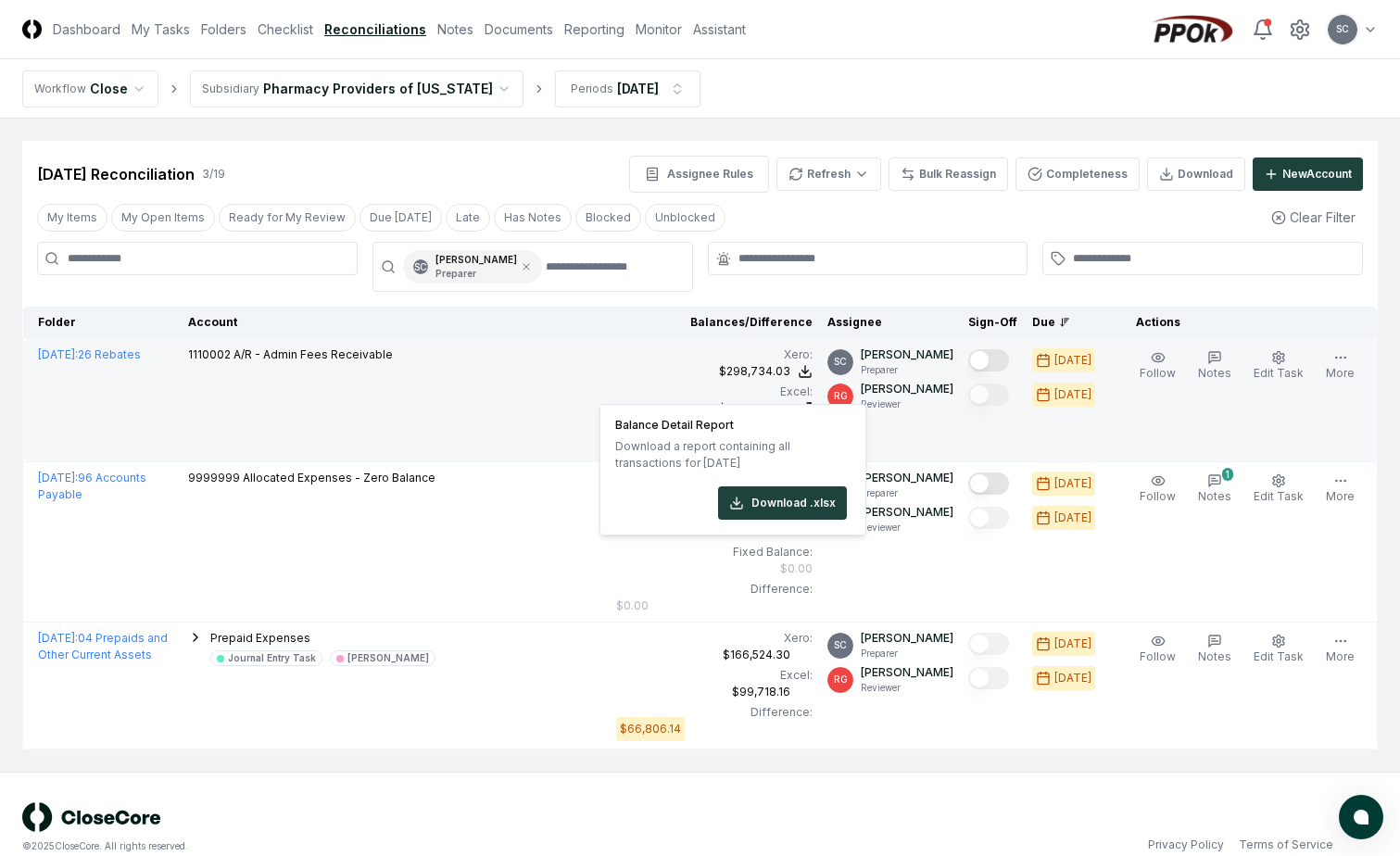
click at [596, 359] on td "1110002 A/R - Admin Fees Receivable" at bounding box center [394, 401] width 428 height 123
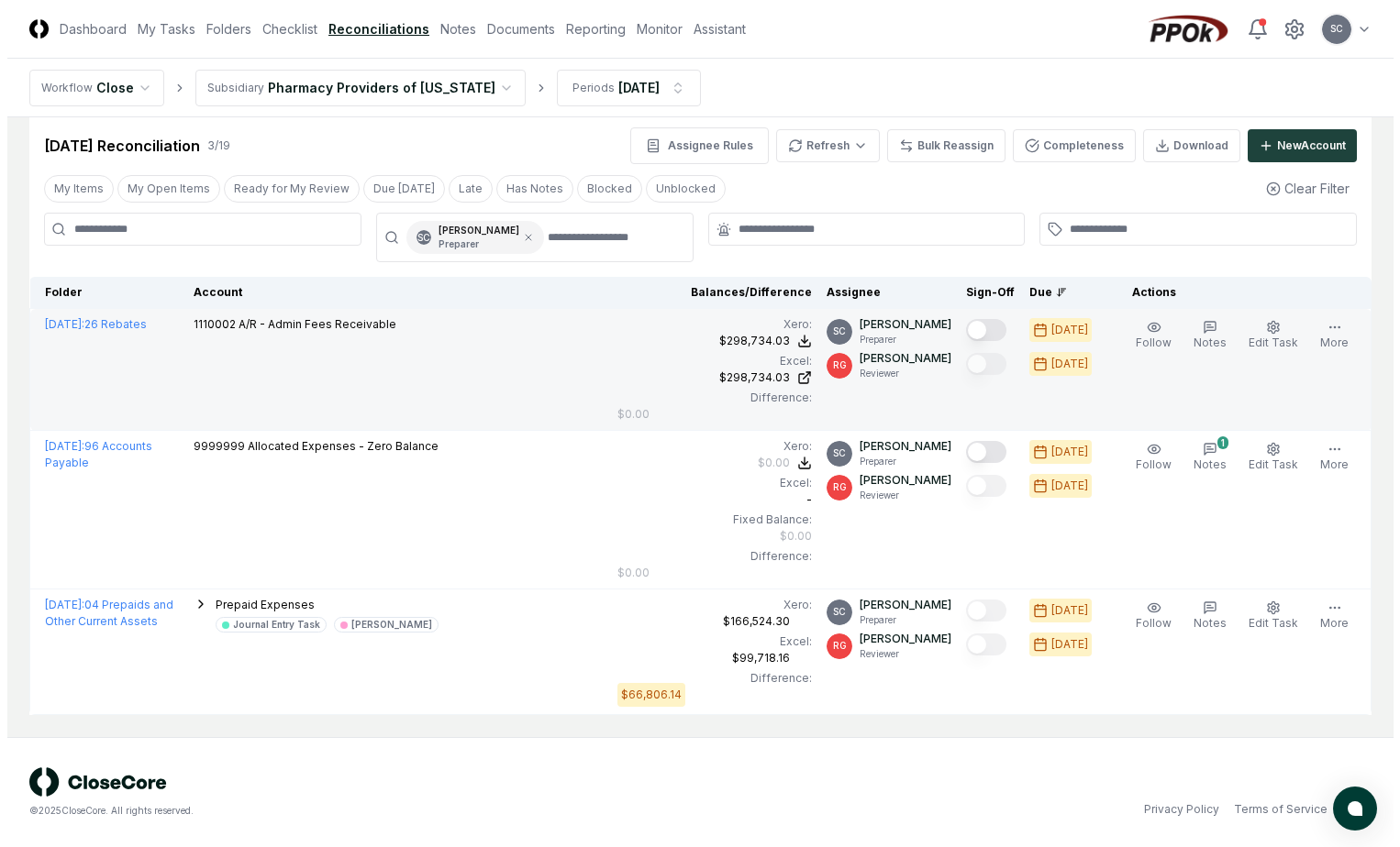
scroll to position [47, 0]
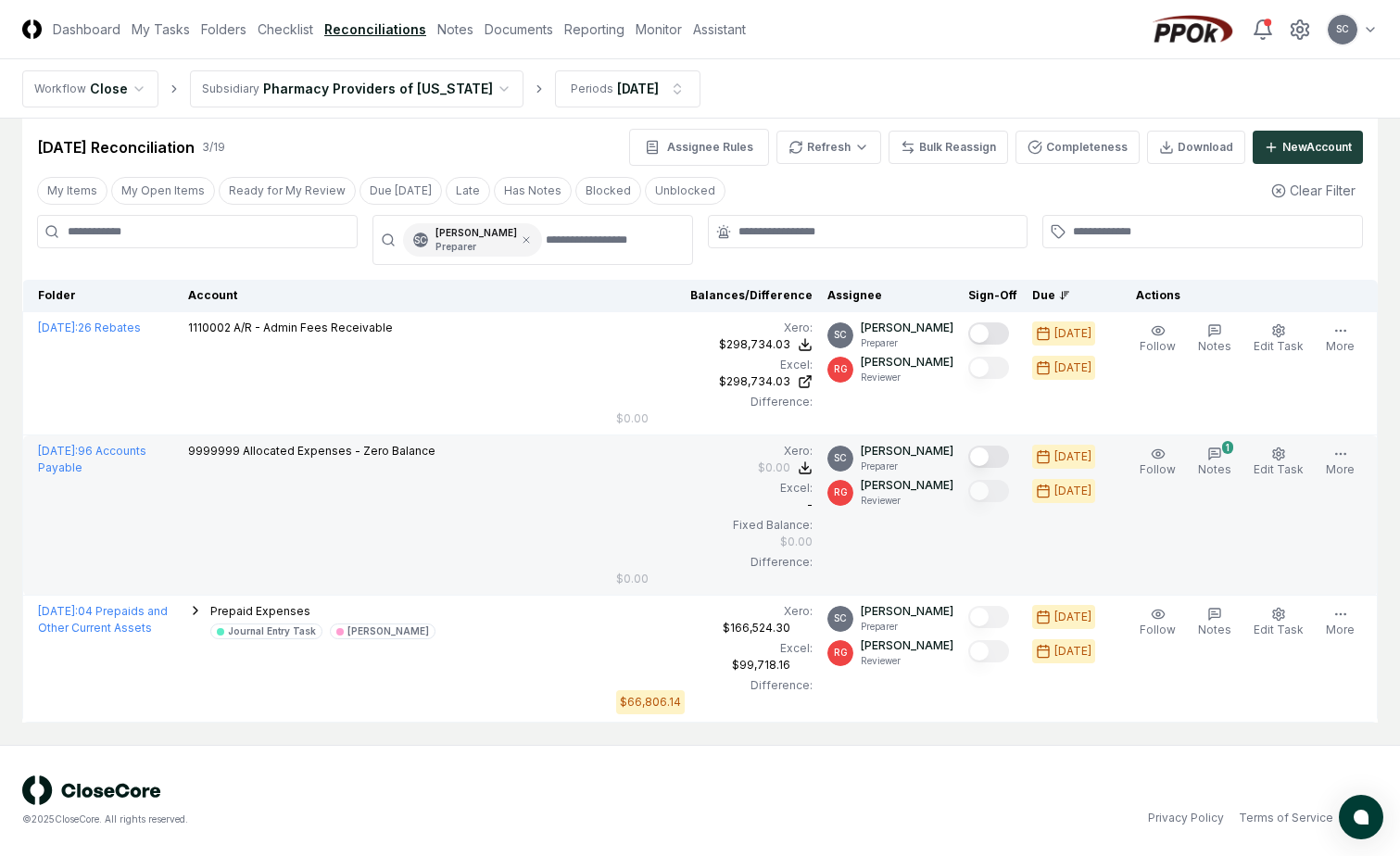
click at [990, 441] on td at bounding box center [992, 516] width 64 height 160
click at [1211, 459] on button "1 Notes" at bounding box center [1214, 463] width 40 height 39
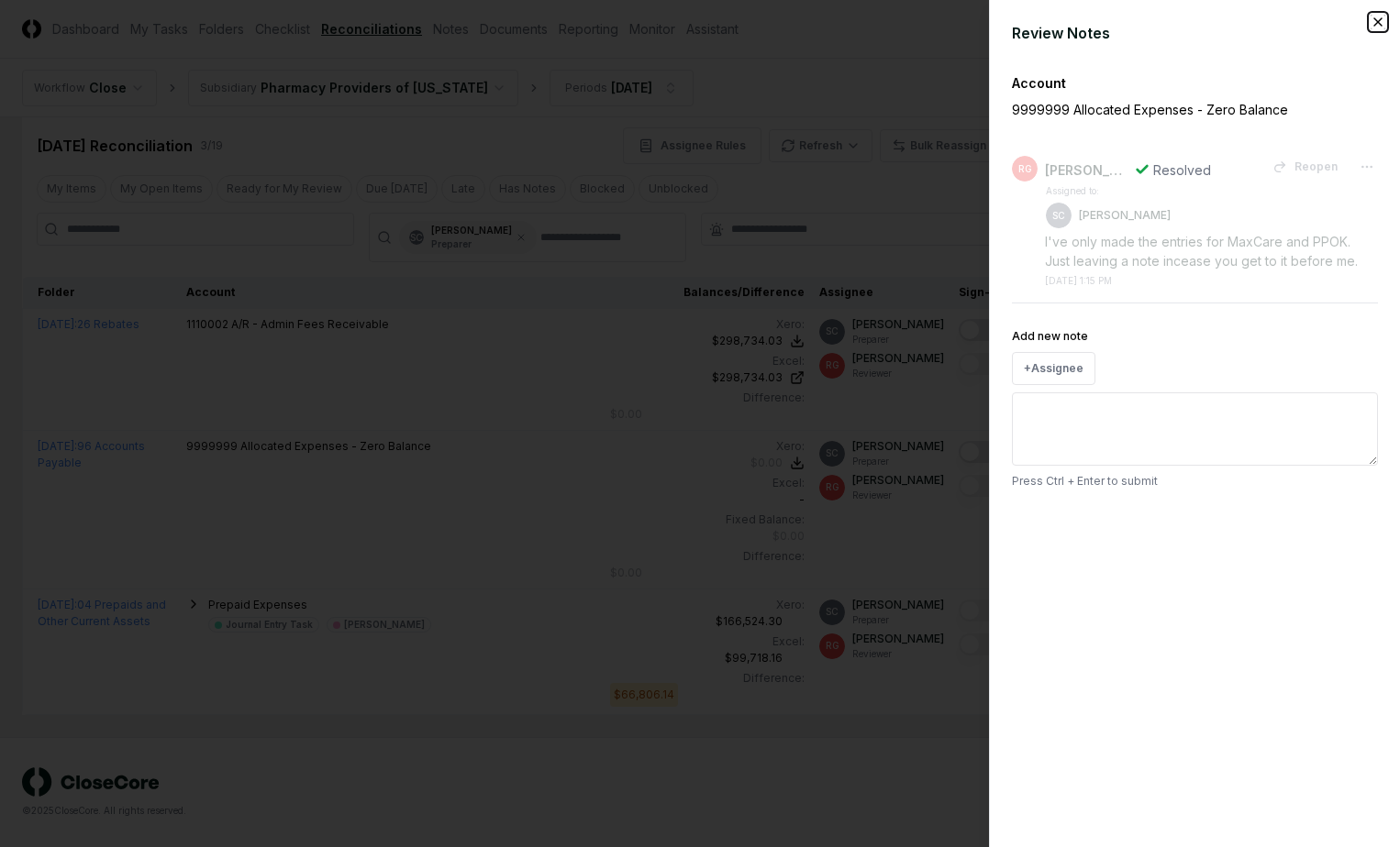
click at [1377, 28] on icon "button" at bounding box center [1377, 21] width 14 height 14
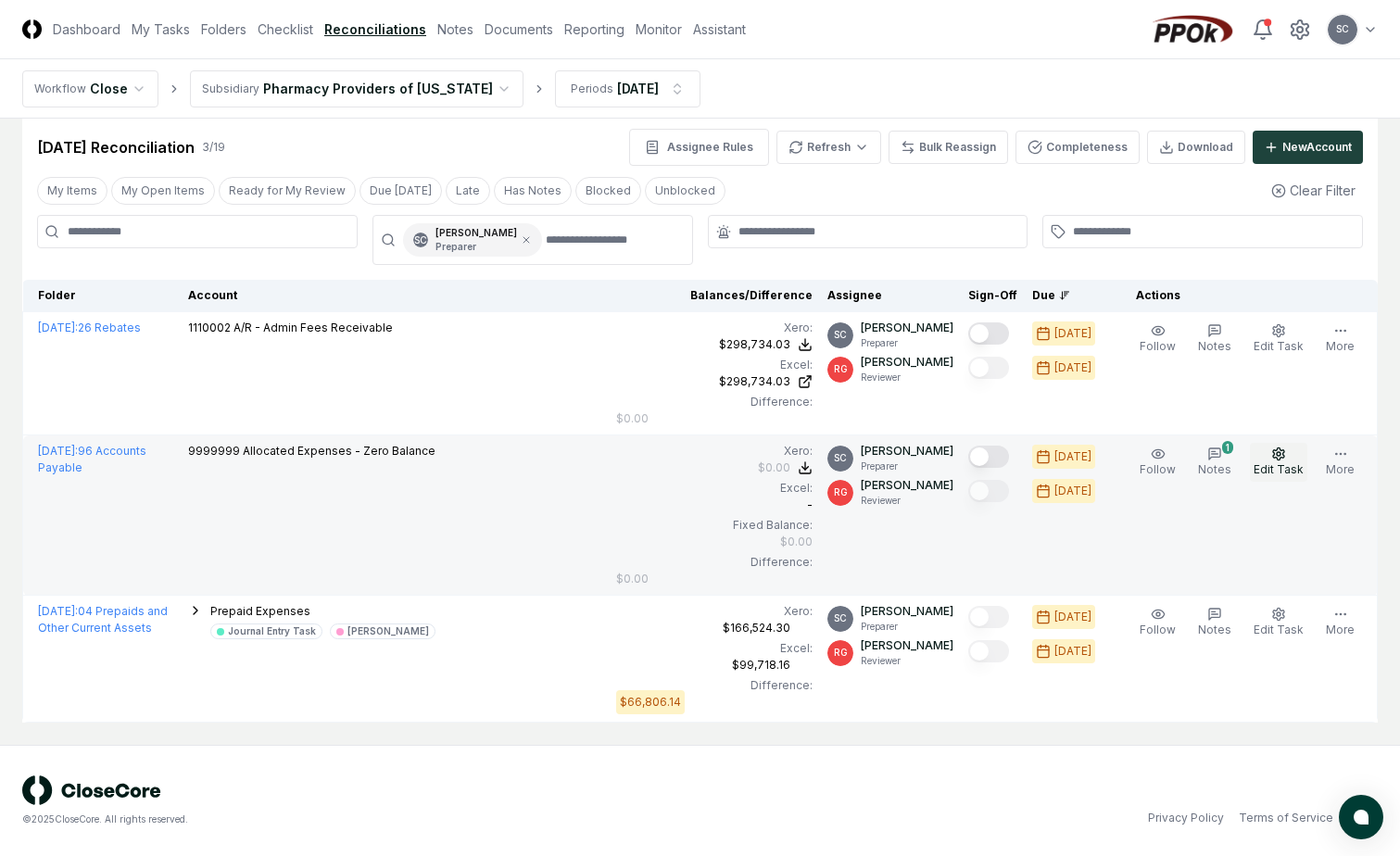
click at [1272, 461] on button "Edit Task" at bounding box center [1279, 463] width 58 height 39
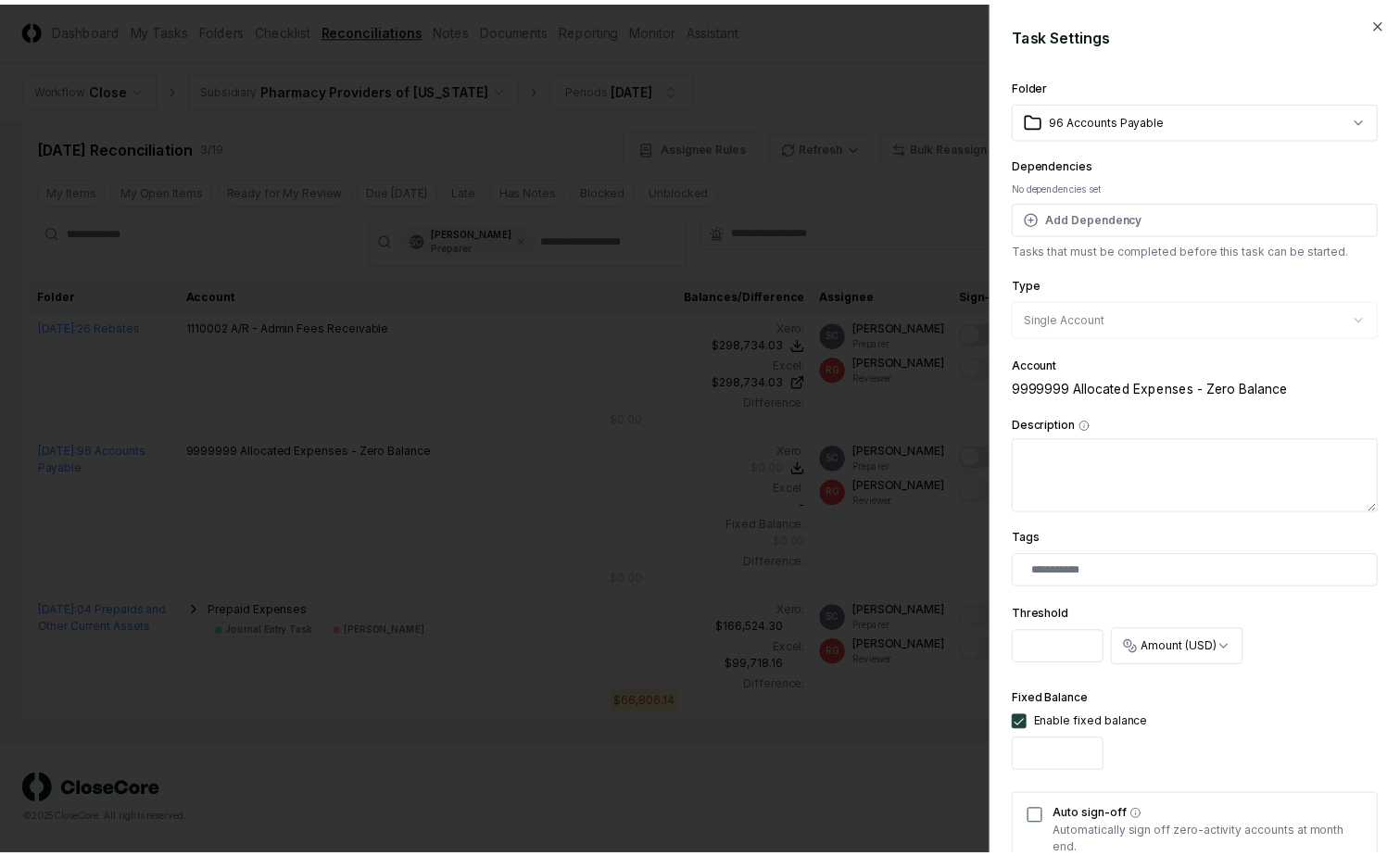
scroll to position [456, 0]
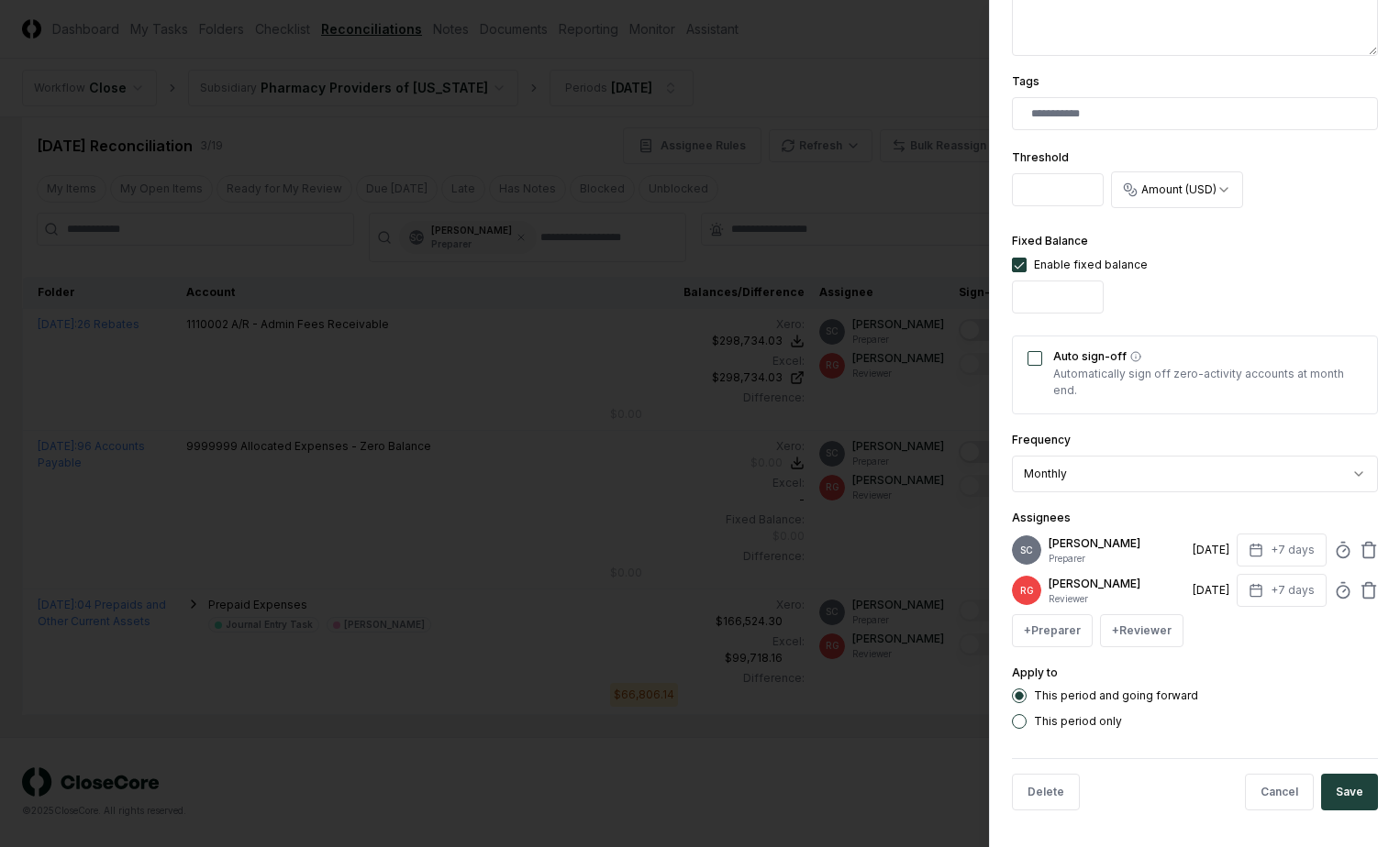
click at [770, 78] on div at bounding box center [700, 424] width 1400 height 847
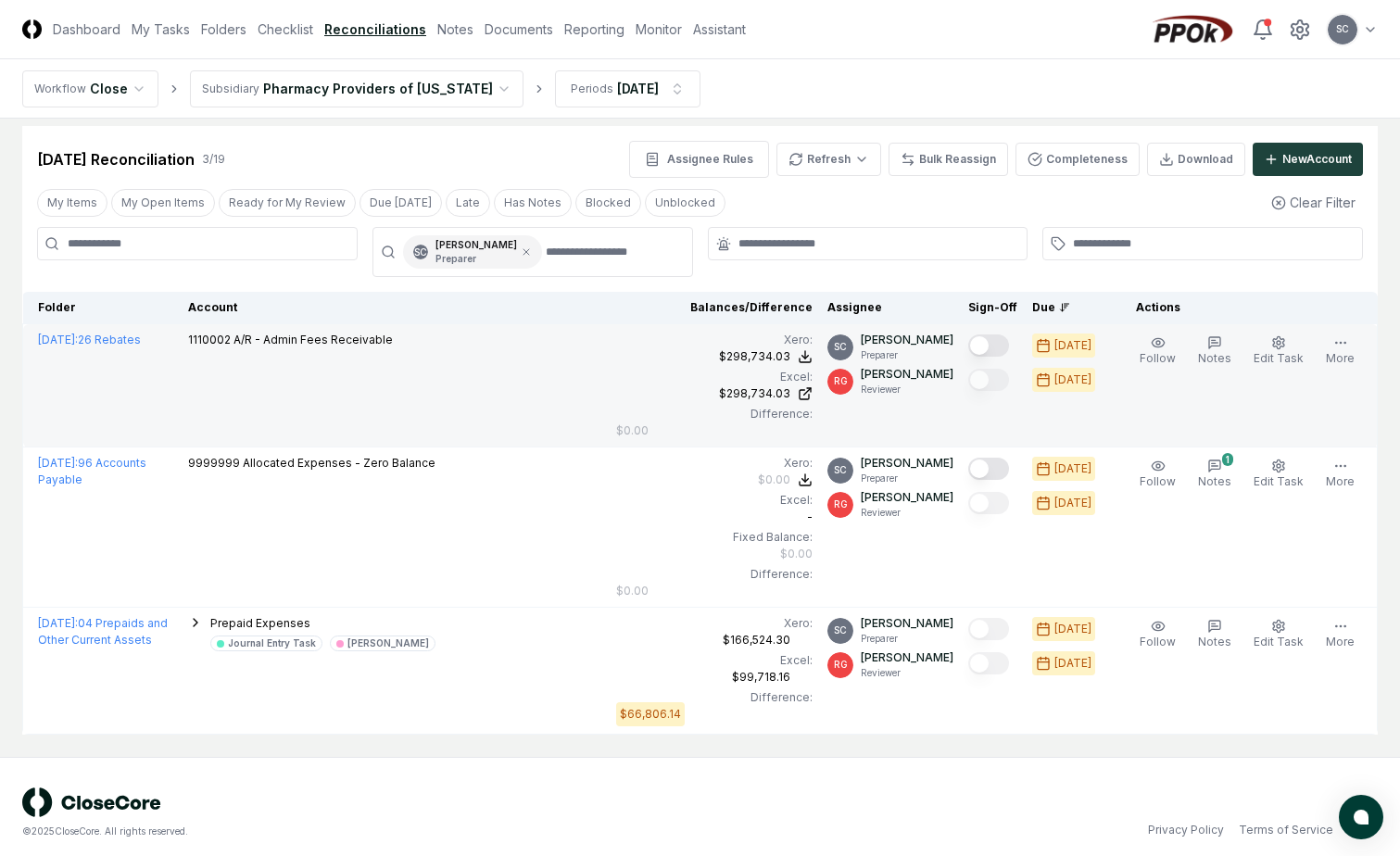
scroll to position [0, 0]
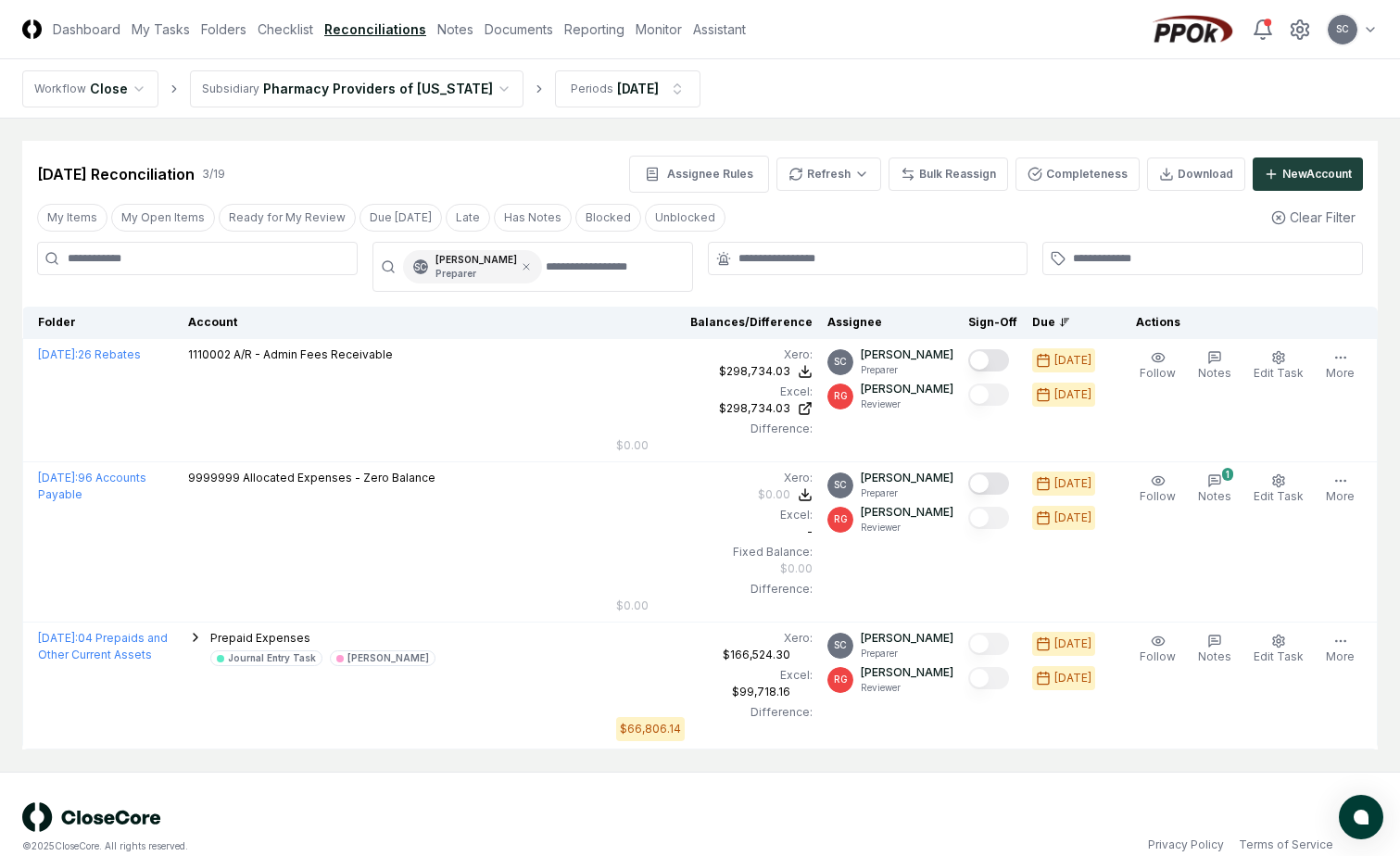
click at [377, 27] on link "Reconciliations" at bounding box center [375, 29] width 102 height 19
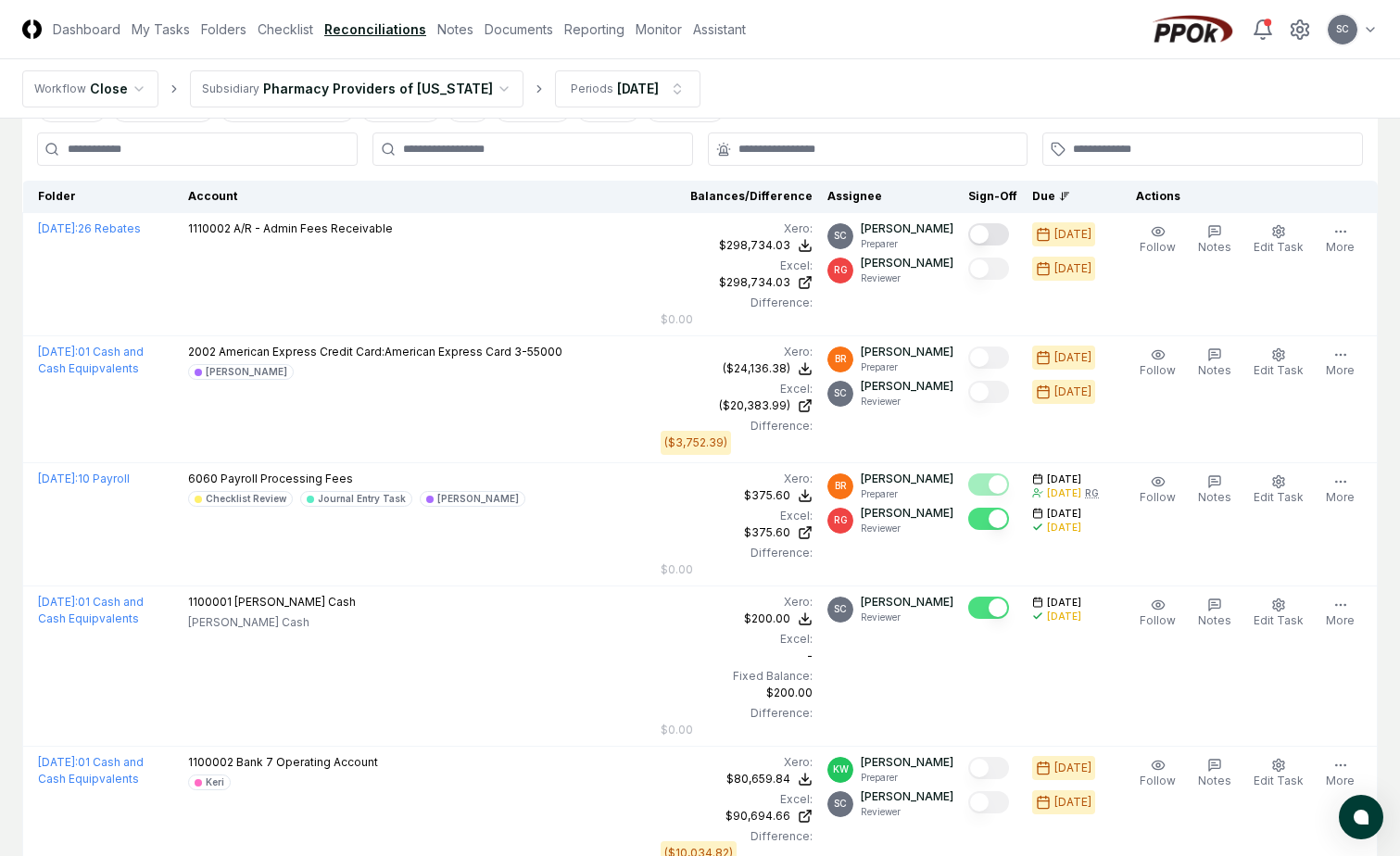
scroll to position [99, 0]
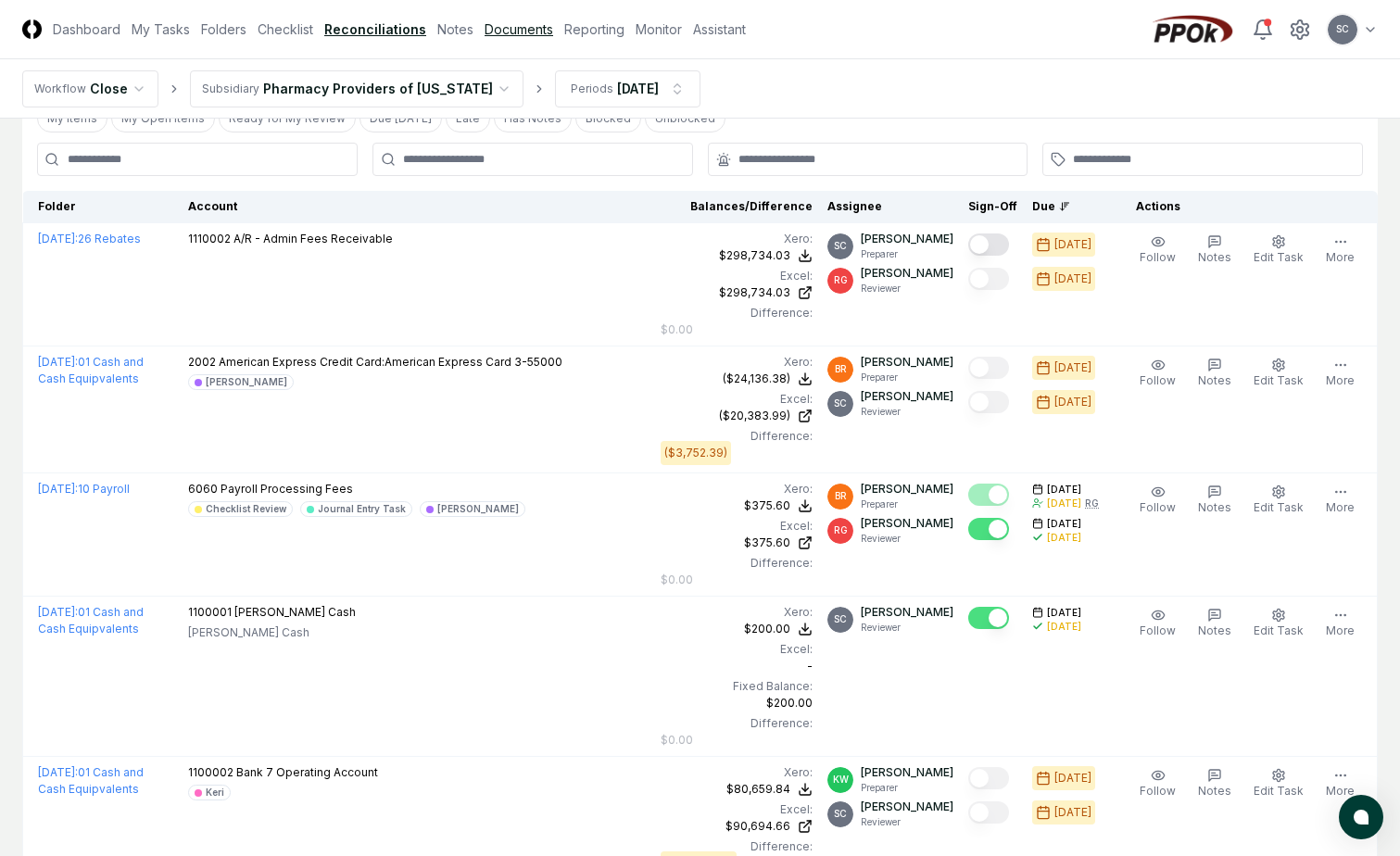
click at [507, 35] on link "Documents" at bounding box center [518, 29] width 68 height 19
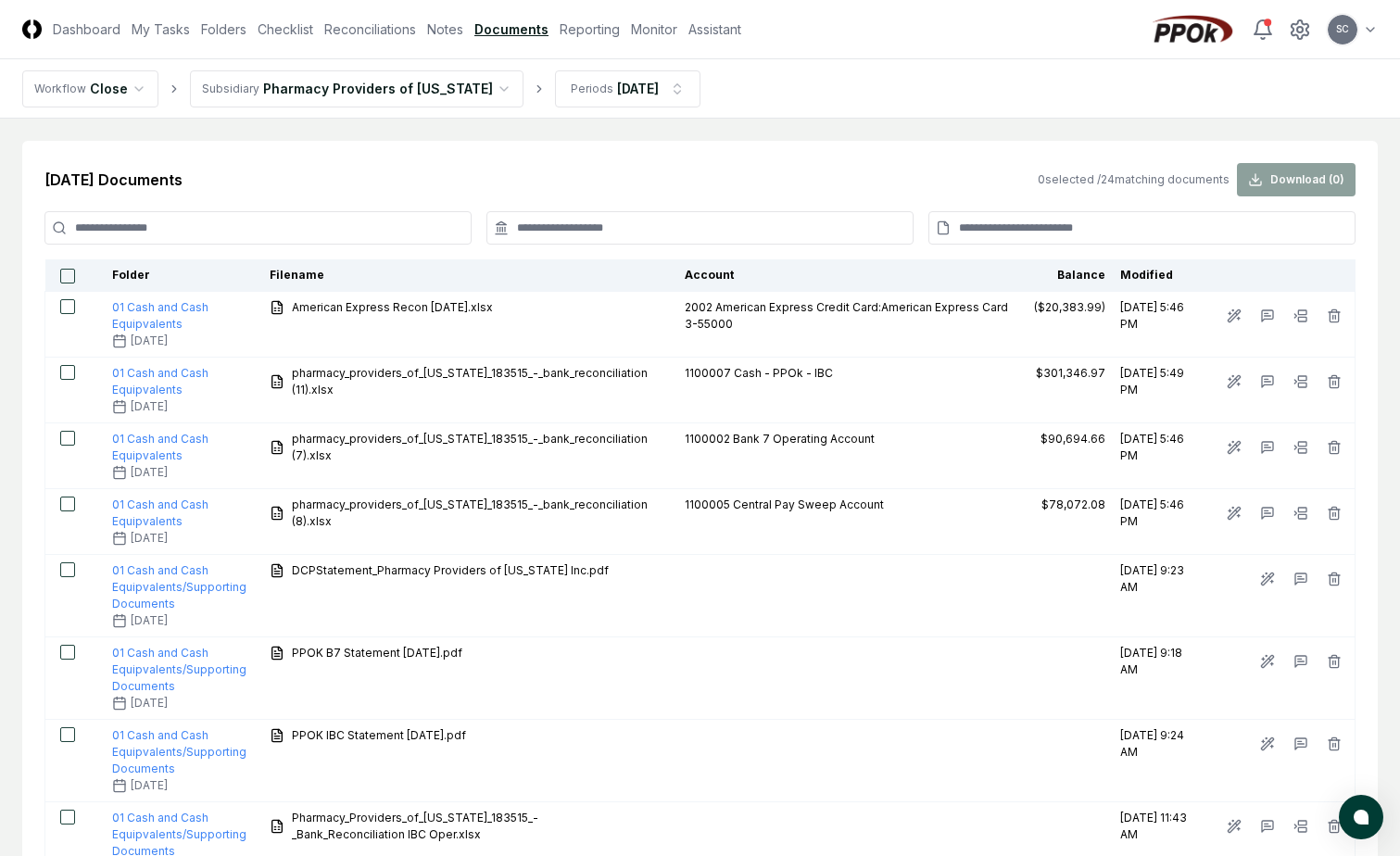
click at [604, 235] on input at bounding box center [700, 227] width 427 height 34
click at [267, 30] on link "Checklist" at bounding box center [285, 29] width 56 height 19
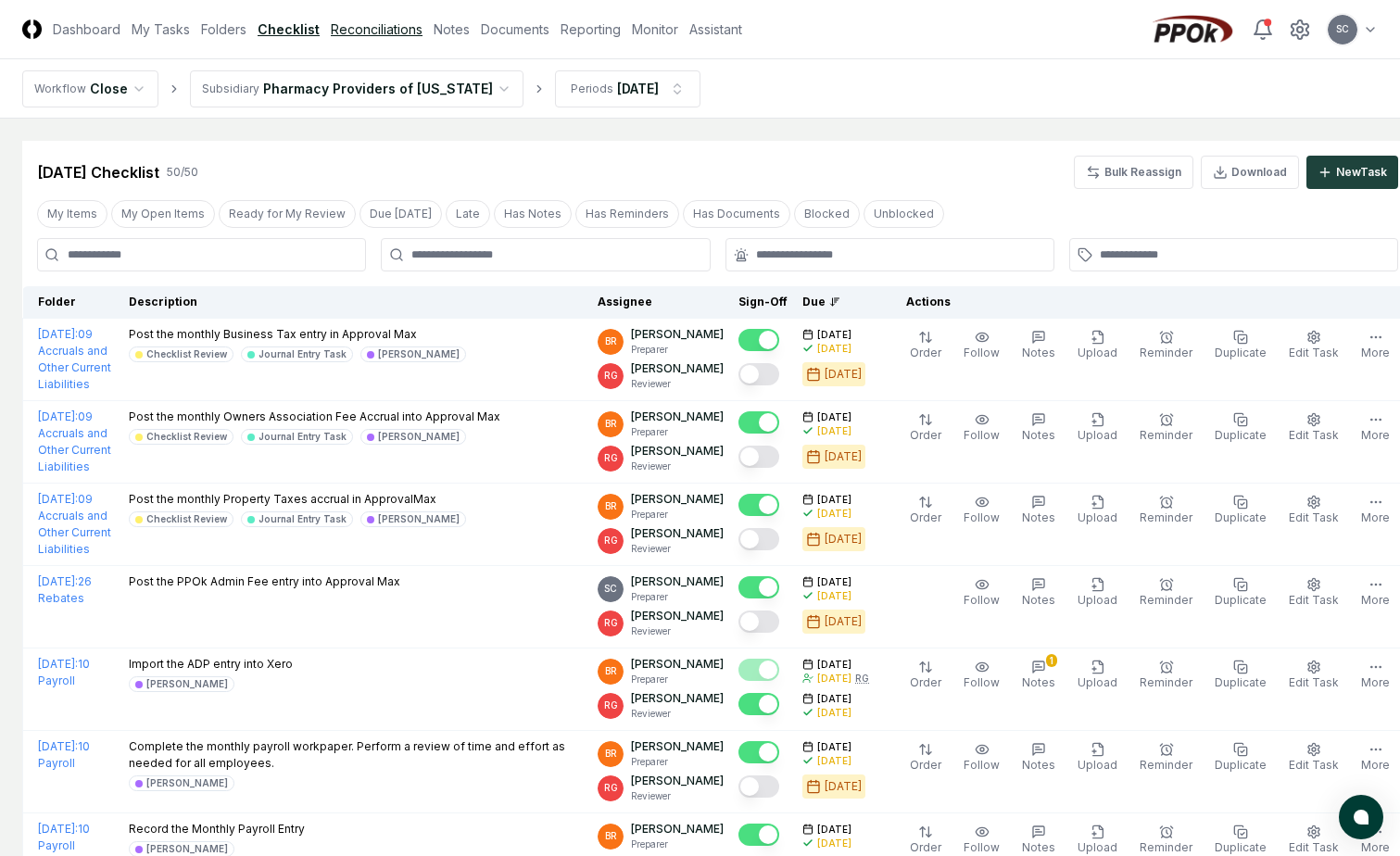
click at [380, 30] on link "Reconciliations" at bounding box center [376, 29] width 92 height 19
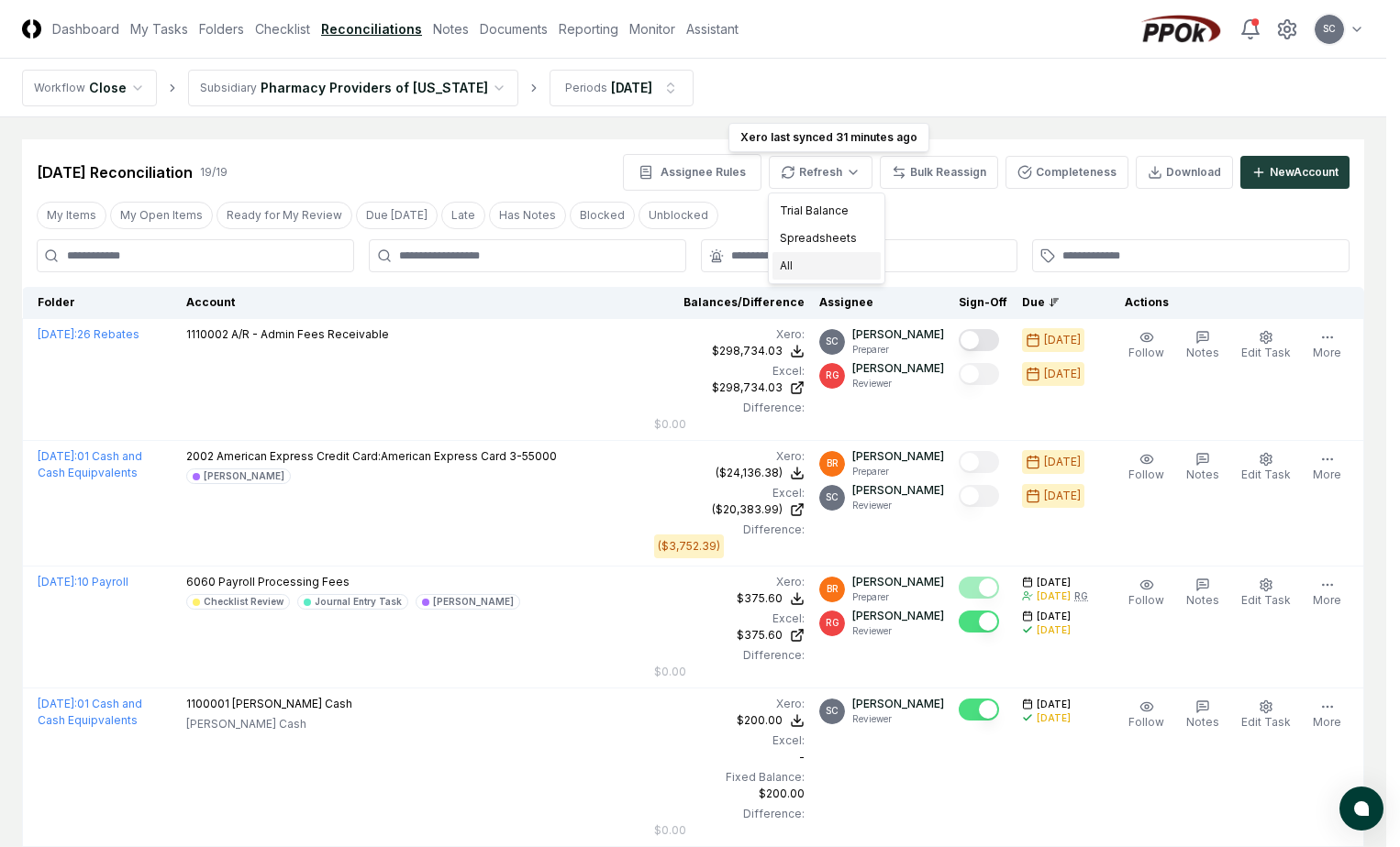
click at [788, 269] on div "All" at bounding box center [826, 265] width 108 height 28
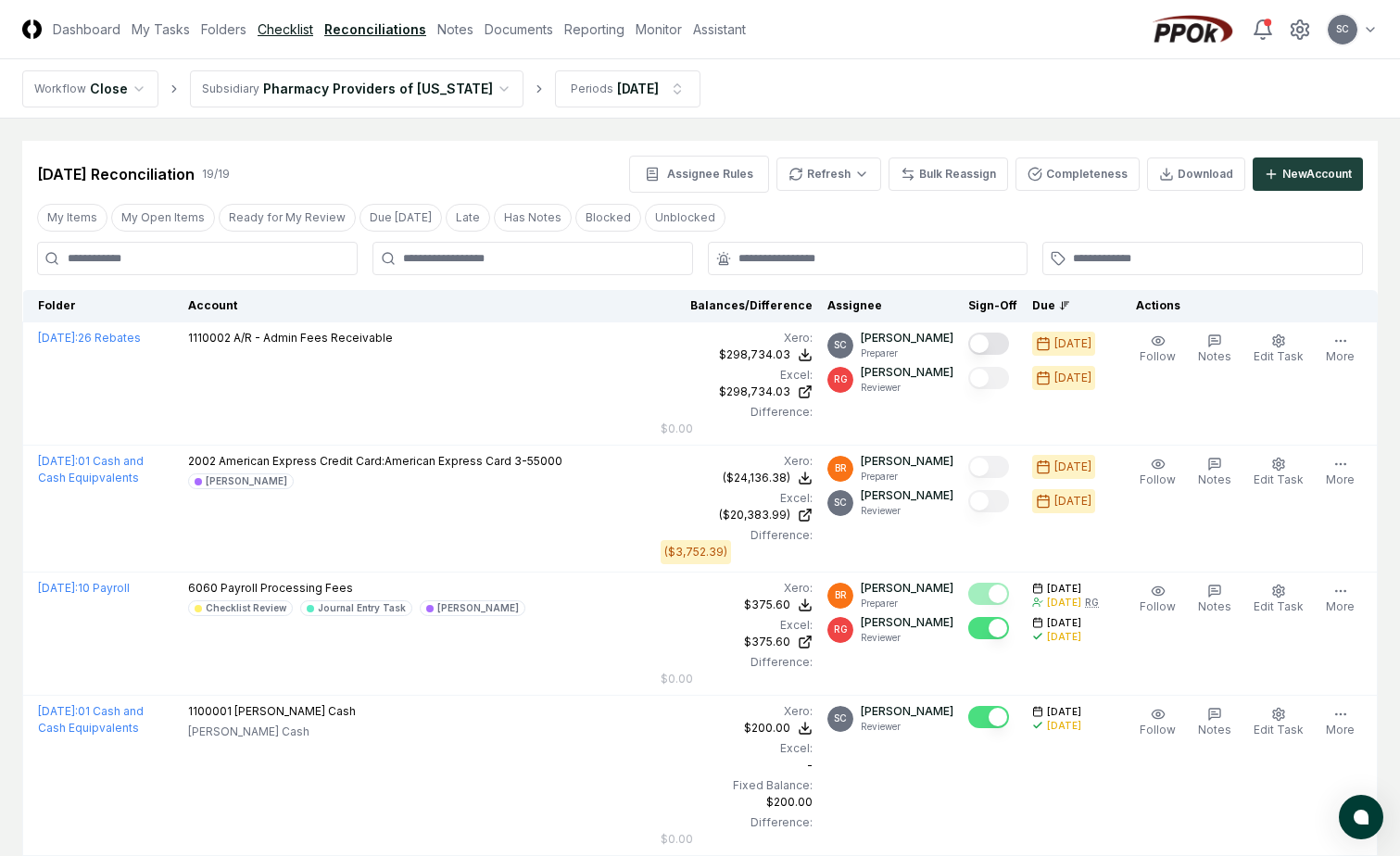
click at [299, 32] on link "Checklist" at bounding box center [285, 29] width 56 height 19
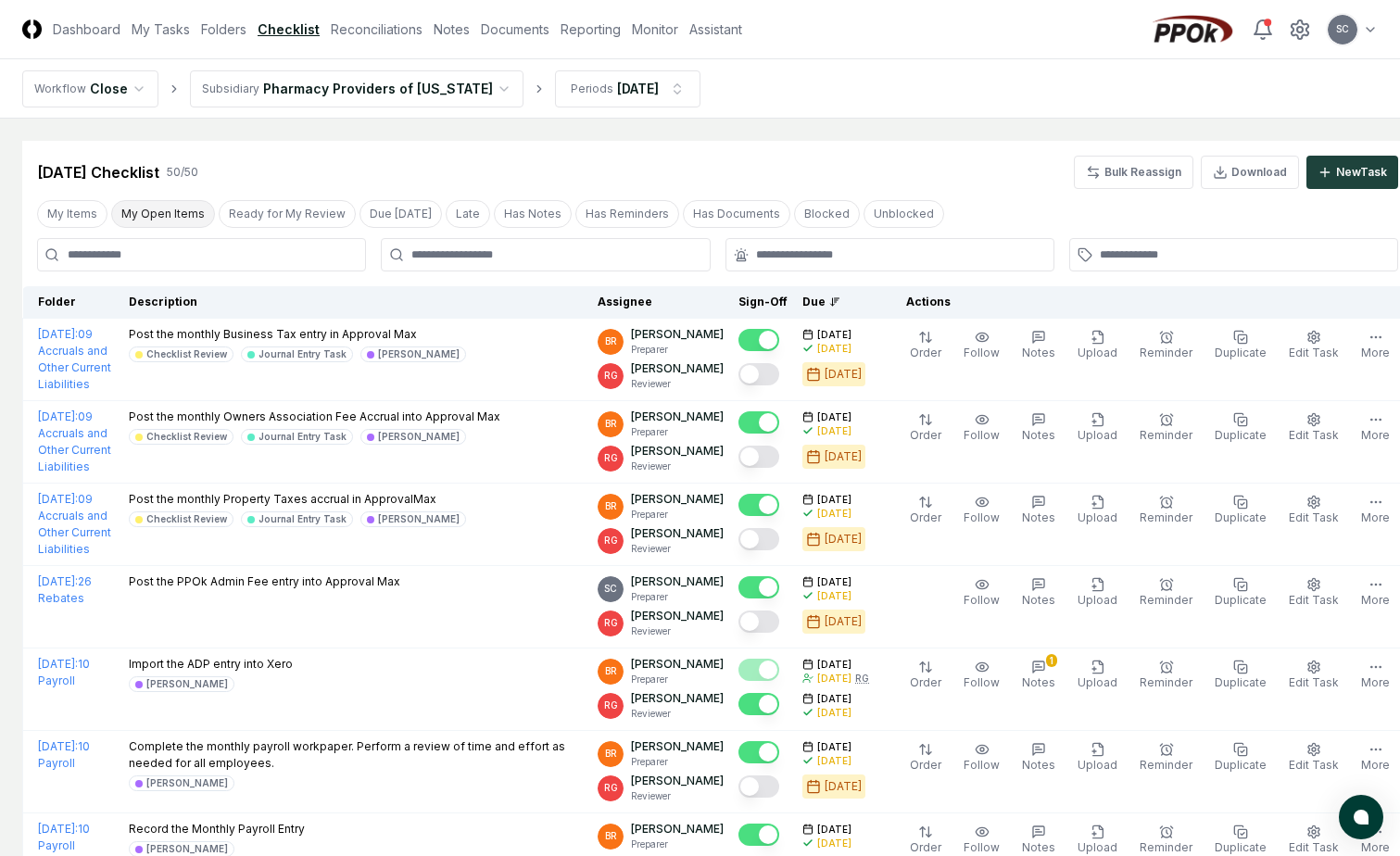
click at [172, 213] on button "My Open Items" at bounding box center [163, 214] width 104 height 28
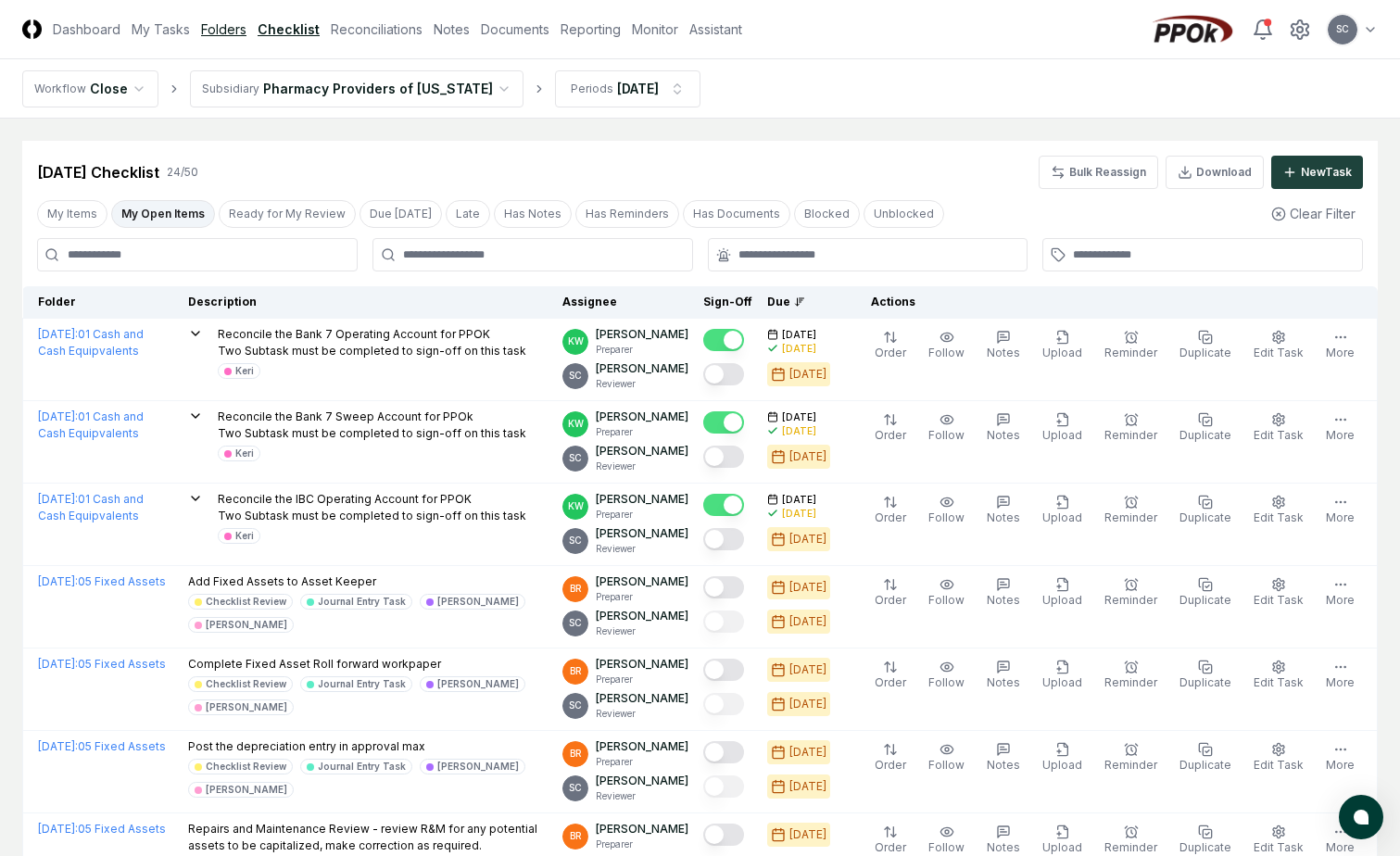
click at [208, 30] on link "Folders" at bounding box center [224, 29] width 45 height 19
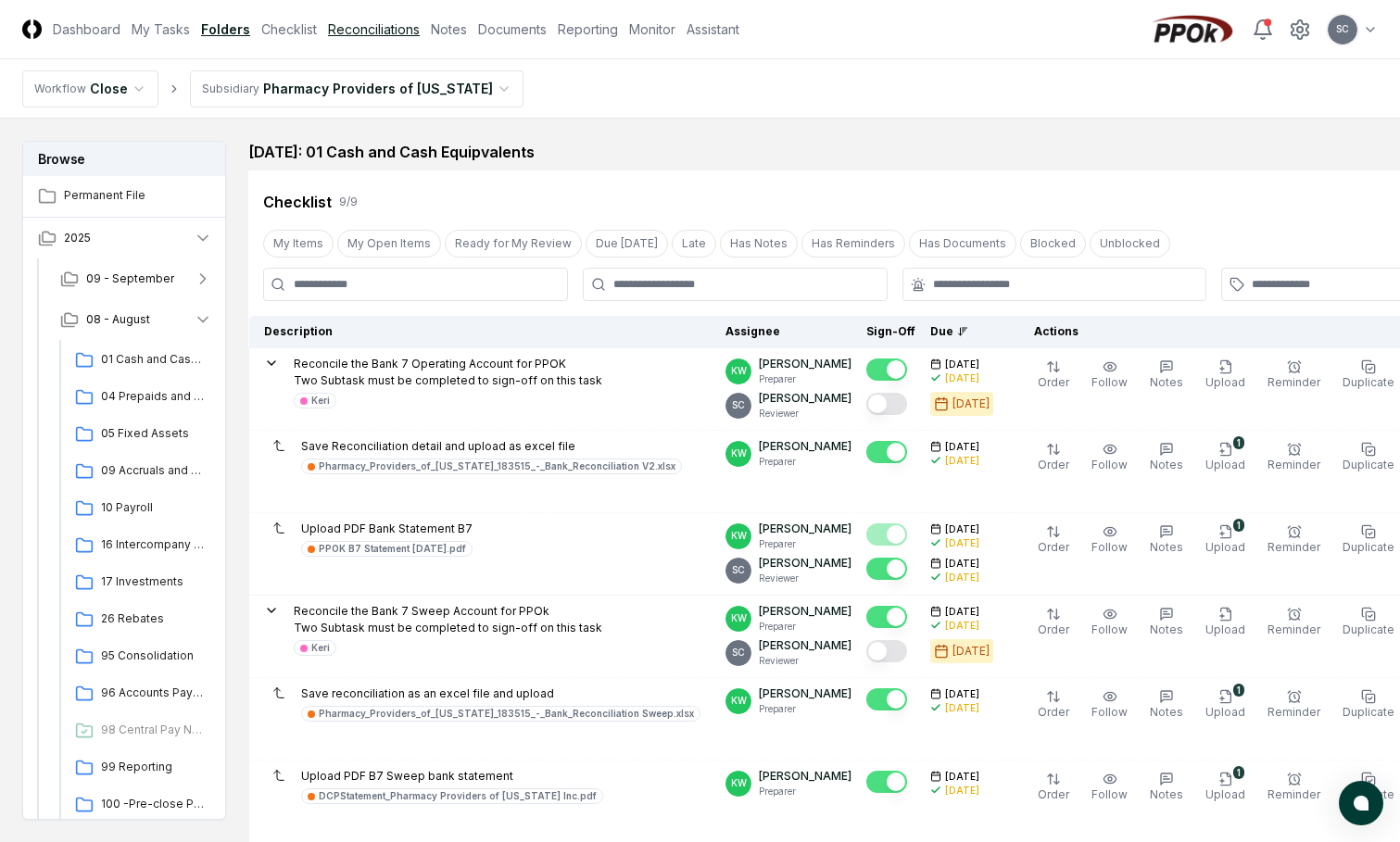
click at [370, 31] on link "Reconciliations" at bounding box center [373, 29] width 92 height 19
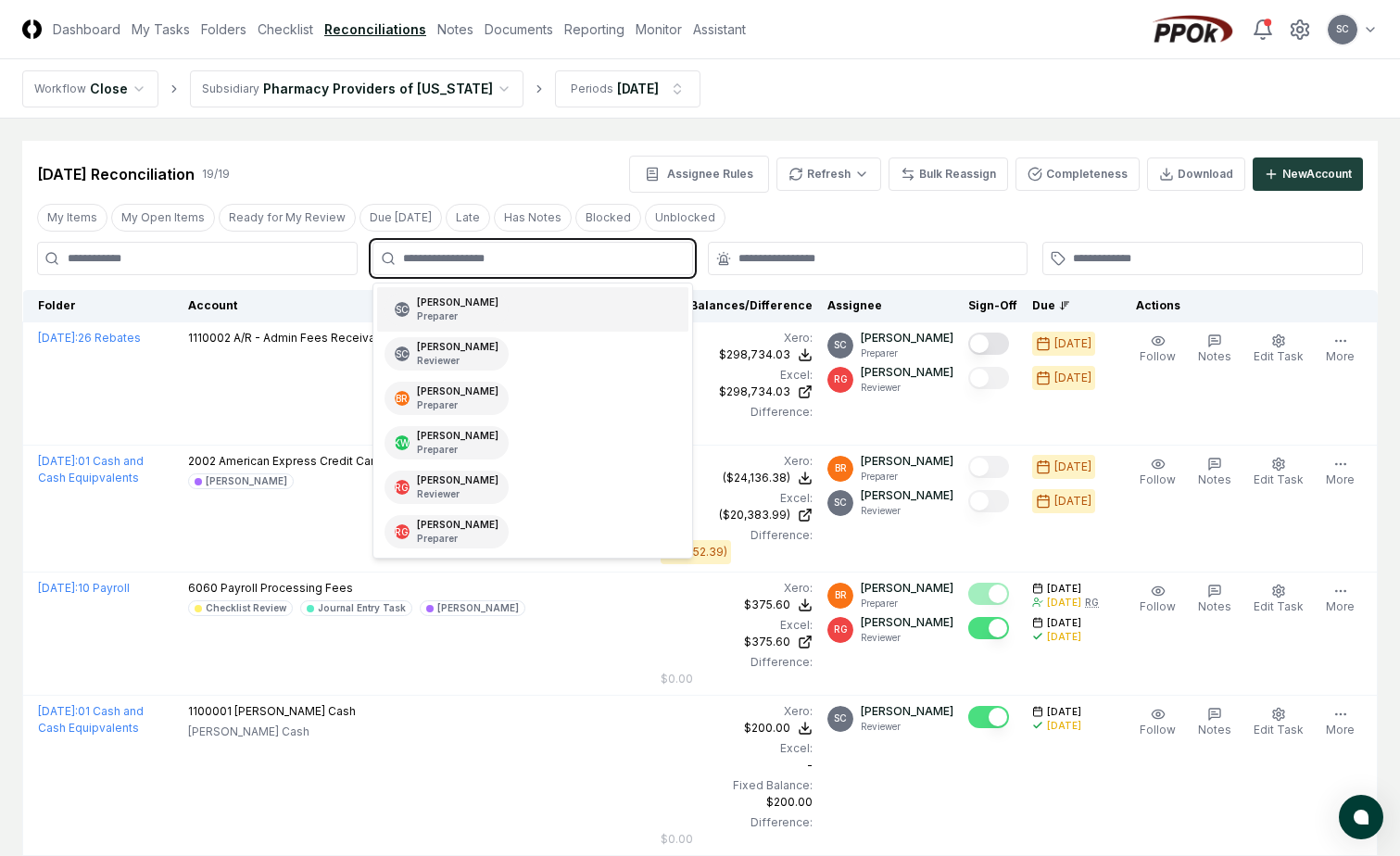
click at [440, 260] on input "text" at bounding box center [542, 258] width 277 height 16
click at [436, 300] on div "Suzan Copeland Preparer" at bounding box center [458, 309] width 82 height 28
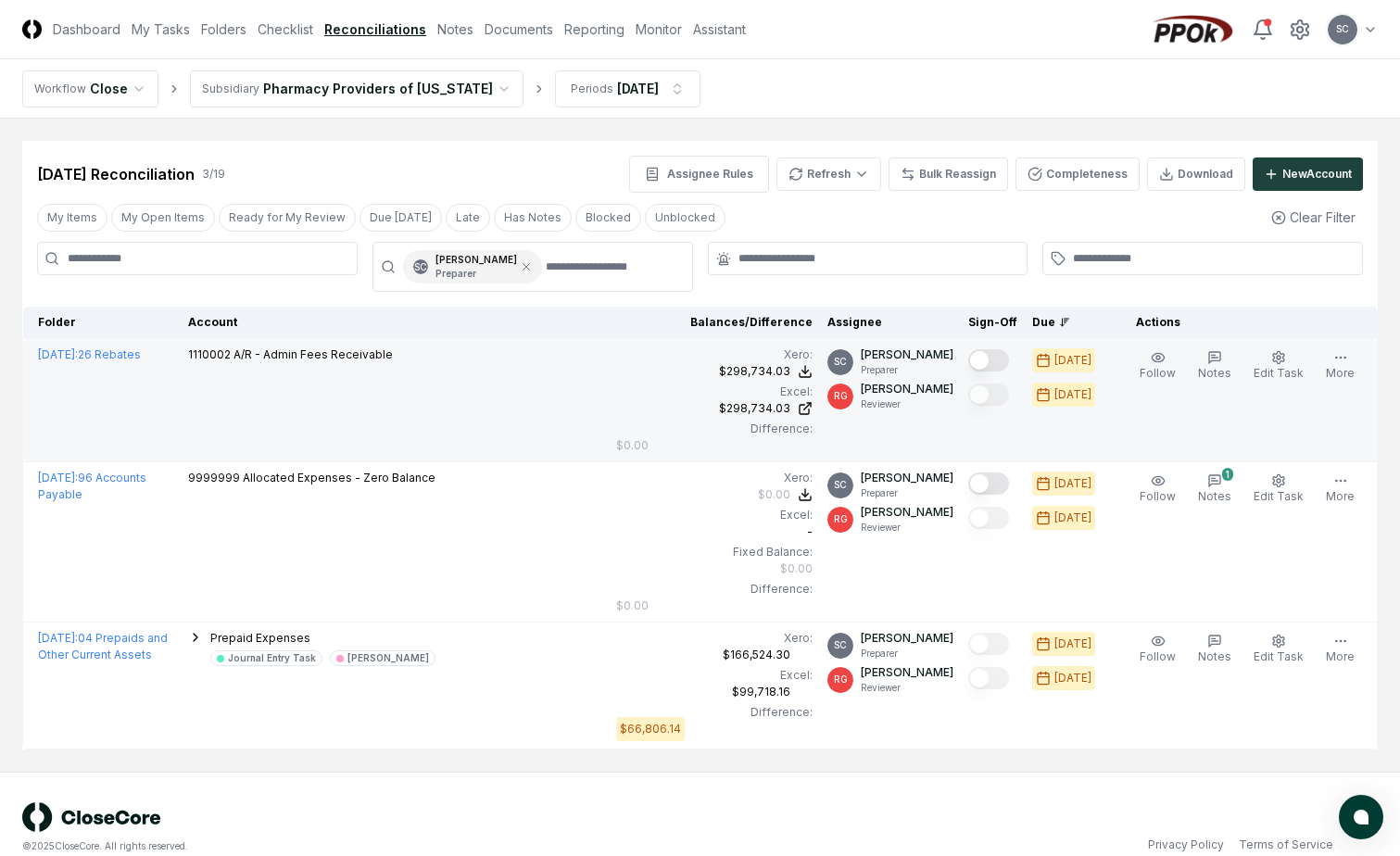
click at [264, 450] on td "1110002 A/R - Admin Fees Receivable" at bounding box center [394, 401] width 428 height 123
click at [777, 417] on div "$298,734.03" at bounding box center [754, 408] width 71 height 16
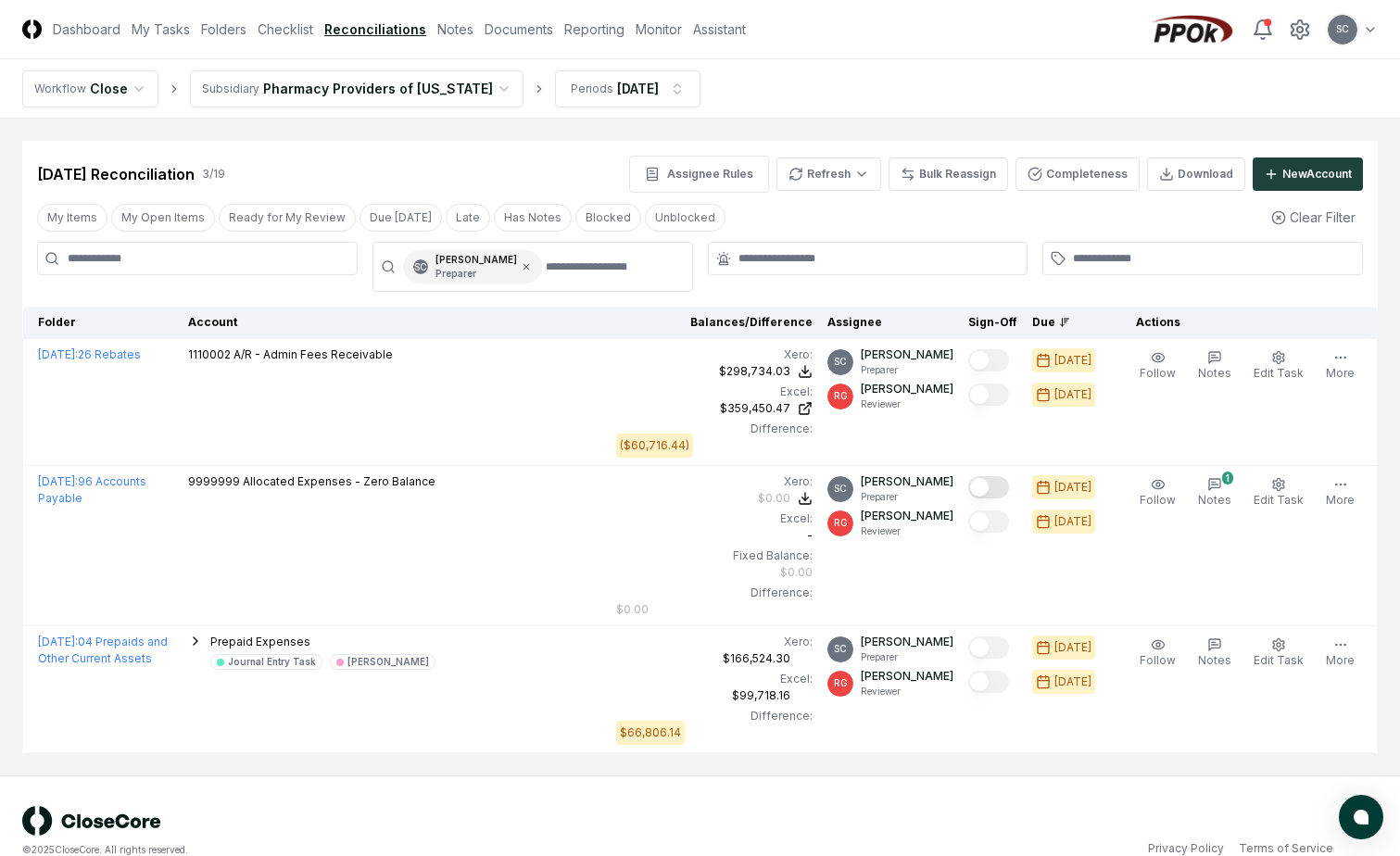
click at [454, 170] on div "Aug 2025 Reconciliation 3 / 19 Assignee Rules Refresh Bulk Reassign Completenes…" at bounding box center [700, 174] width 1326 height 37
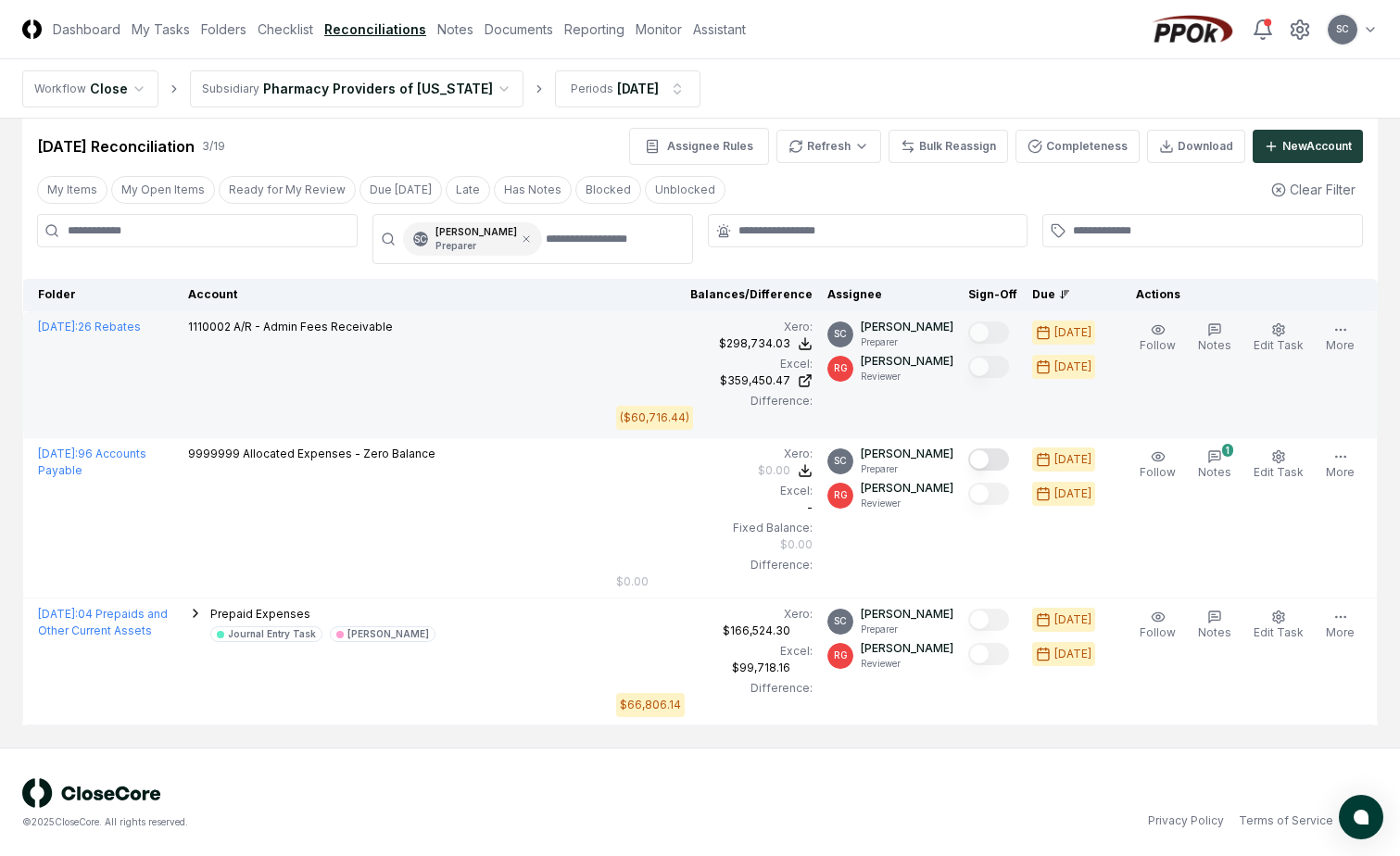
scroll to position [51, 0]
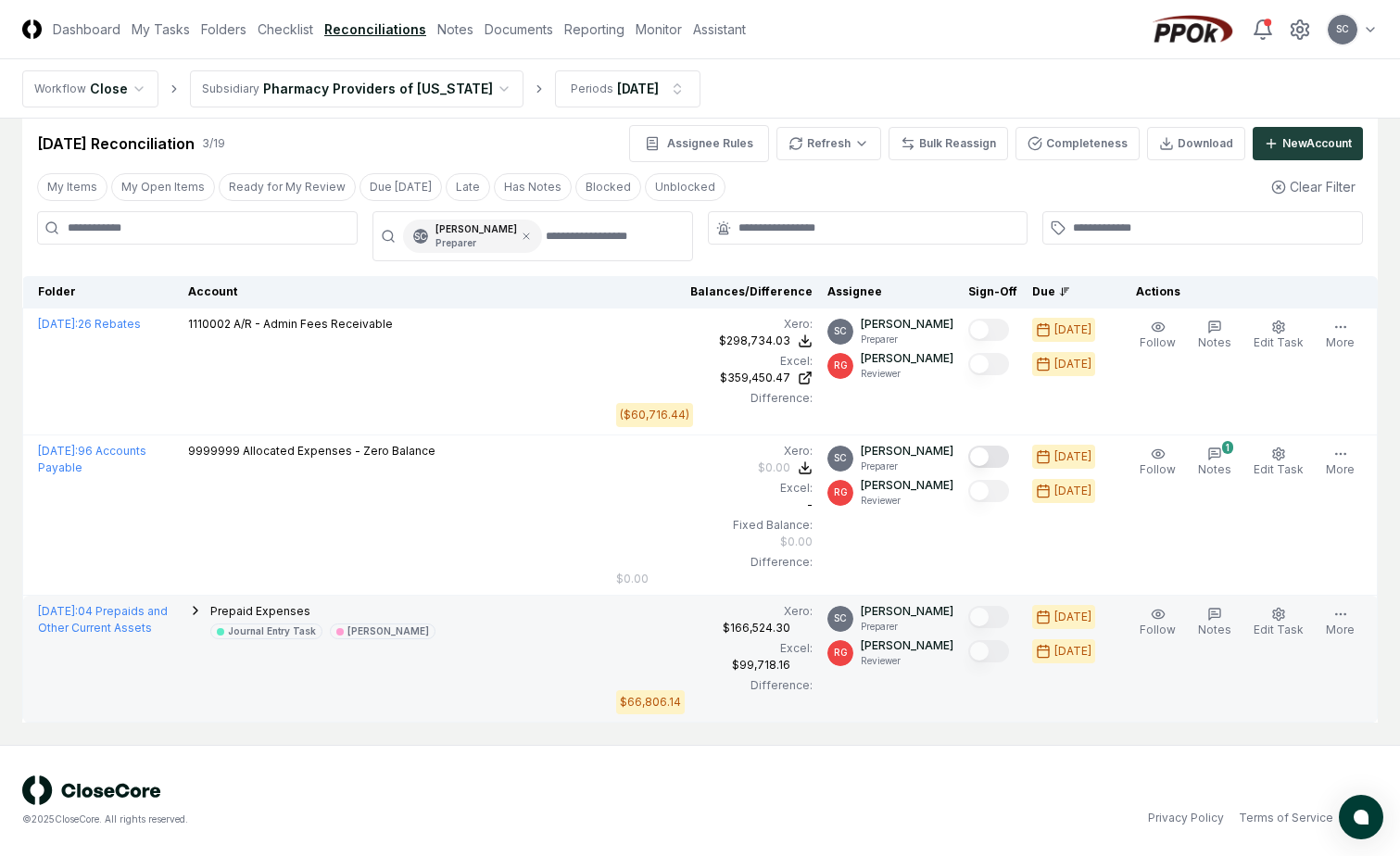
click at [231, 612] on span "Prepaid Expenses" at bounding box center [260, 611] width 100 height 13
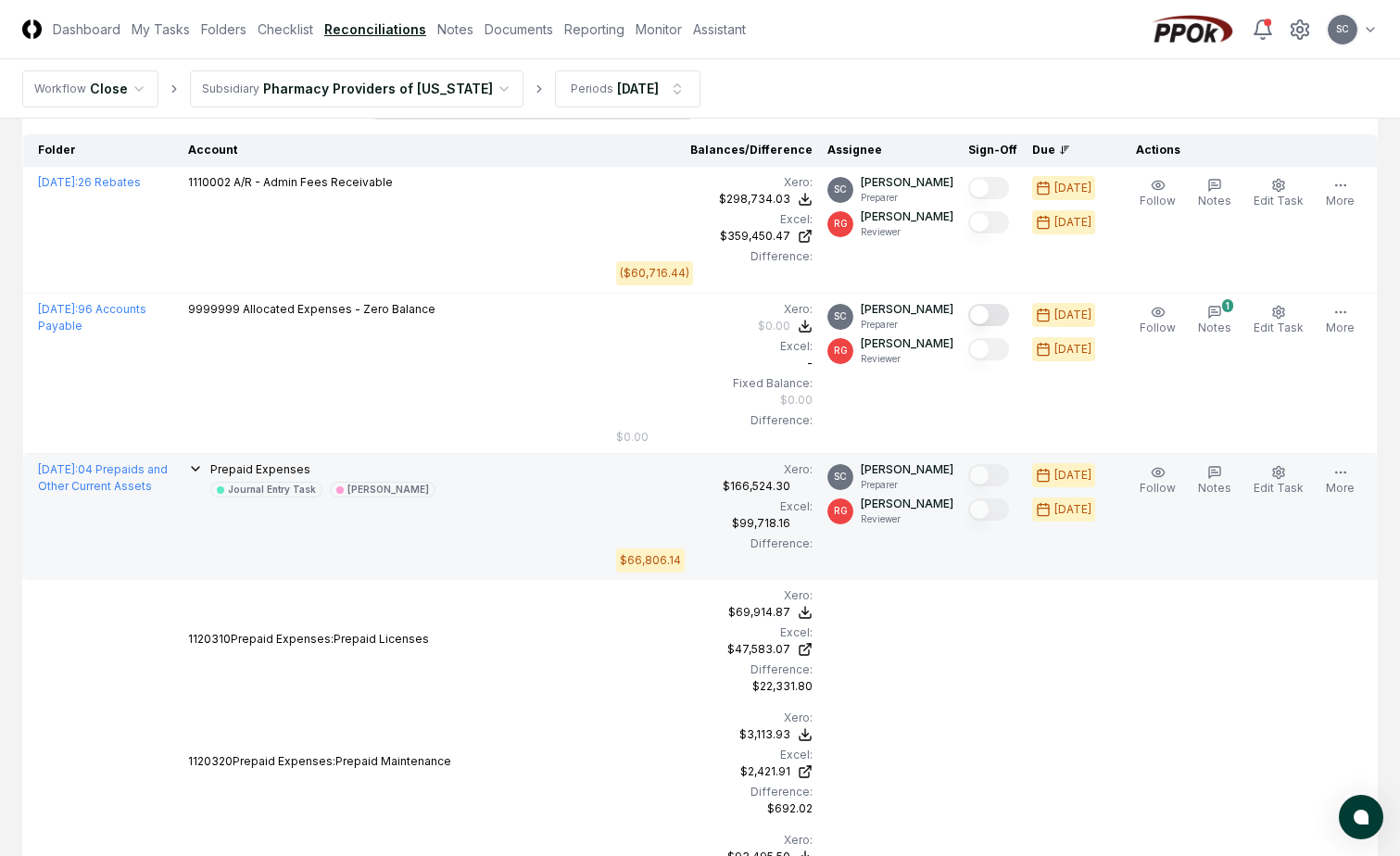
scroll to position [418, 0]
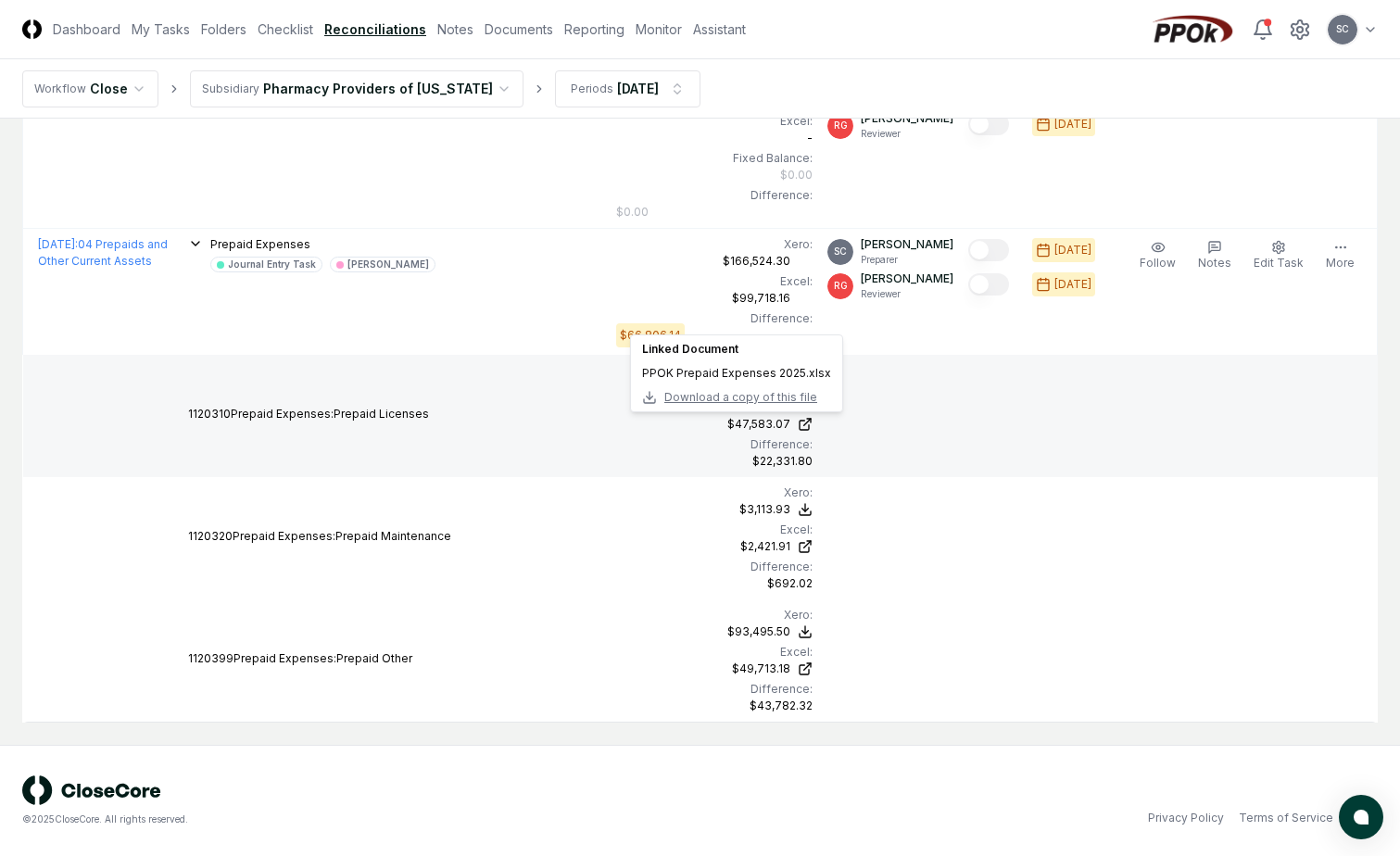
click at [759, 396] on span "Download a copy of this file" at bounding box center [740, 397] width 153 height 16
click at [941, 25] on header "CloseCore Dashboard My Tasks Folders Checklist Reconciliations Notes Documents …" at bounding box center [700, 30] width 1400 height 60
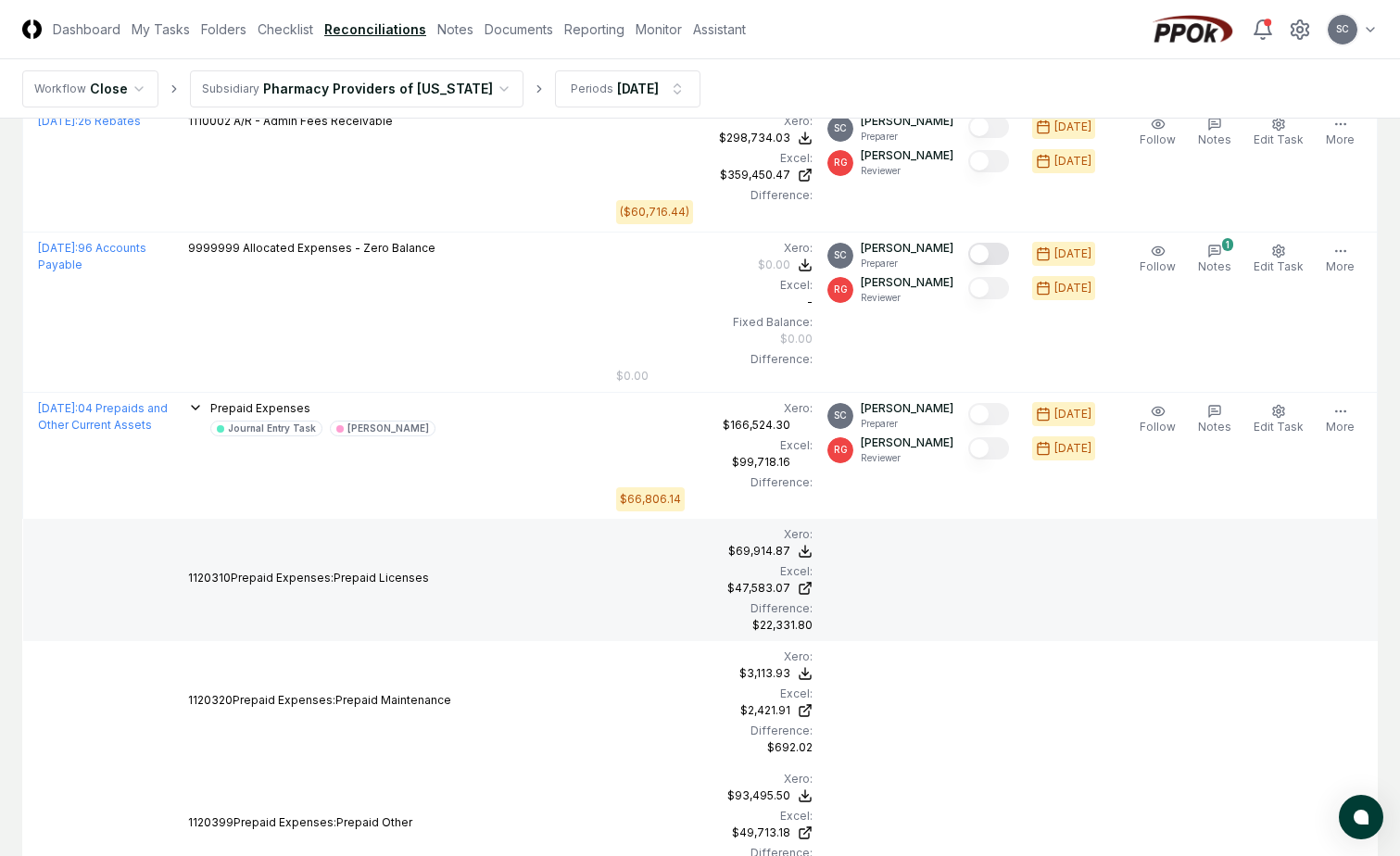
scroll to position [0, 0]
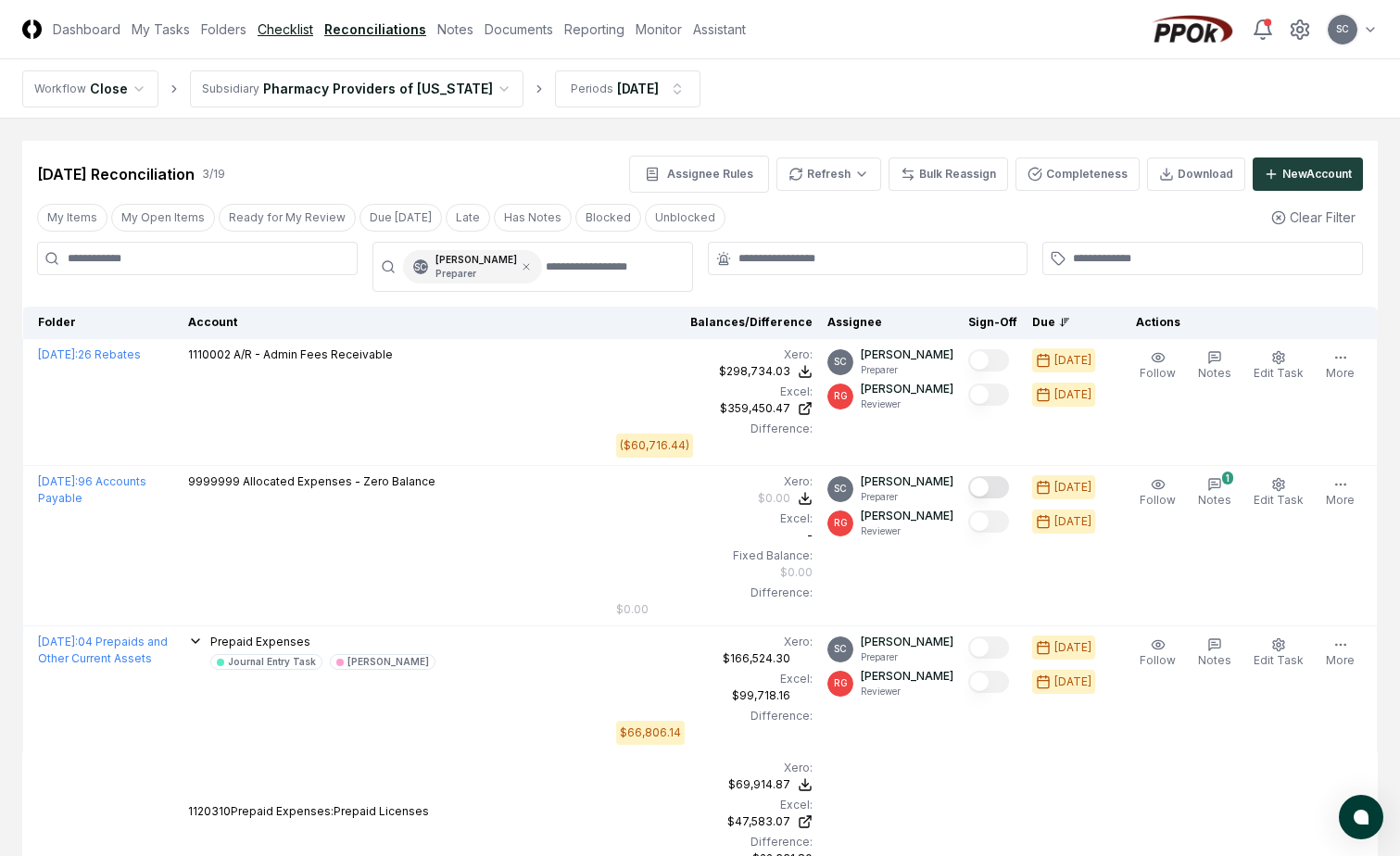
click at [293, 28] on link "Checklist" at bounding box center [285, 29] width 56 height 19
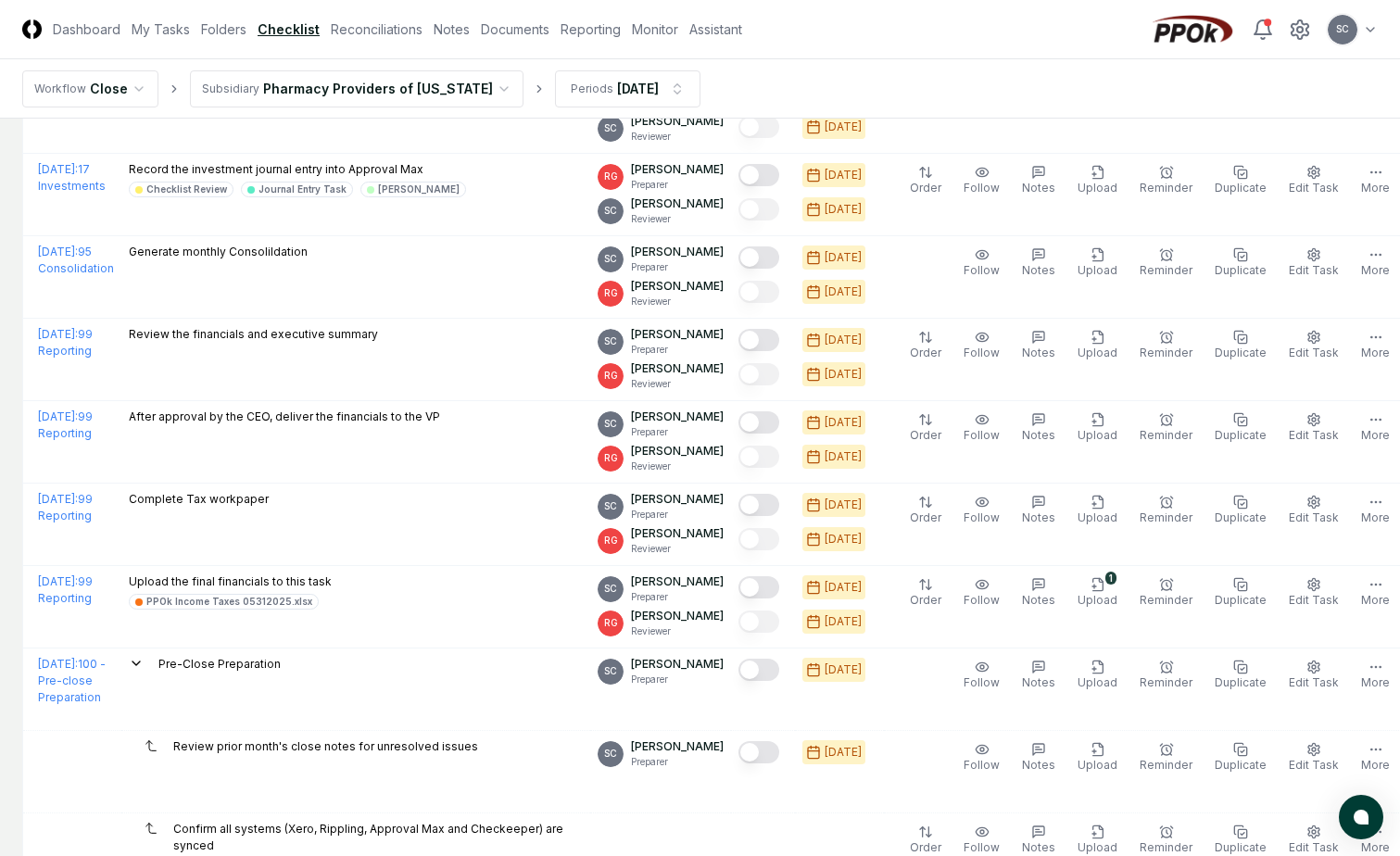
scroll to position [3786, 0]
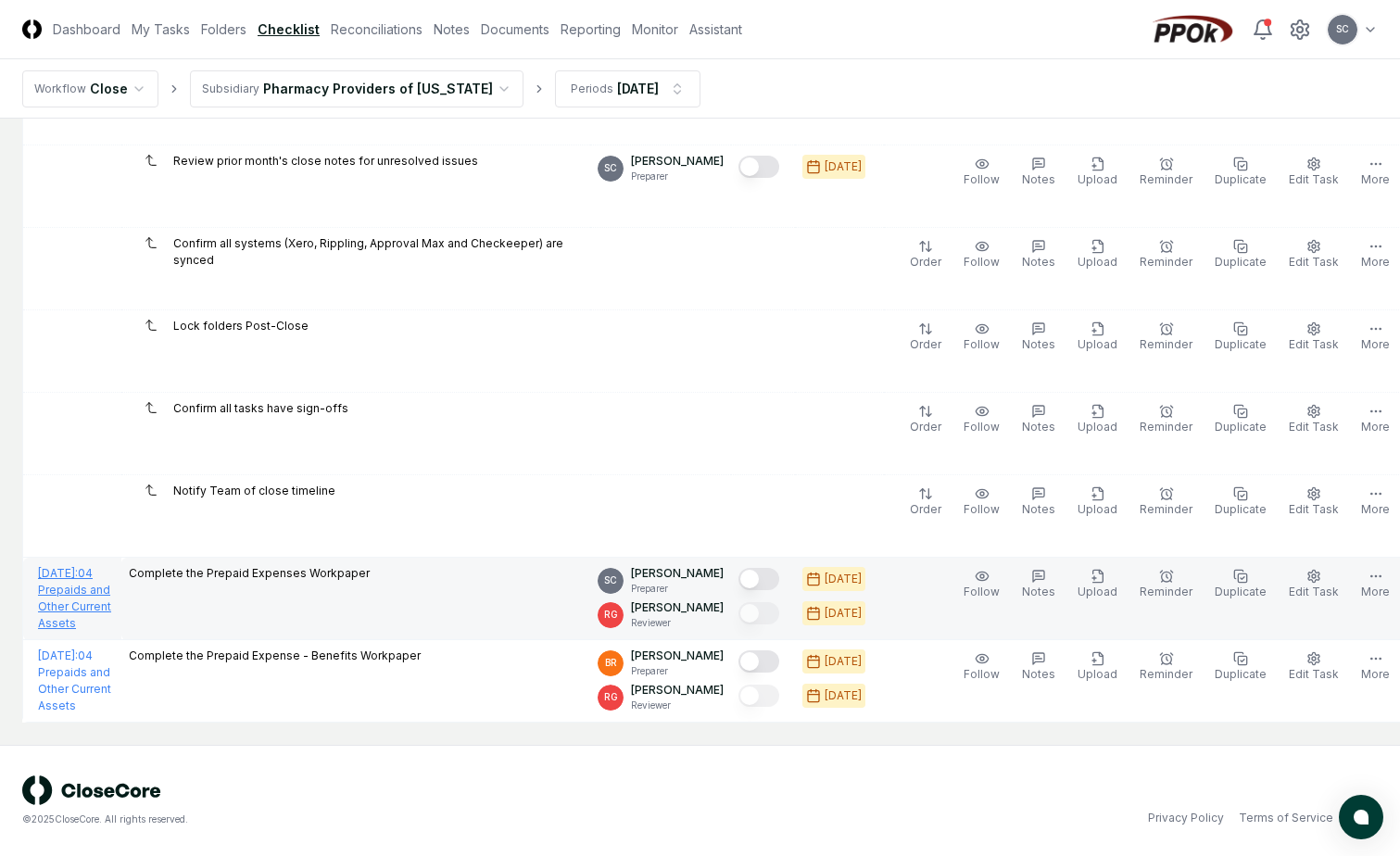
click at [72, 595] on link "August 2025 : 04 Prepaids and Other Current Assets" at bounding box center [74, 598] width 73 height 64
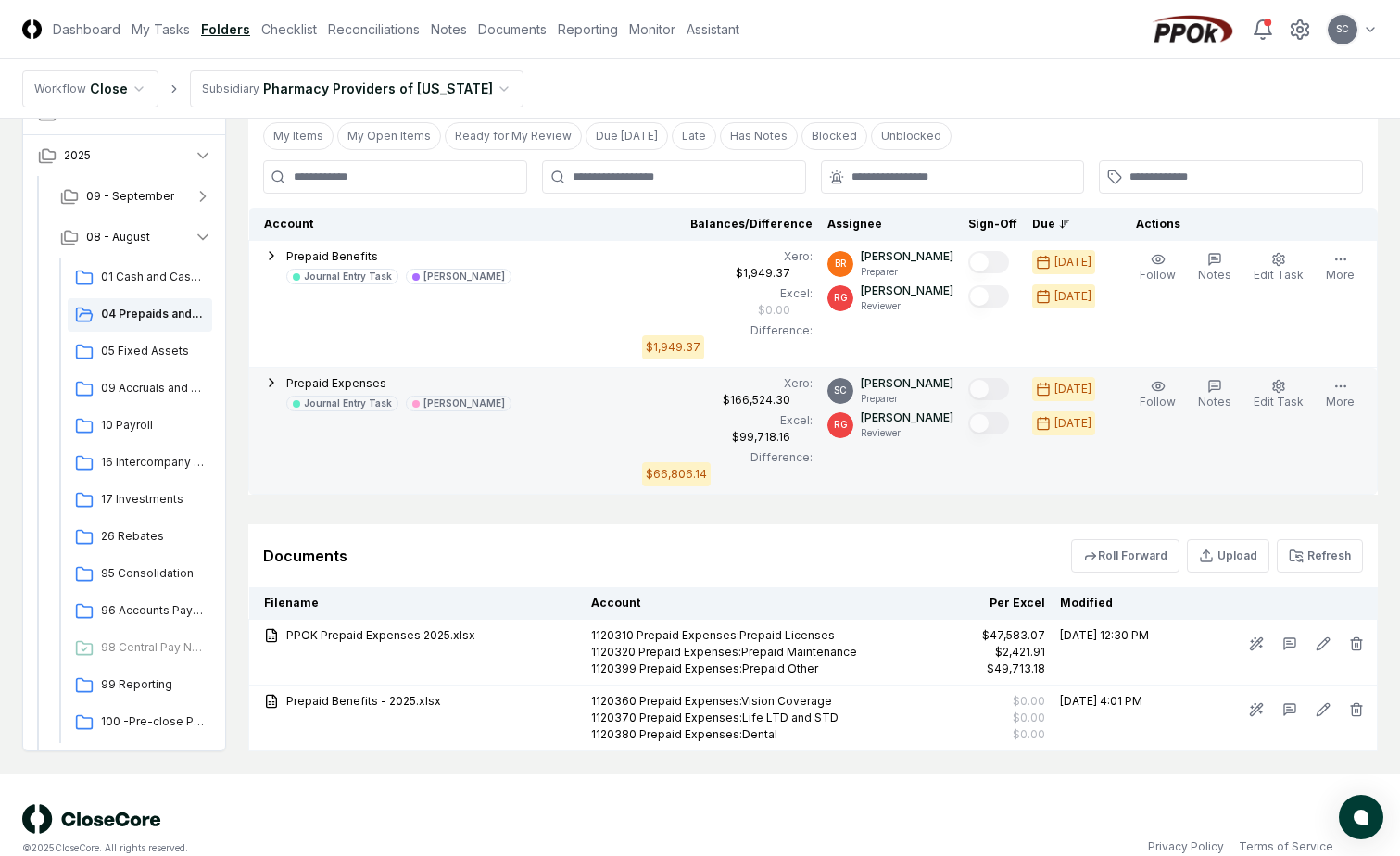
scroll to position [591, 0]
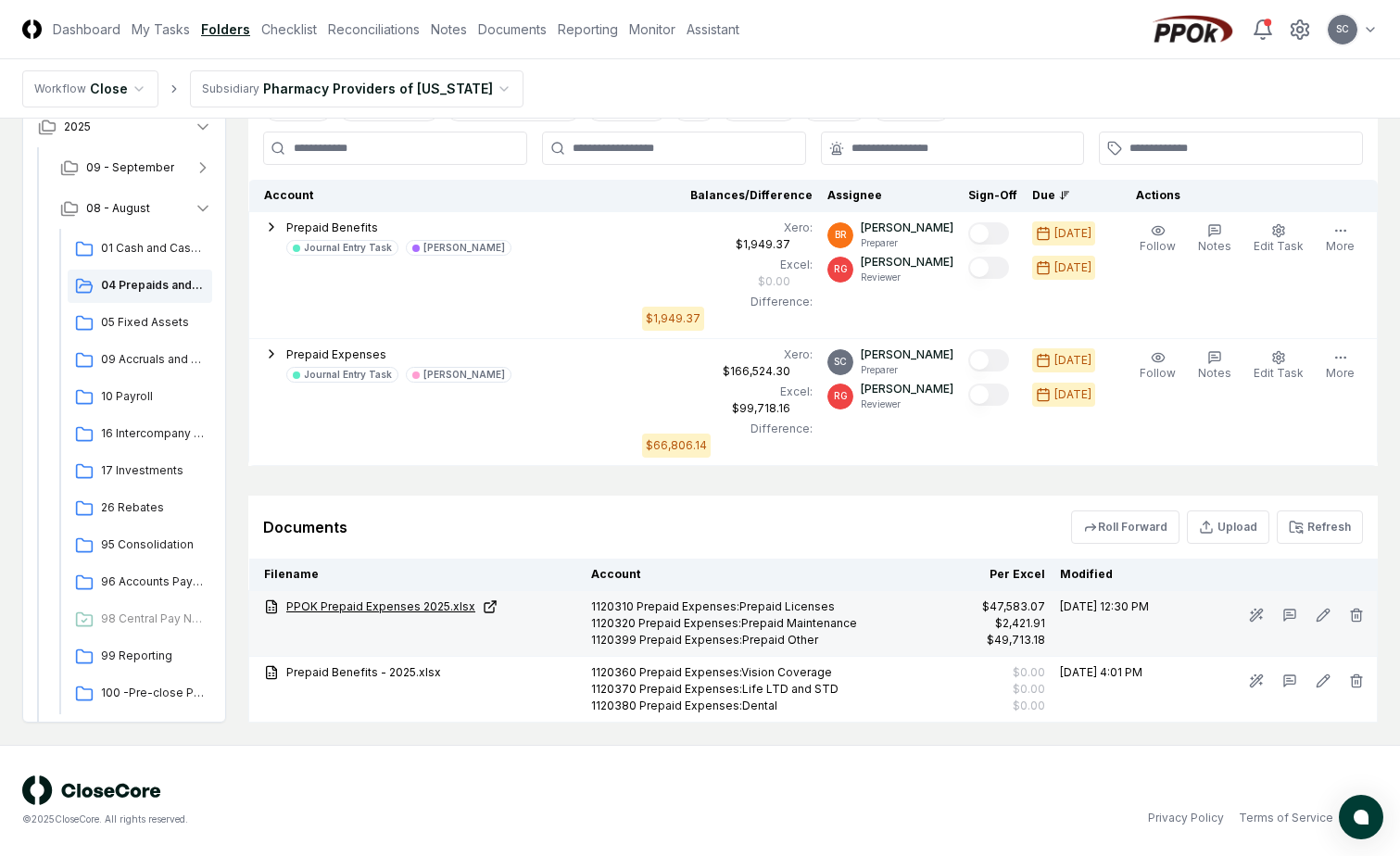
click at [363, 602] on link "PPOK Prepaid Expenses 2025.xlsx" at bounding box center [420, 606] width 312 height 16
click at [383, 604] on link "PPOK Prepaid Expenses 2025.xlsx" at bounding box center [420, 606] width 312 height 16
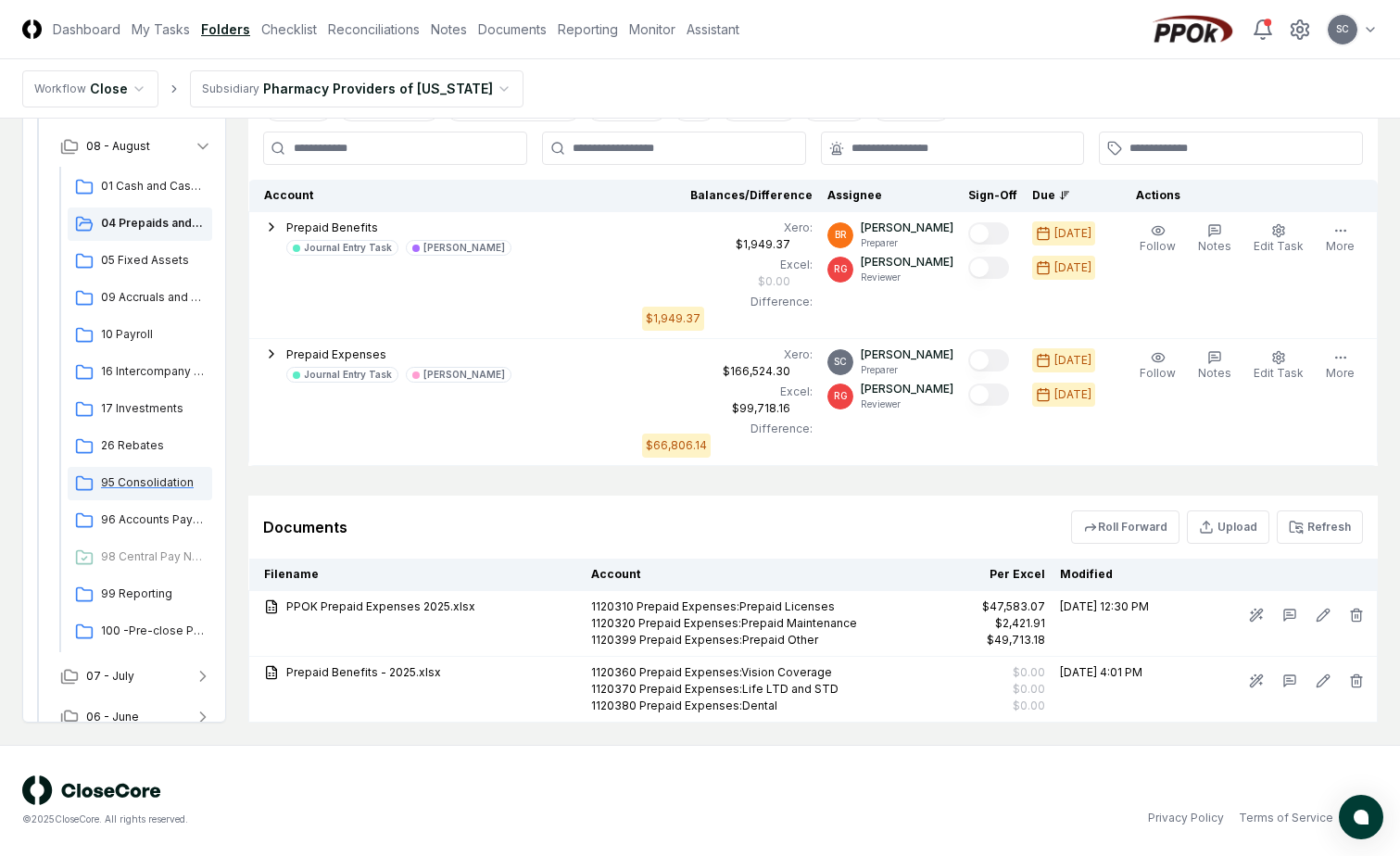
scroll to position [122, 0]
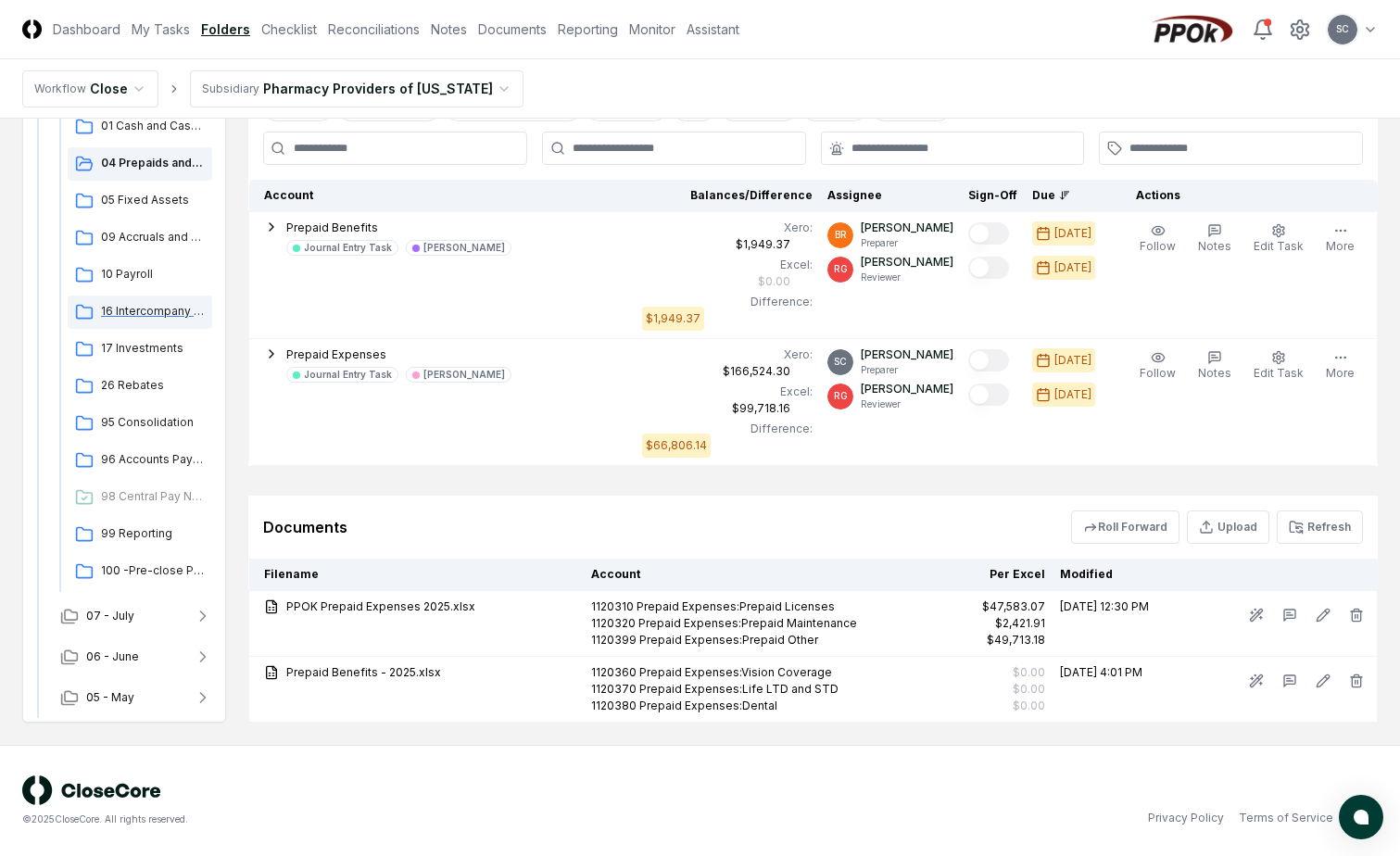
click at [129, 317] on span "16 Intercompany Transactions" at bounding box center [153, 310] width 104 height 16
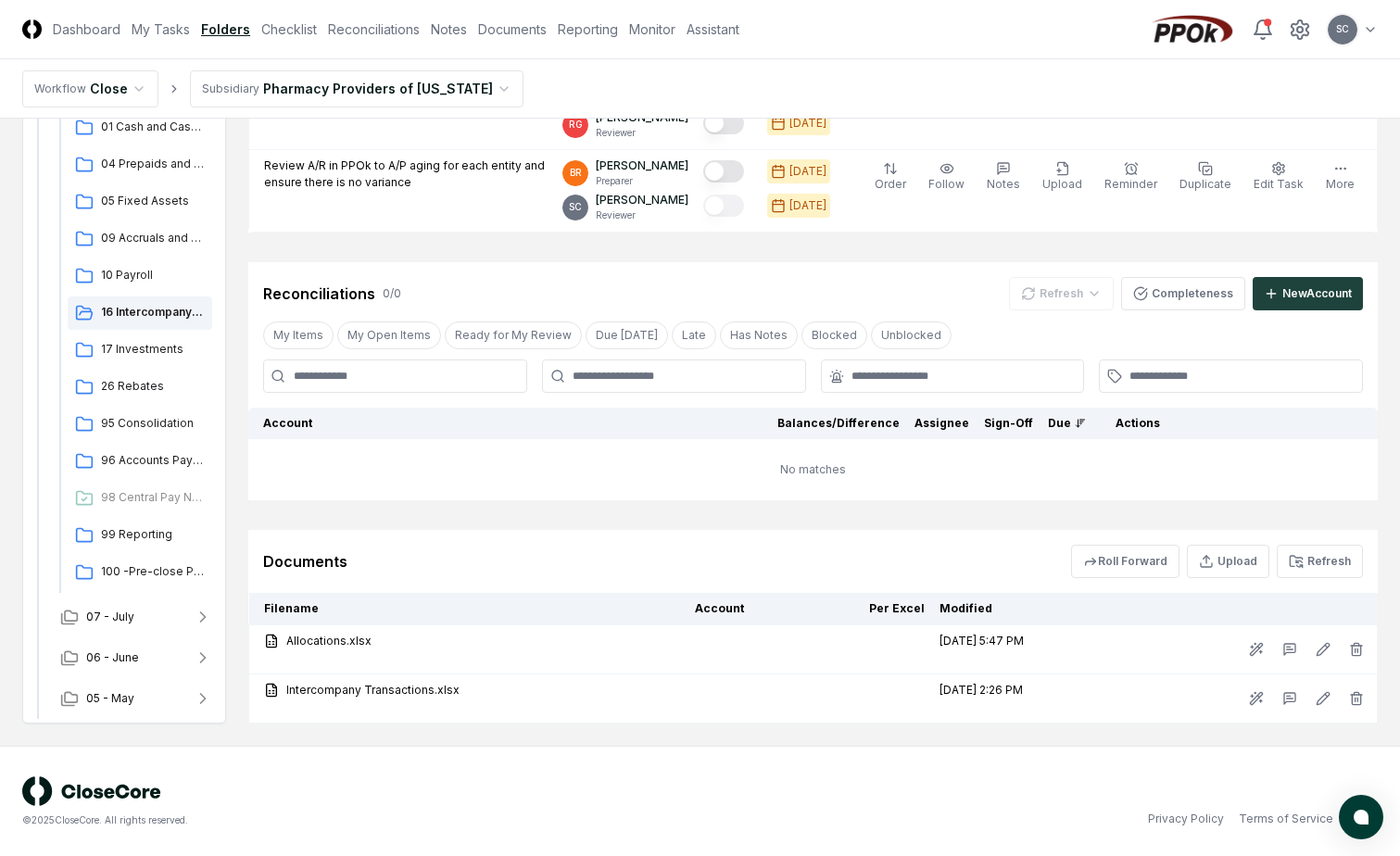
scroll to position [777, 0]
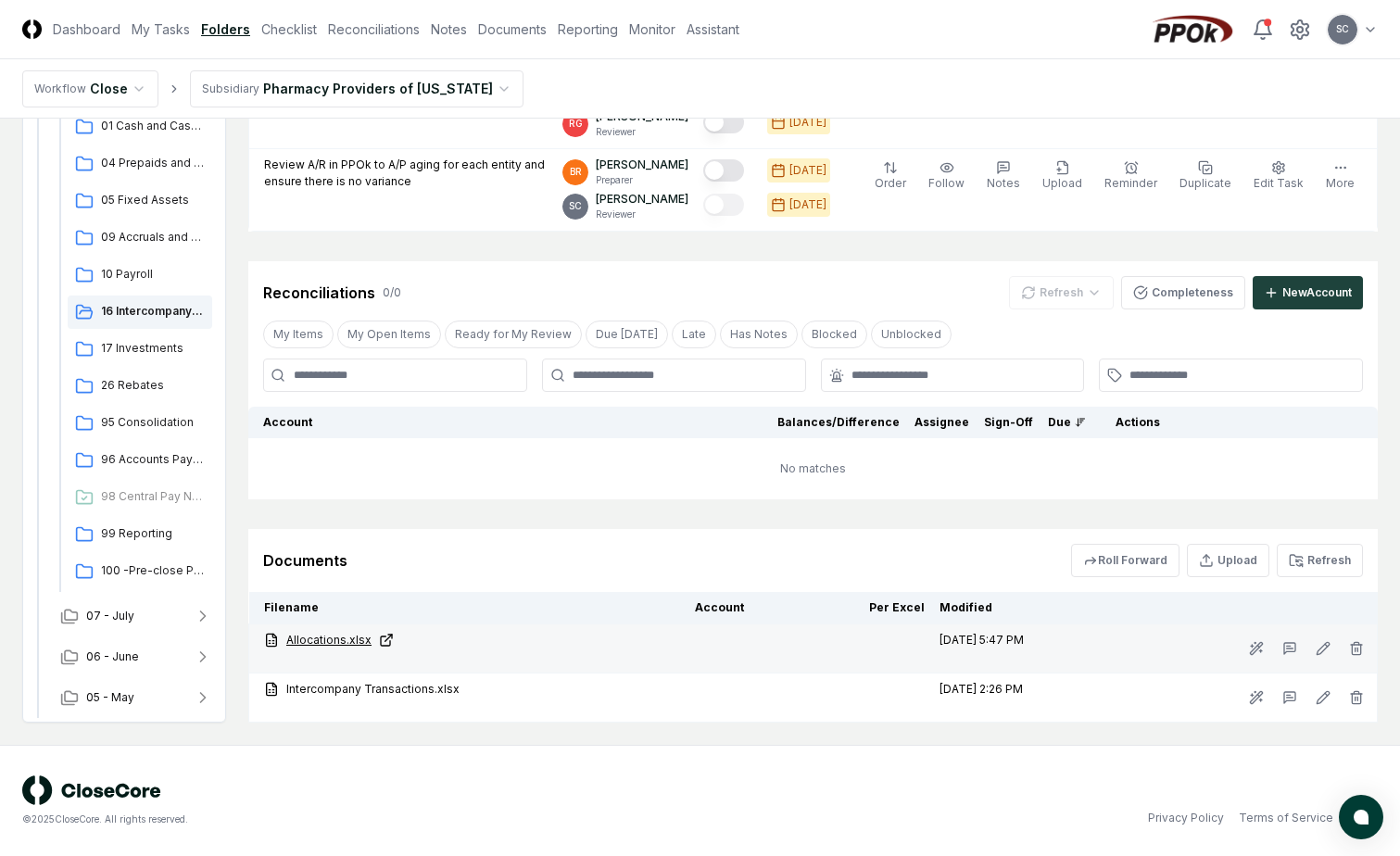
click at [336, 636] on link "Allocations.xlsx" at bounding box center [472, 640] width 416 height 16
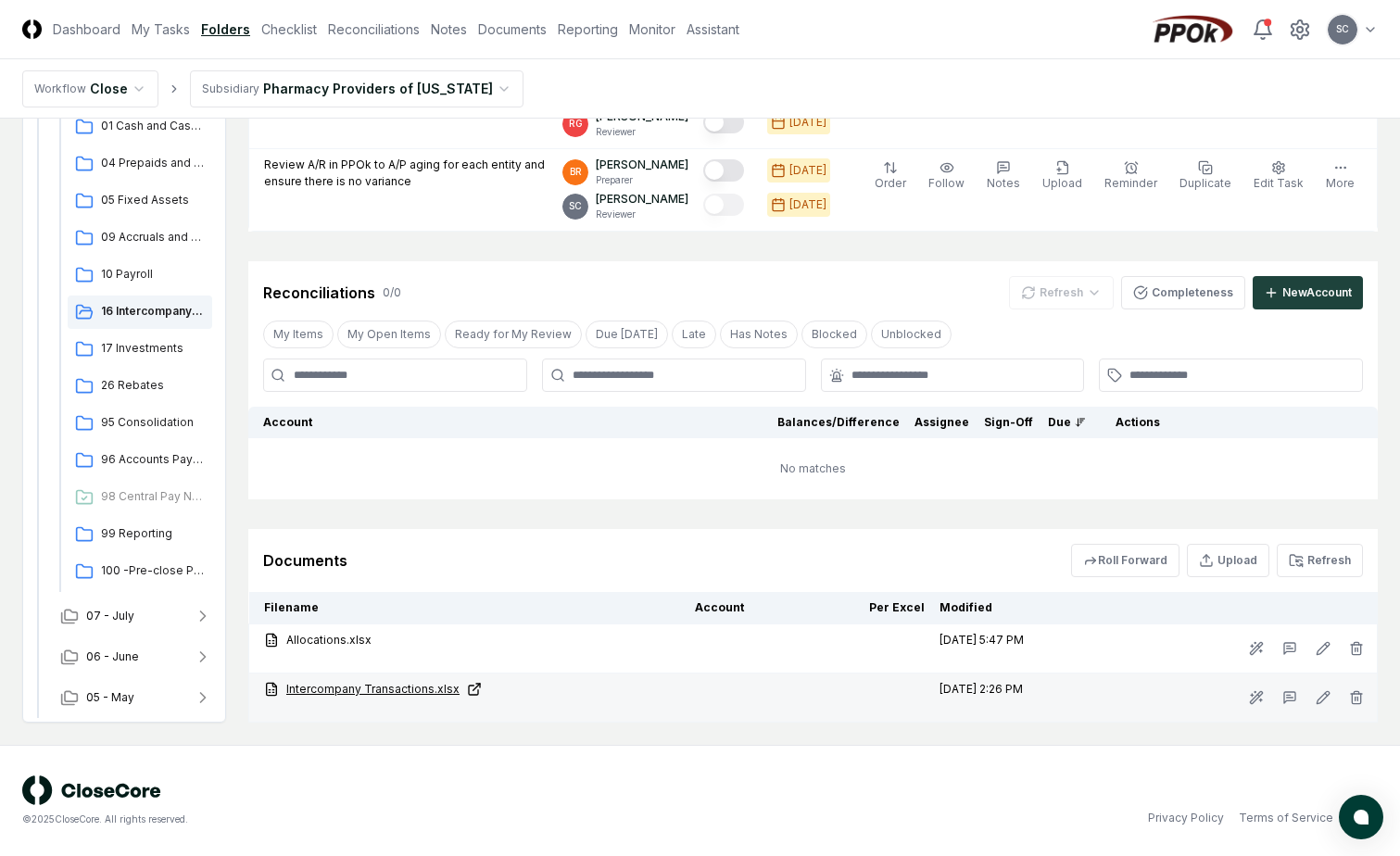
click at [333, 695] on link "Intercompany Transactions.xlsx" at bounding box center [472, 689] width 416 height 16
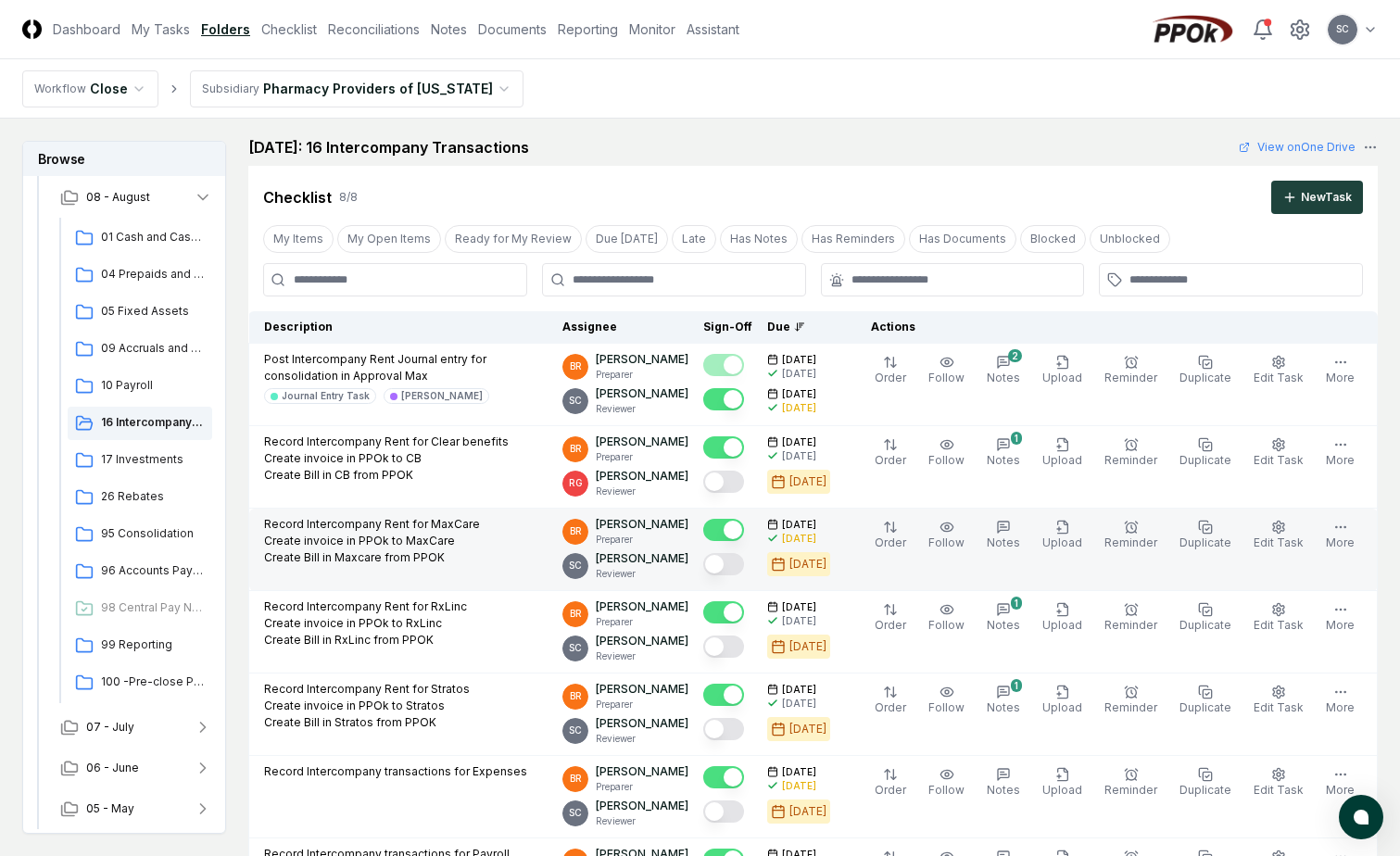
scroll to position [0, 0]
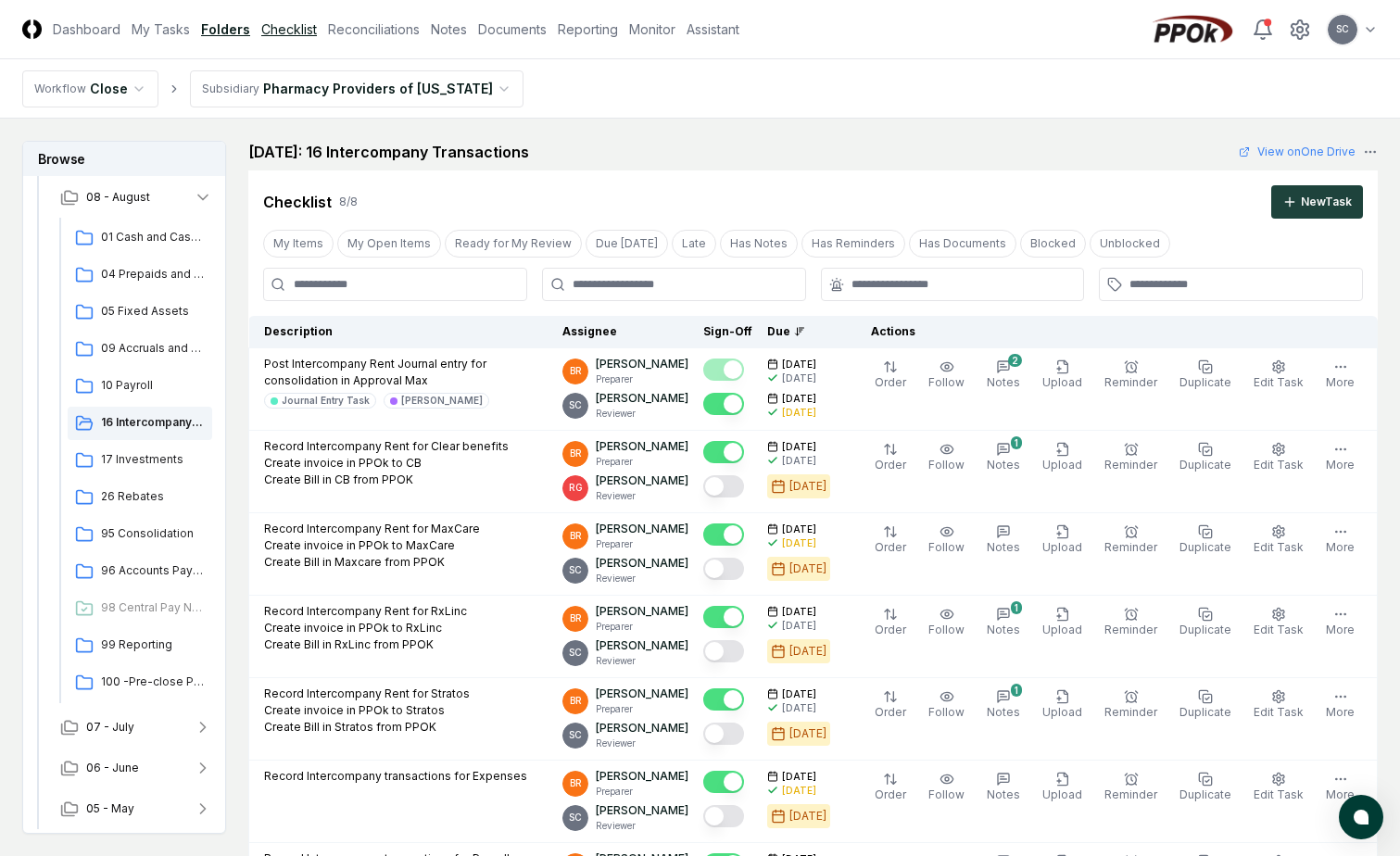
click at [282, 23] on link "Checklist" at bounding box center [289, 29] width 56 height 19
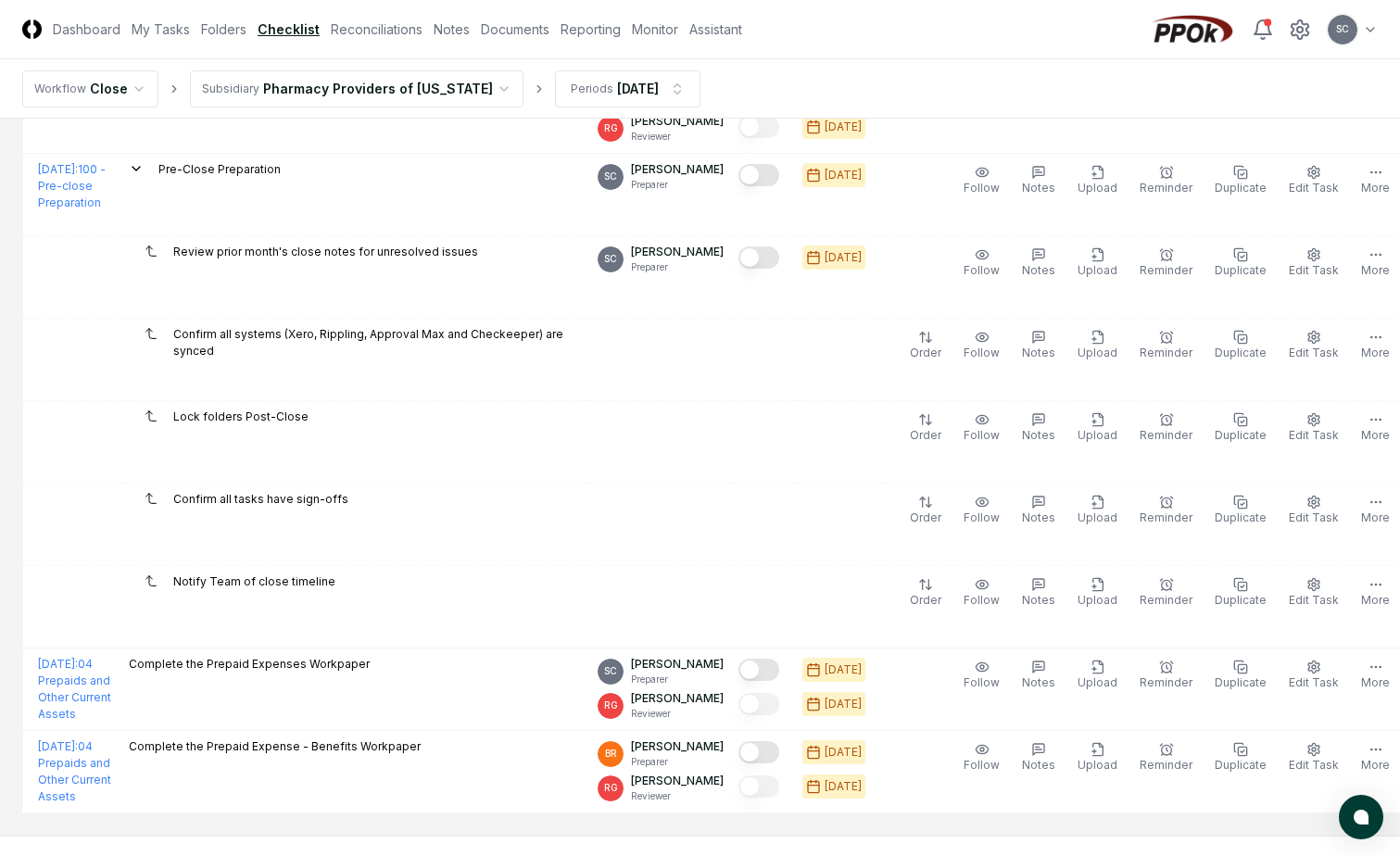
scroll to position [3707, 0]
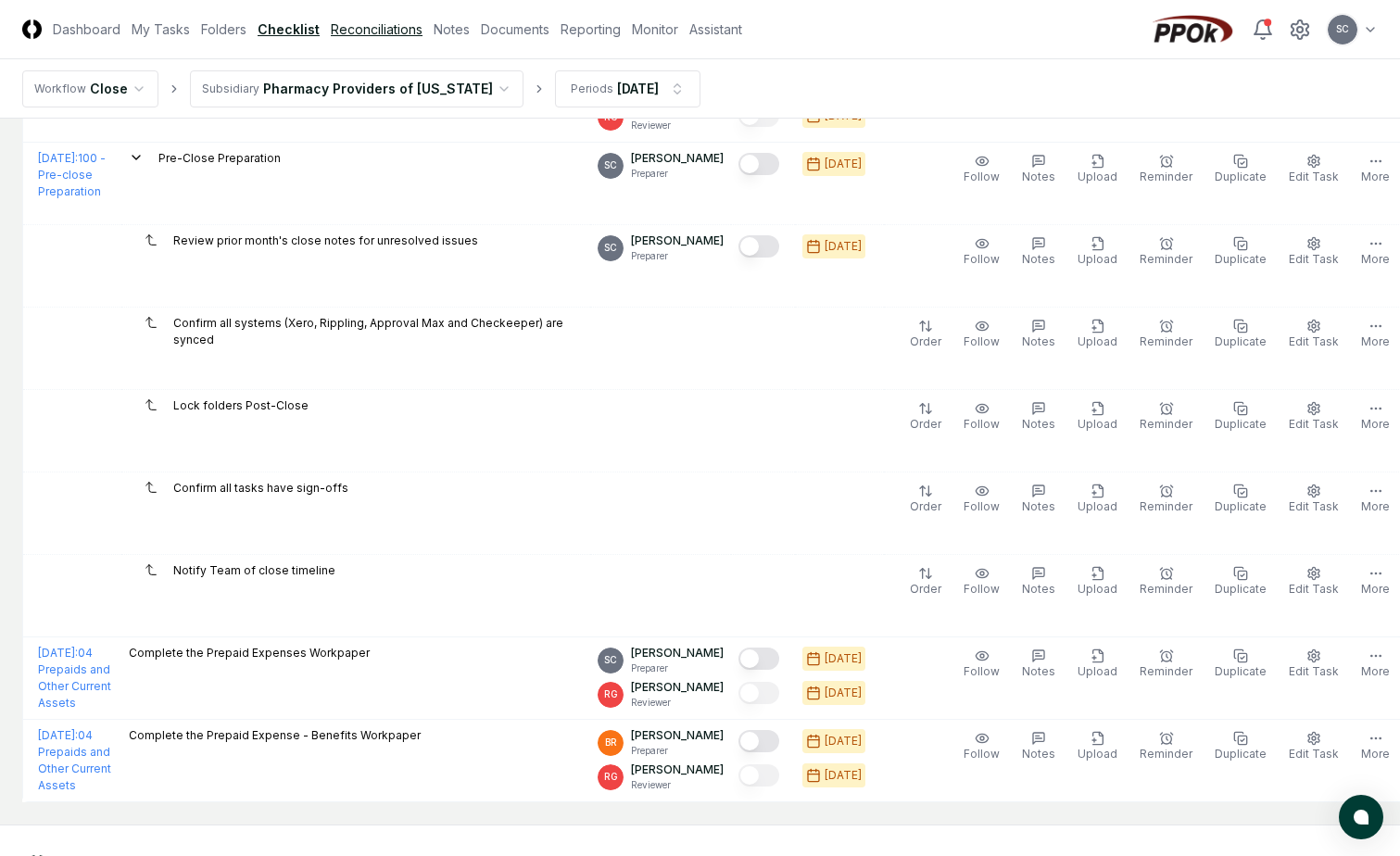
click at [371, 36] on link "Reconciliations" at bounding box center [376, 29] width 92 height 19
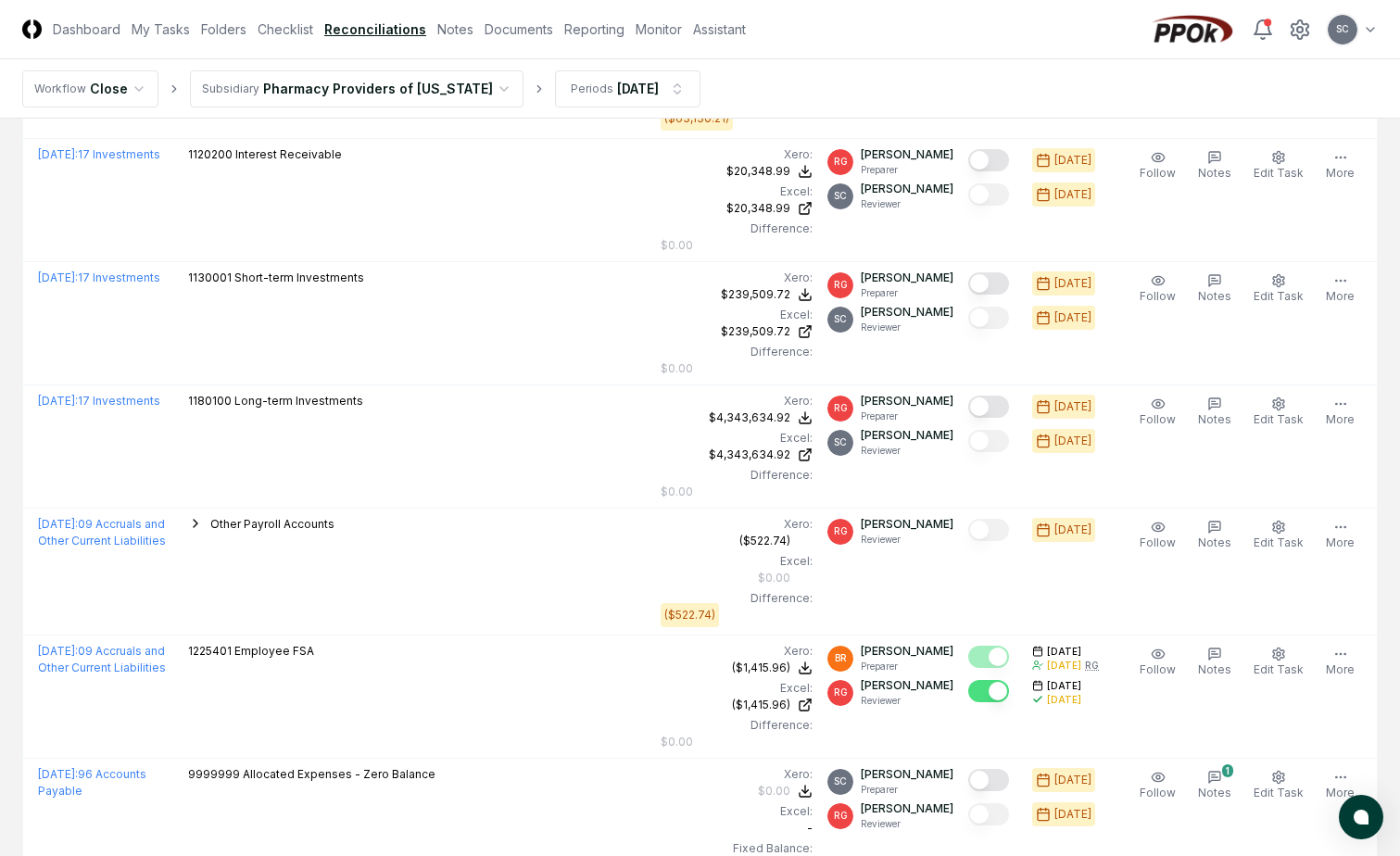
scroll to position [1575, 0]
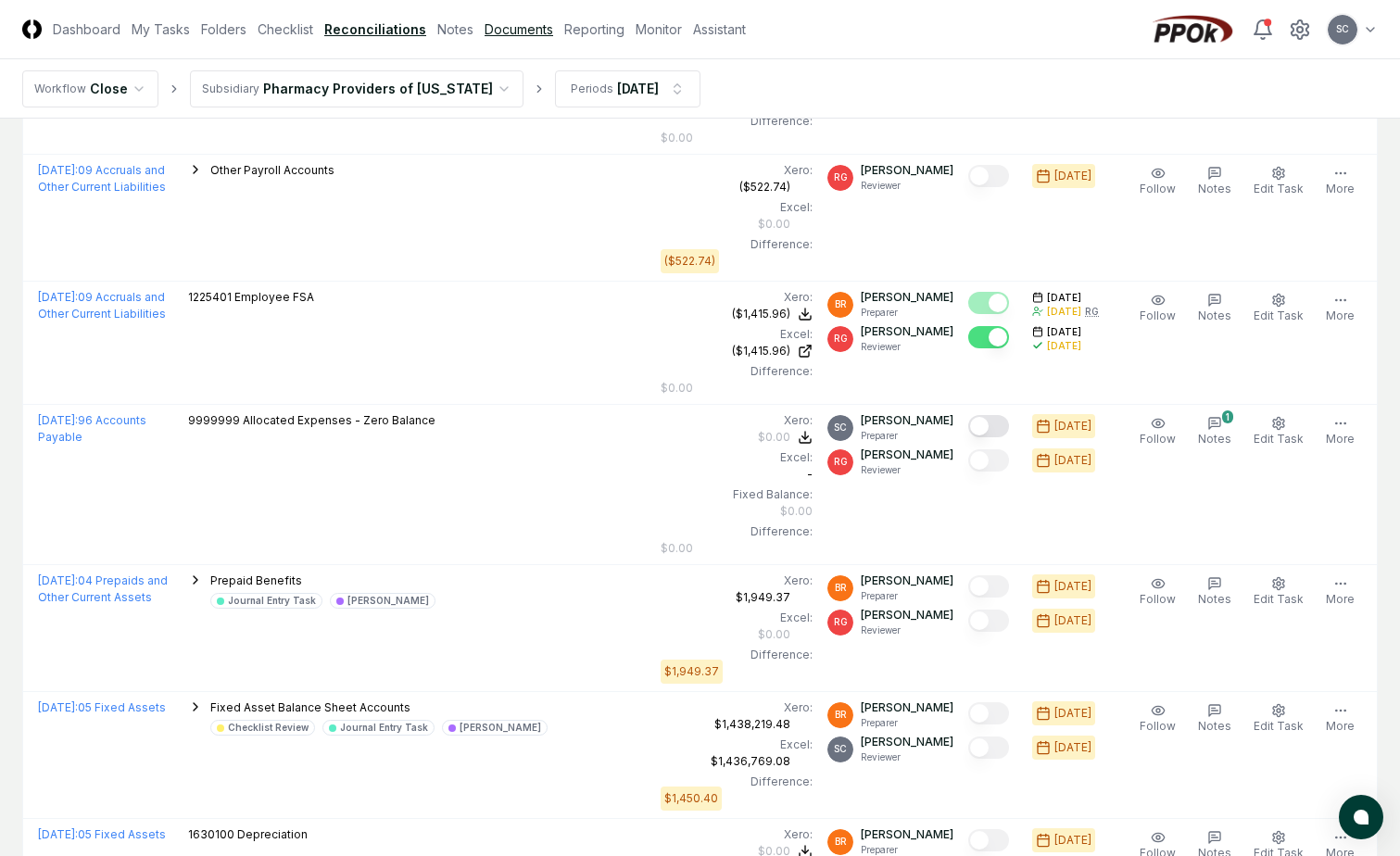
click at [515, 36] on link "Documents" at bounding box center [518, 29] width 68 height 19
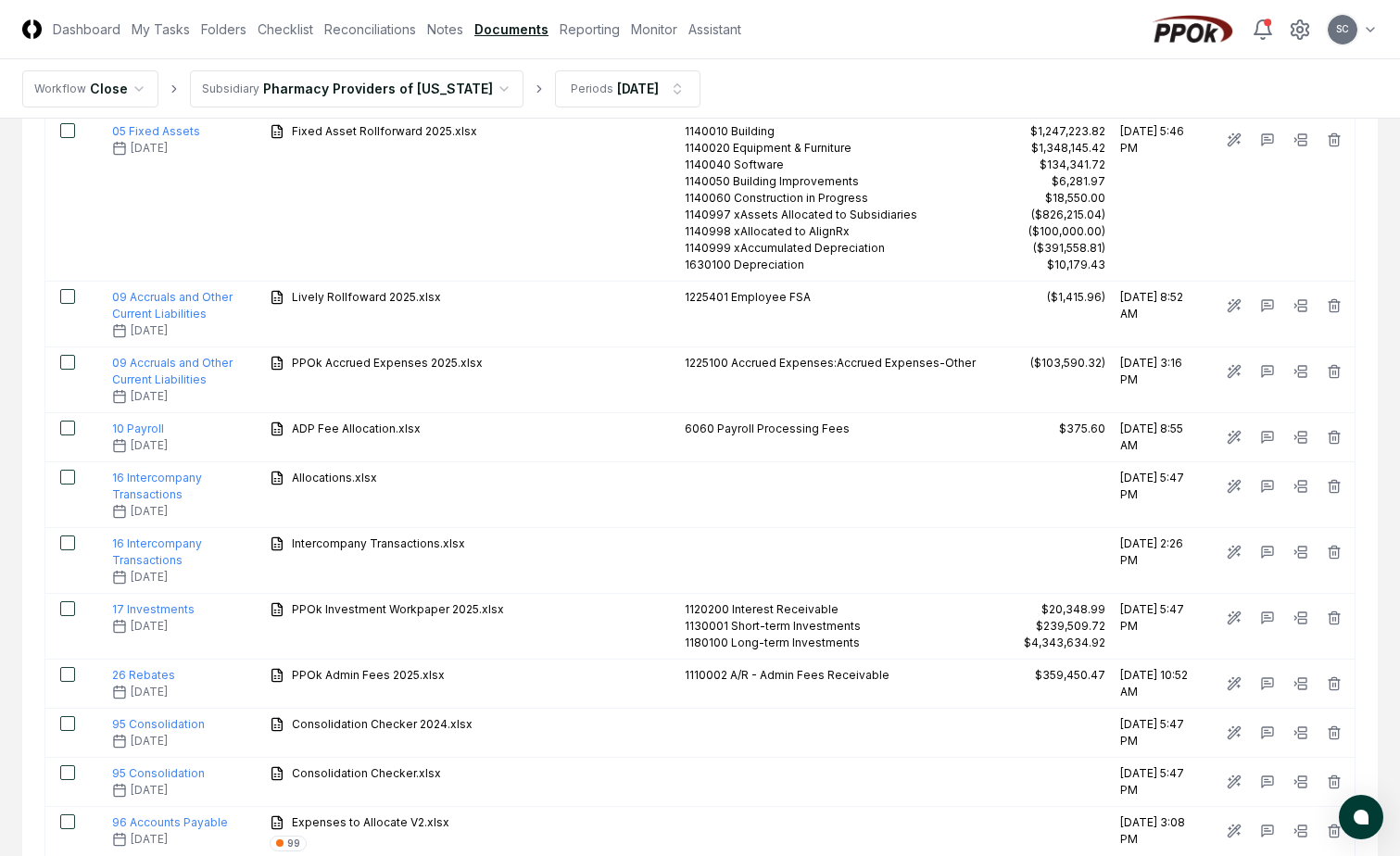
scroll to position [1291, 0]
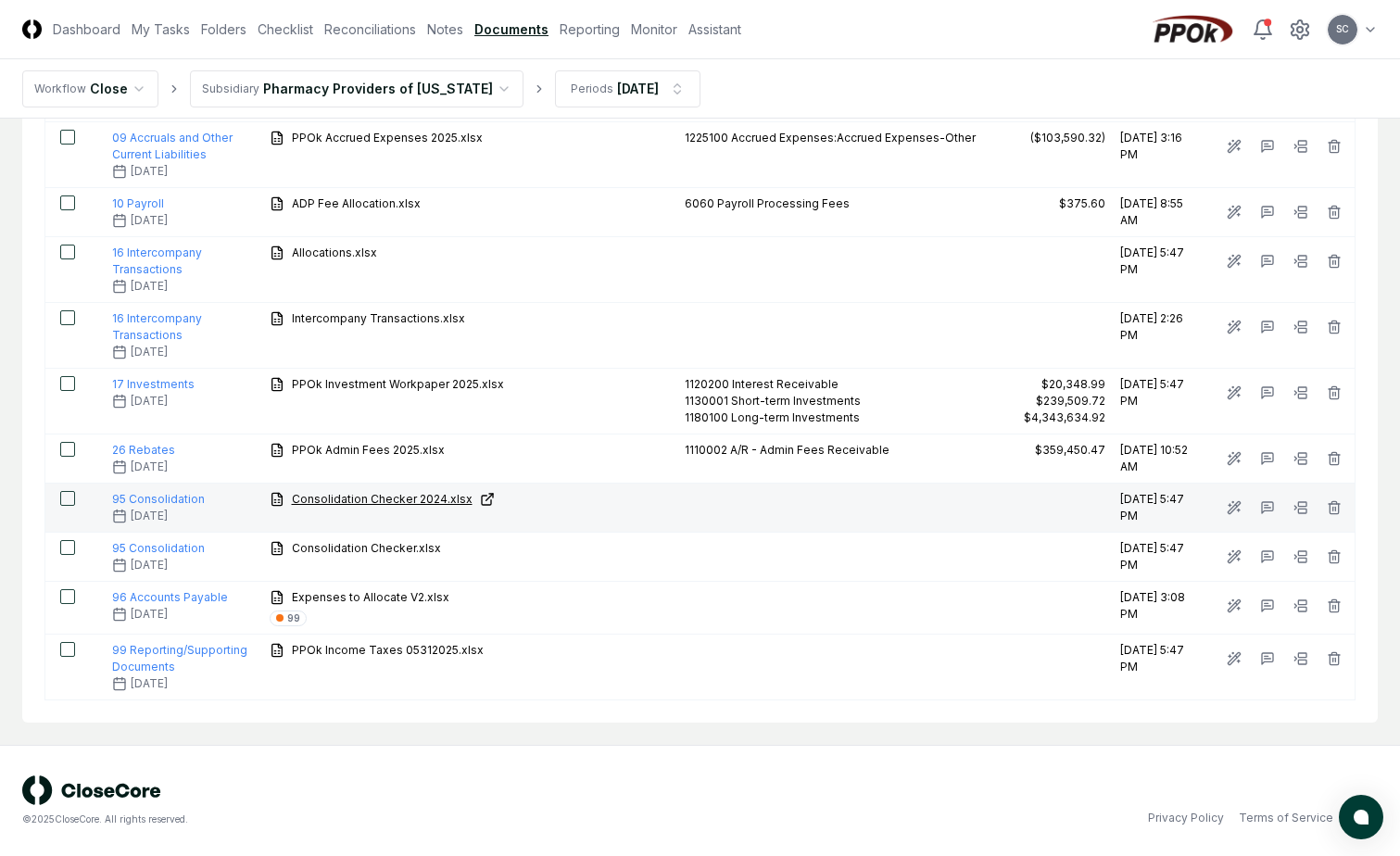
click at [329, 495] on span "Consolidation Checker 2024.xlsx" at bounding box center [382, 499] width 180 height 16
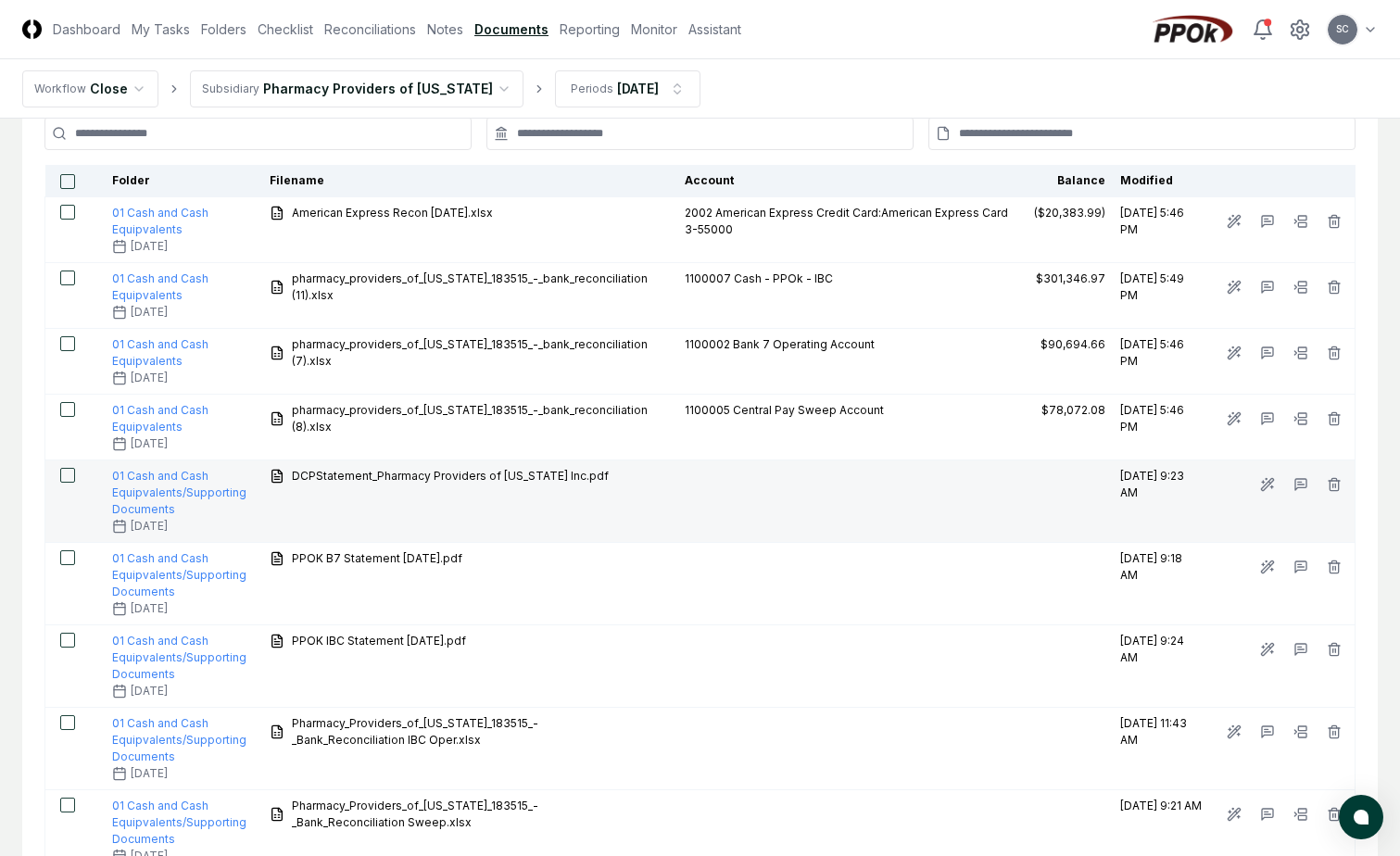
scroll to position [0, 0]
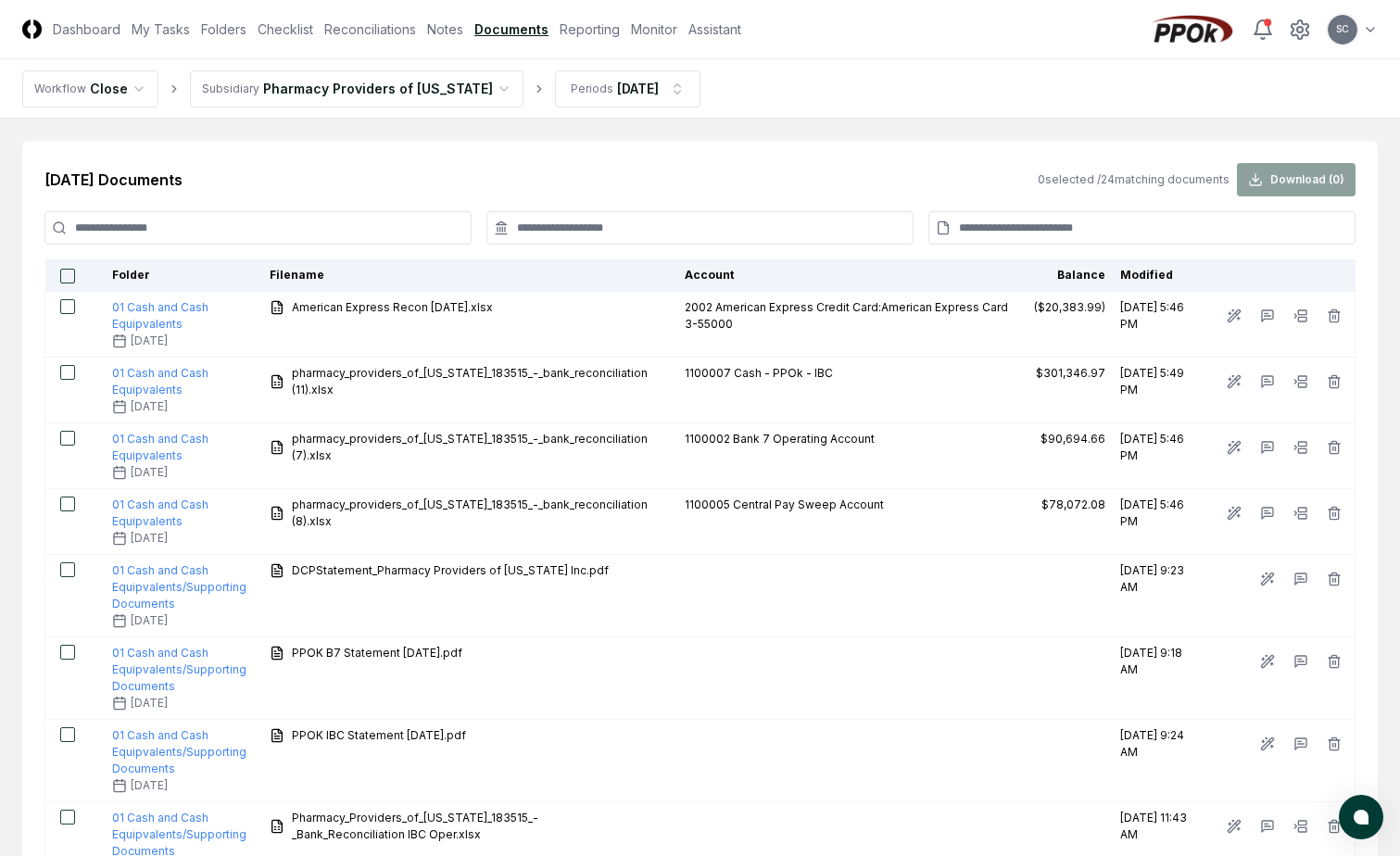
click at [787, 43] on header "CloseCore Dashboard My Tasks Folders Checklist Reconciliations Notes Documents …" at bounding box center [700, 30] width 1400 height 60
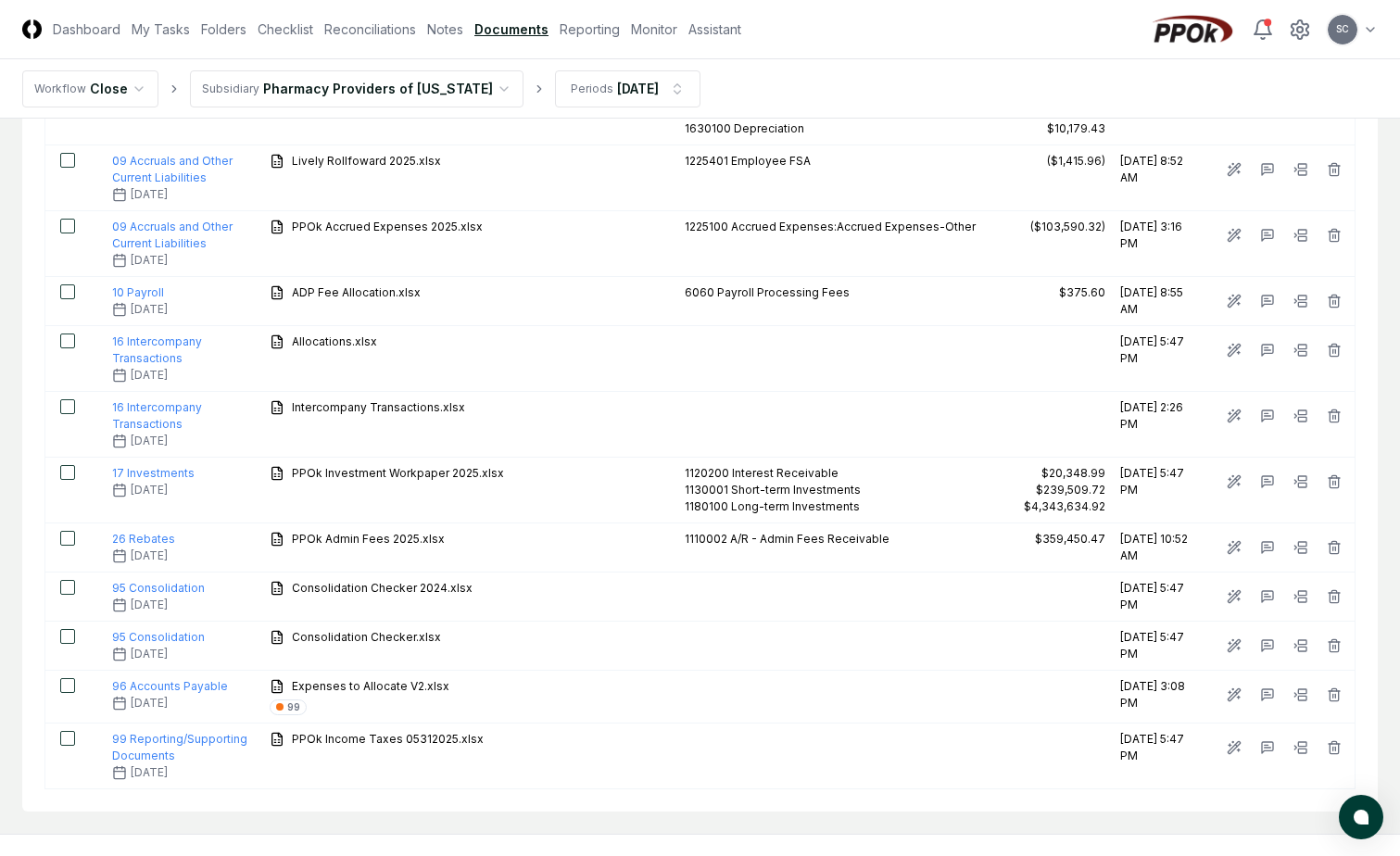
scroll to position [1205, 0]
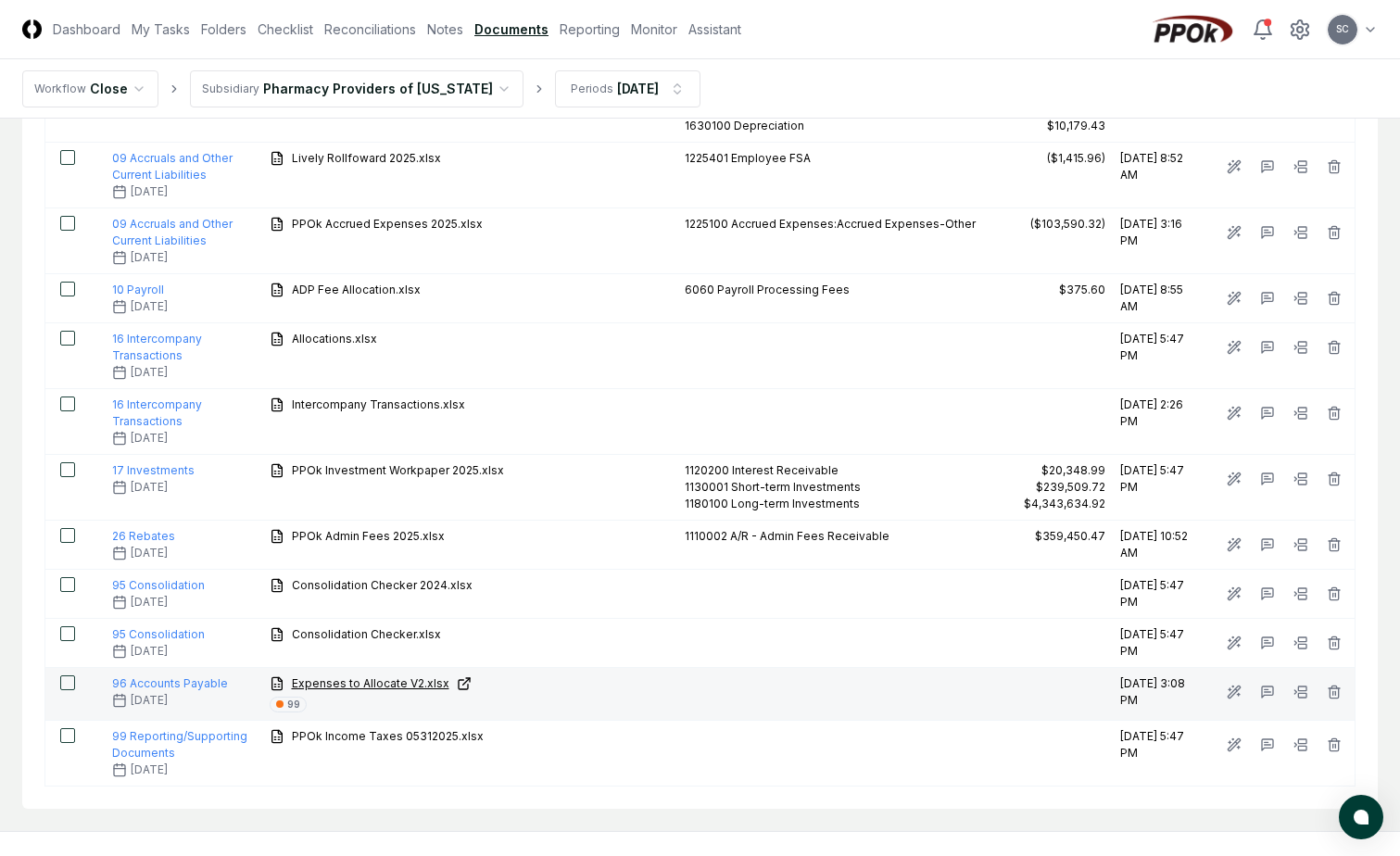
click at [361, 687] on span "Expenses to Allocate V2.xlsx" at bounding box center [370, 683] width 157 height 16
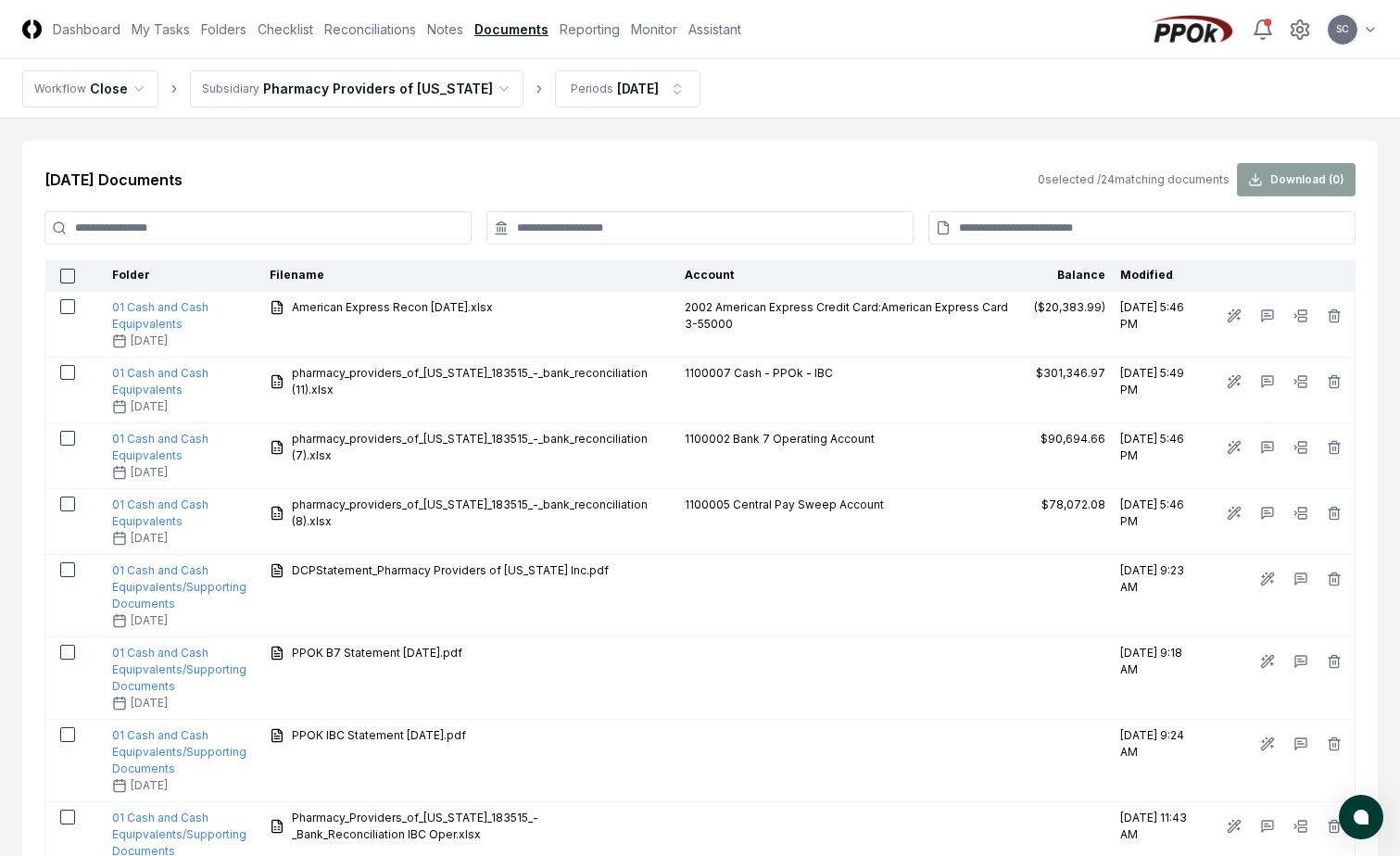
scroll to position [1205, 0]
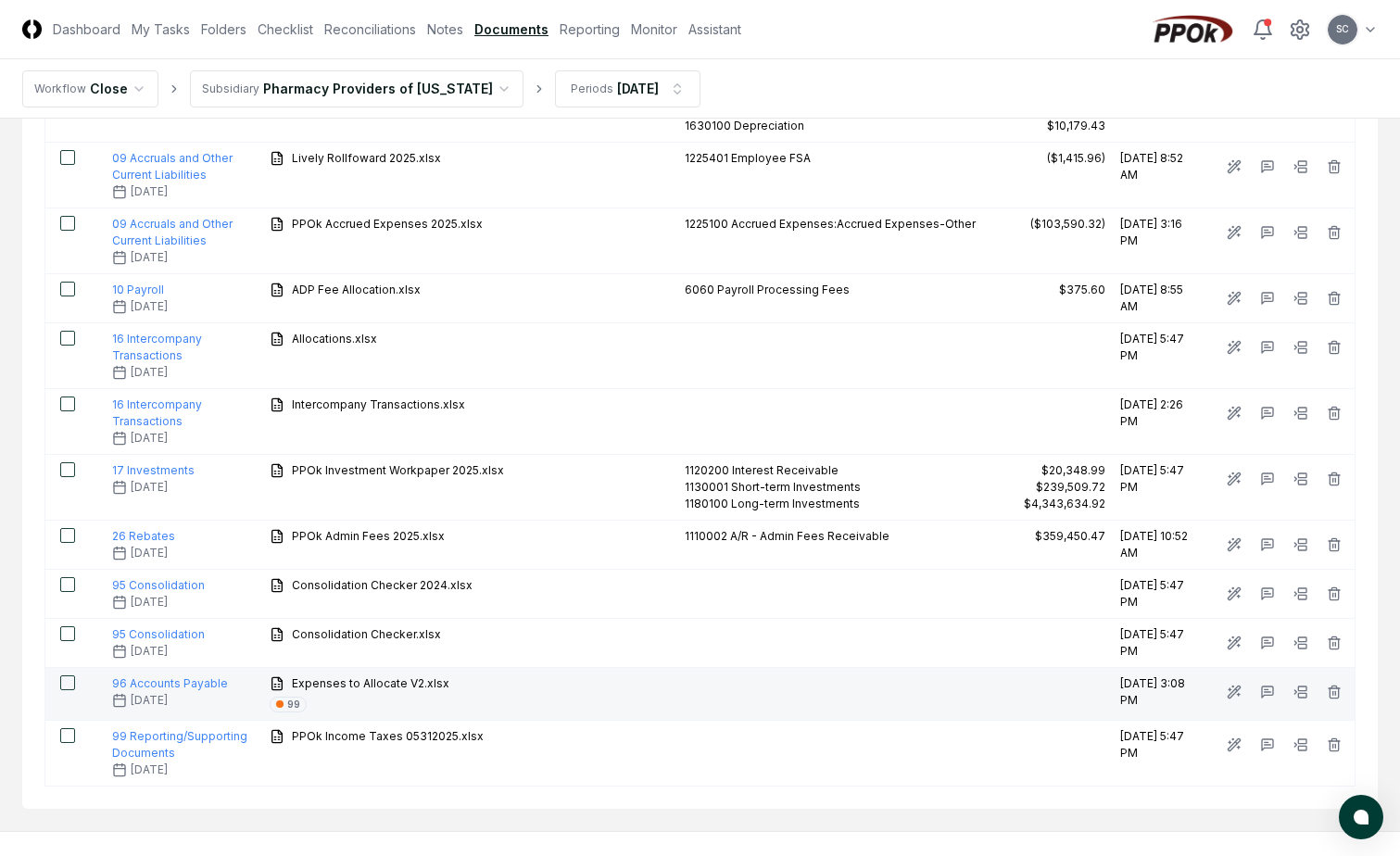
click at [338, 693] on div "Expenses to Allocate V2.xlsx 99" at bounding box center [371, 694] width 202 height 37
click at [342, 685] on span "Expenses to Allocate V2.xlsx" at bounding box center [370, 683] width 157 height 16
